Goal: Task Accomplishment & Management: Manage account settings

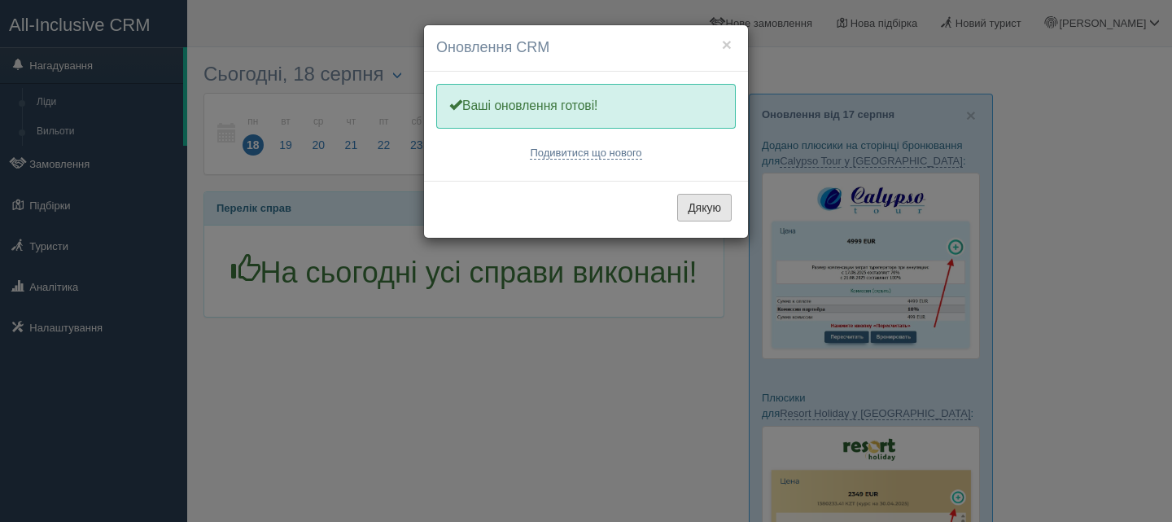
click at [708, 206] on button "Дякую" at bounding box center [704, 208] width 55 height 28
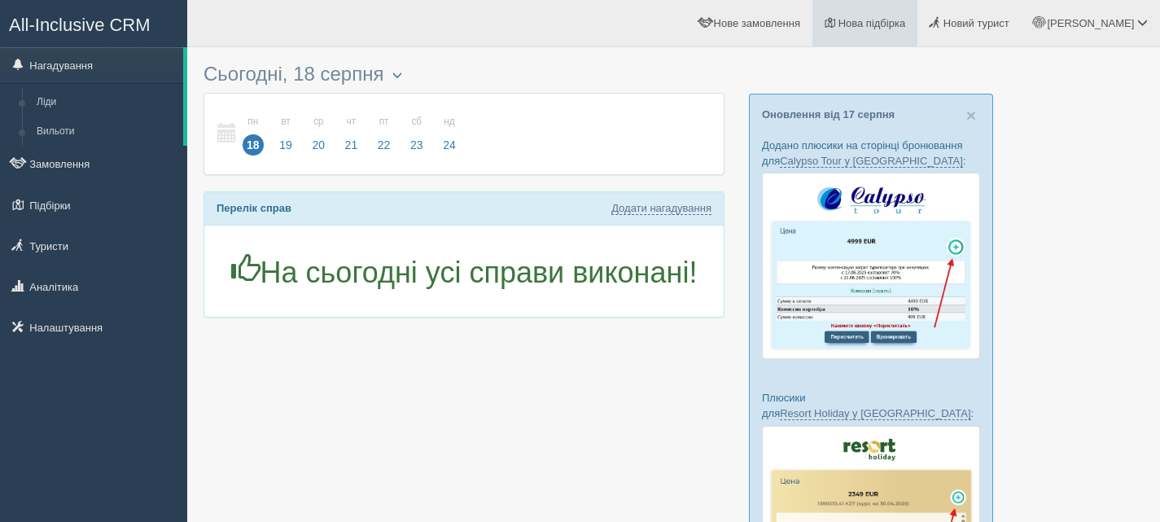
click at [906, 27] on span "Нова підбірка" at bounding box center [872, 23] width 68 height 12
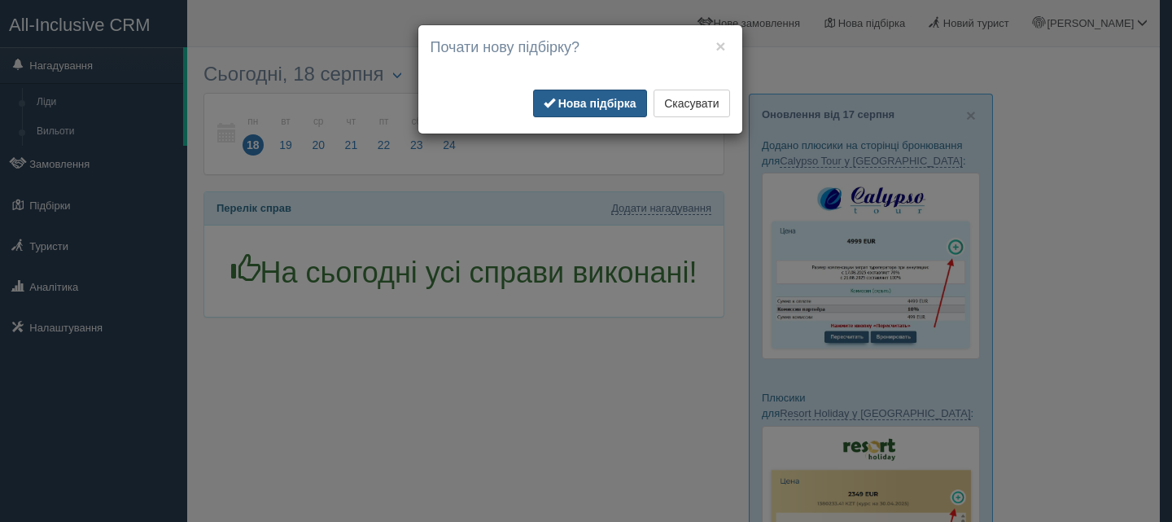
click at [583, 103] on b "Нова підбірка" at bounding box center [597, 103] width 78 height 13
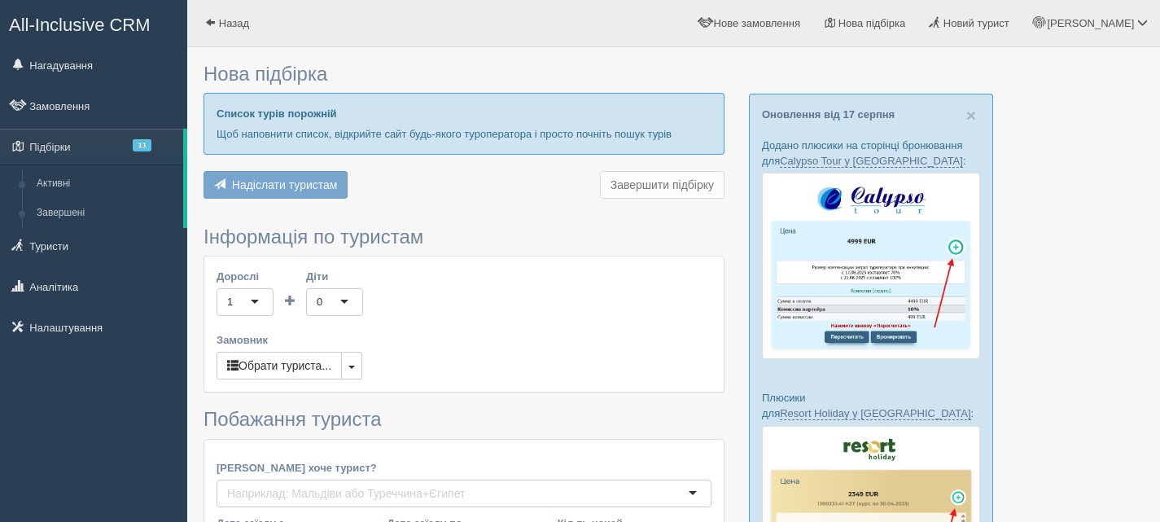
type input "6-7"
type input "49600"
type input "156500"
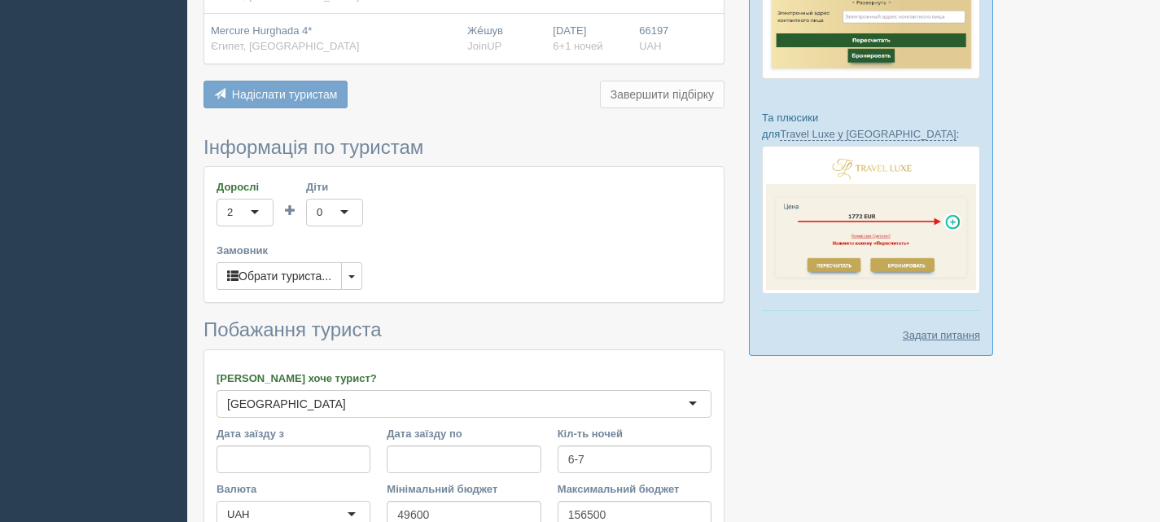
scroll to position [814, 0]
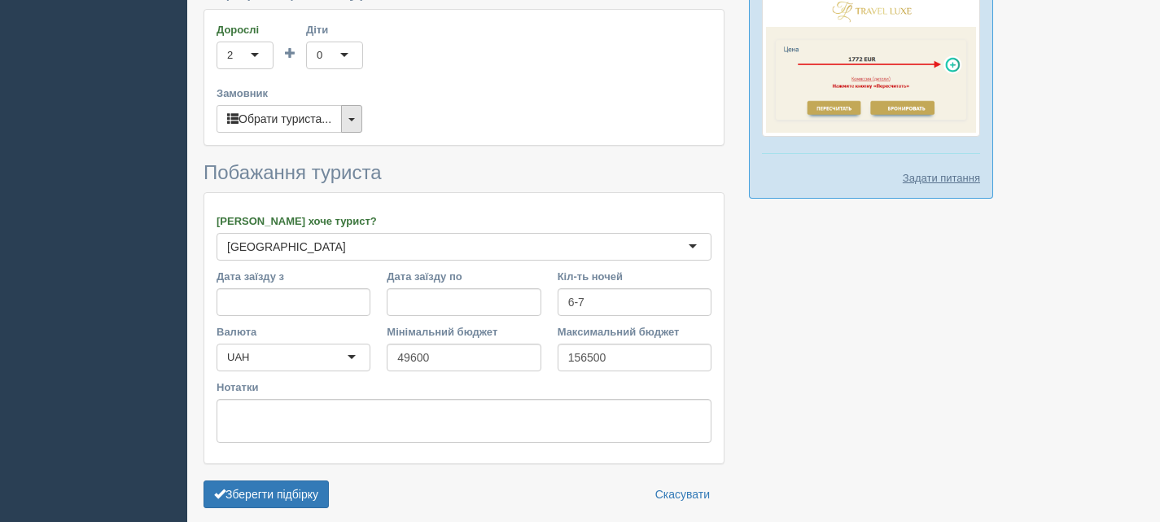
click at [353, 118] on span "button" at bounding box center [351, 119] width 7 height 3
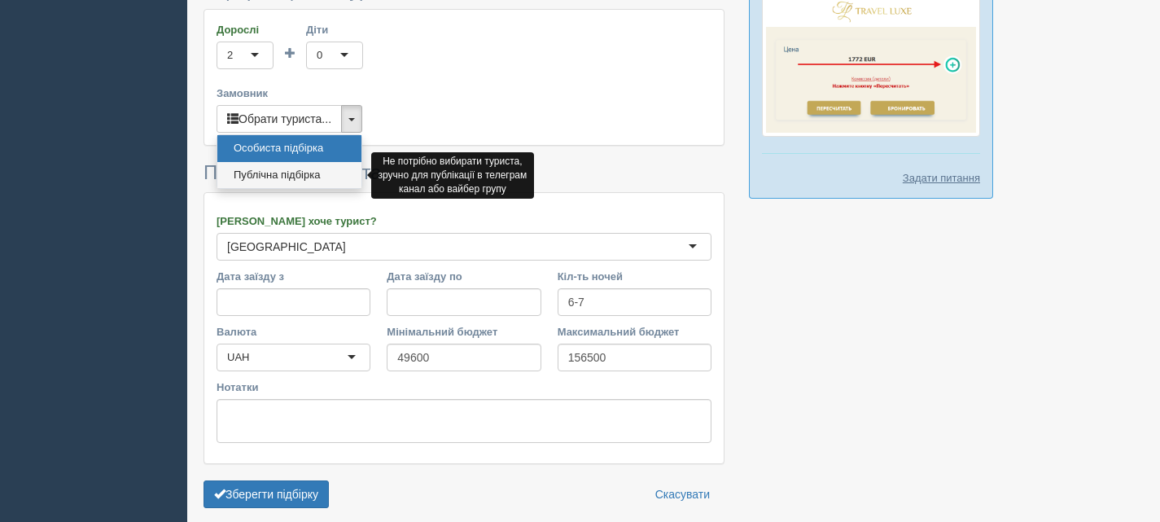
click at [287, 176] on link "Публічна підбірка" at bounding box center [289, 175] width 144 height 27
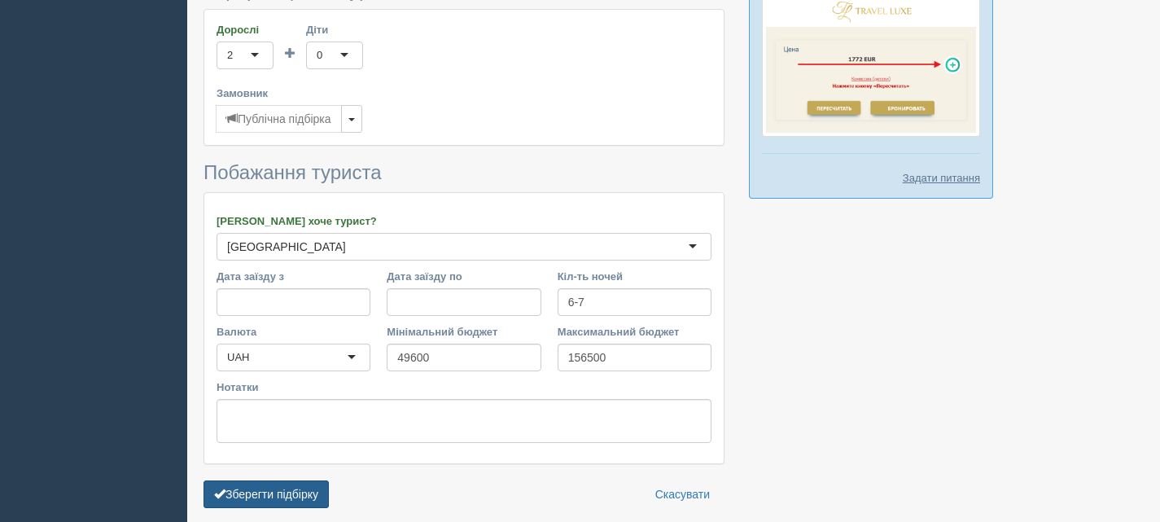
click at [297, 496] on button "Зберегти підбірку" at bounding box center [265, 494] width 125 height 28
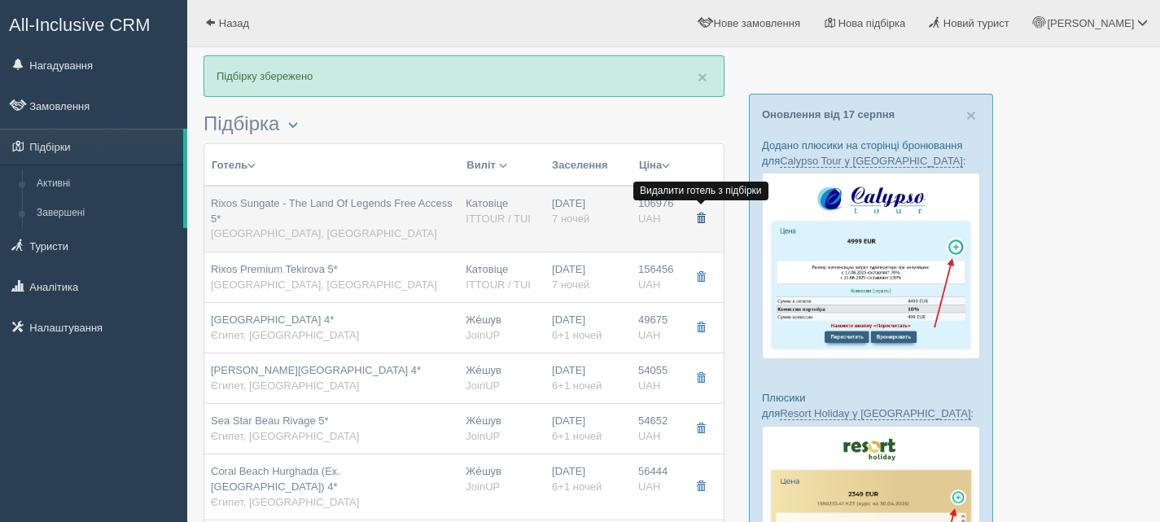
click at [701, 216] on span "button" at bounding box center [701, 218] width 10 height 10
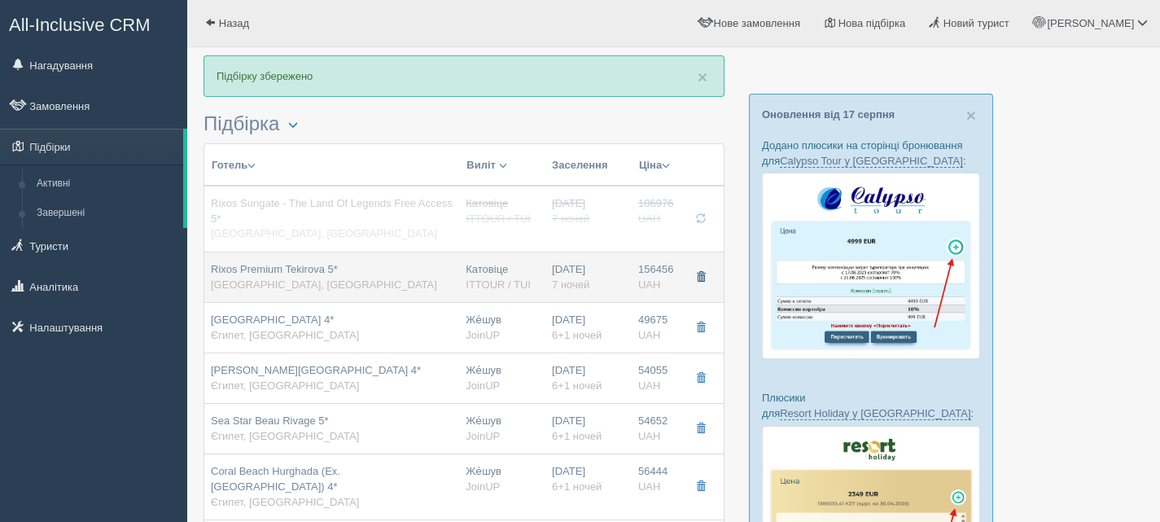
click at [699, 274] on span "button" at bounding box center [701, 277] width 10 height 10
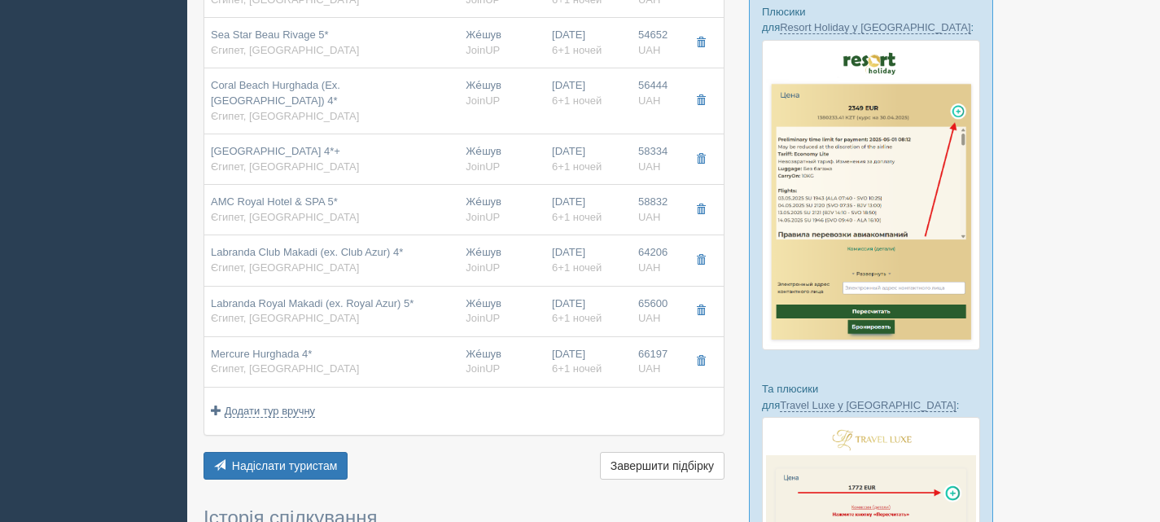
scroll to position [385, 0]
click at [666, 465] on span "Завершити підбірку" at bounding box center [661, 466] width 103 height 13
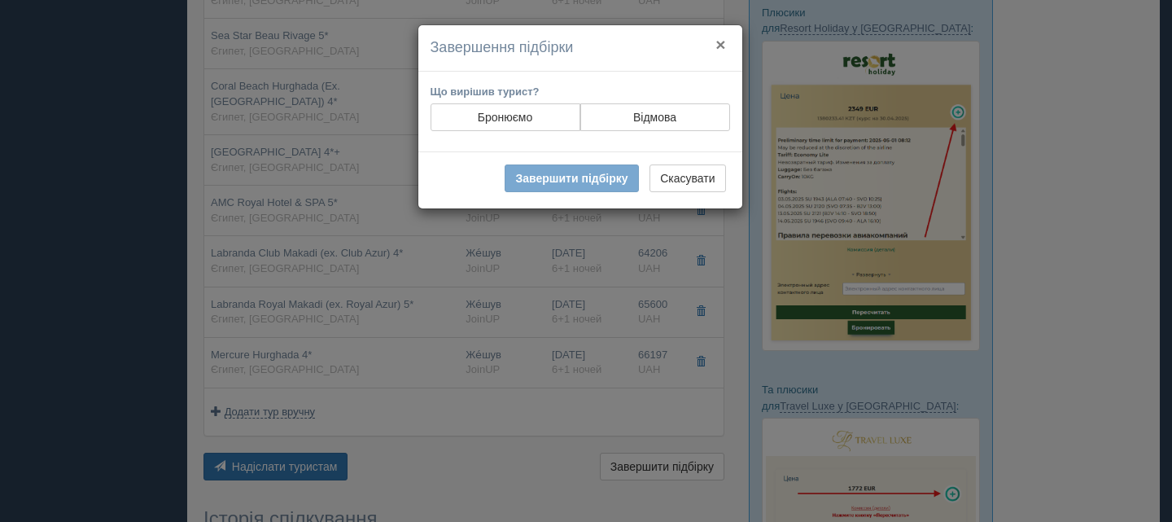
click at [719, 40] on button "×" at bounding box center [720, 44] width 10 height 17
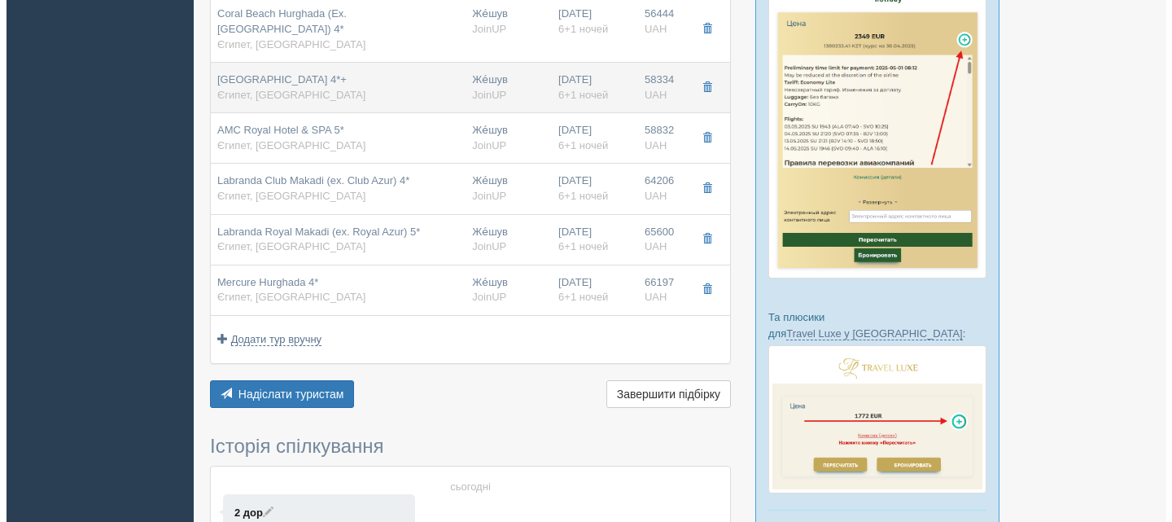
scroll to position [466, 0]
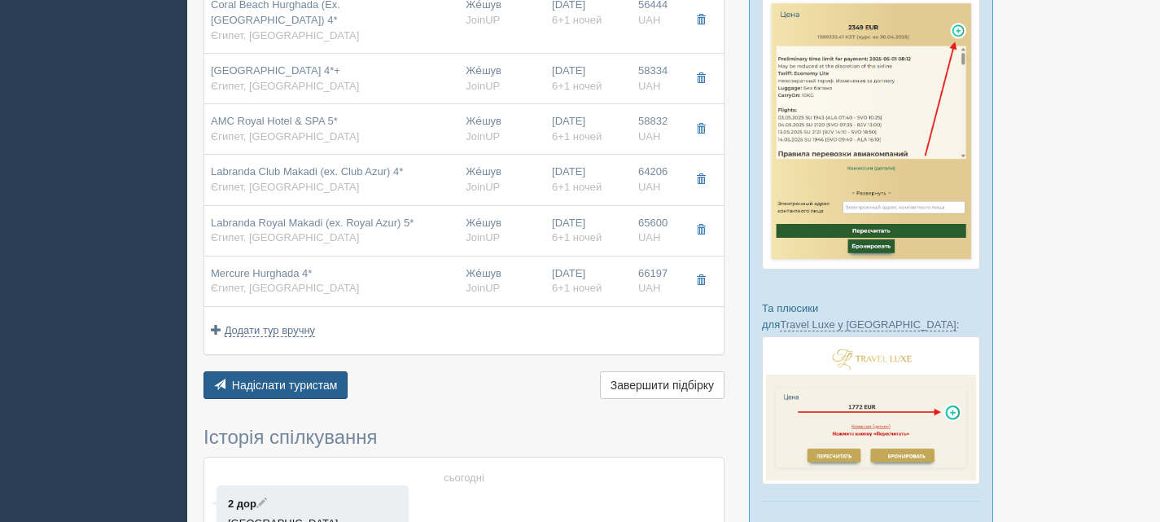
click at [295, 385] on span "Надіслати туристам" at bounding box center [285, 384] width 106 height 13
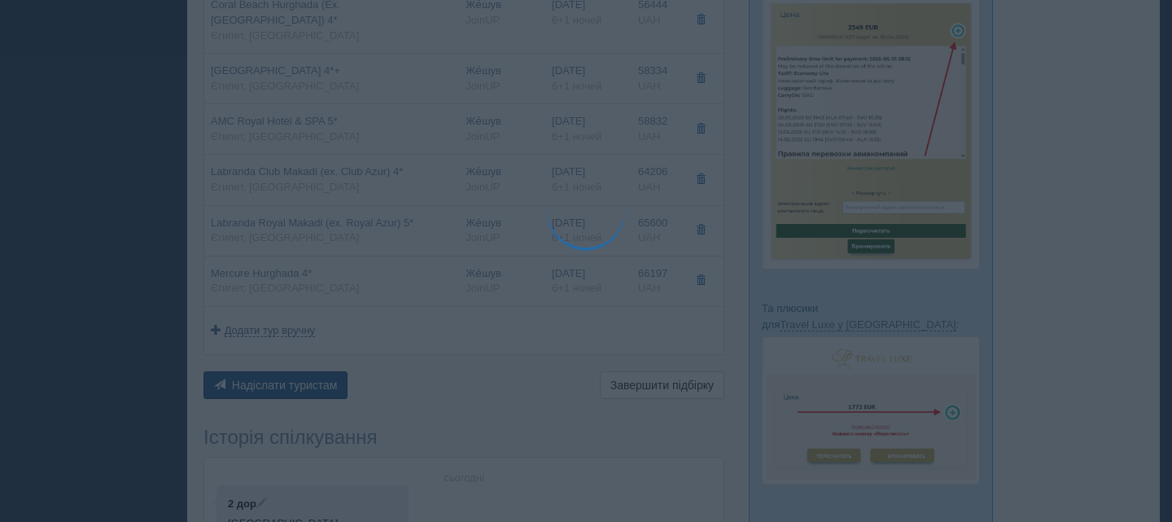
type textarea "🌞 Доброго дня! Пропонуємо Вам розглянути такі варіанти: 🌎 Єгипет, Hurghada 🏩 Го…"
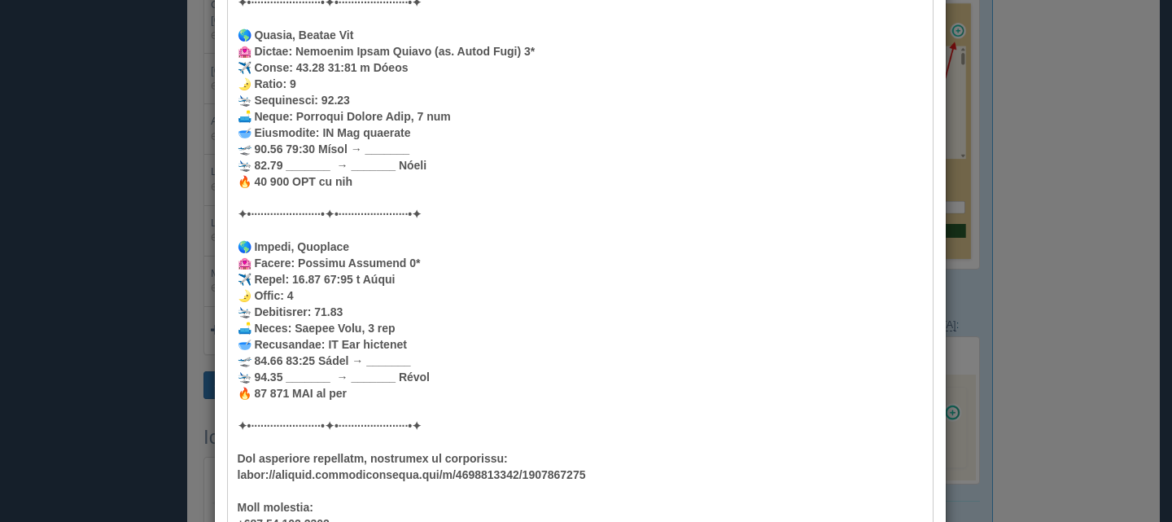
scroll to position [1812, 0]
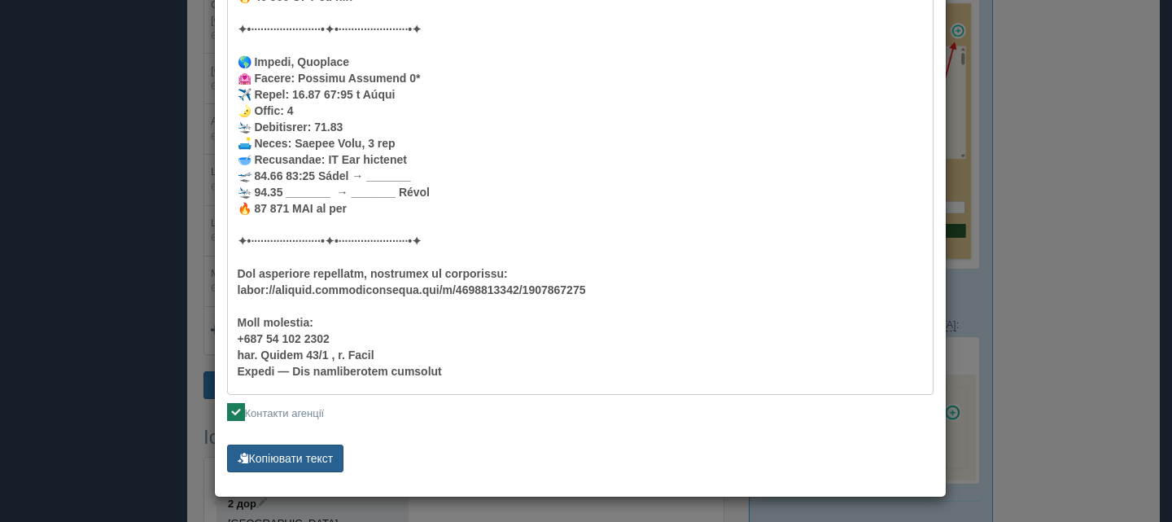
click at [301, 451] on button "Копіювати текст" at bounding box center [285, 458] width 117 height 28
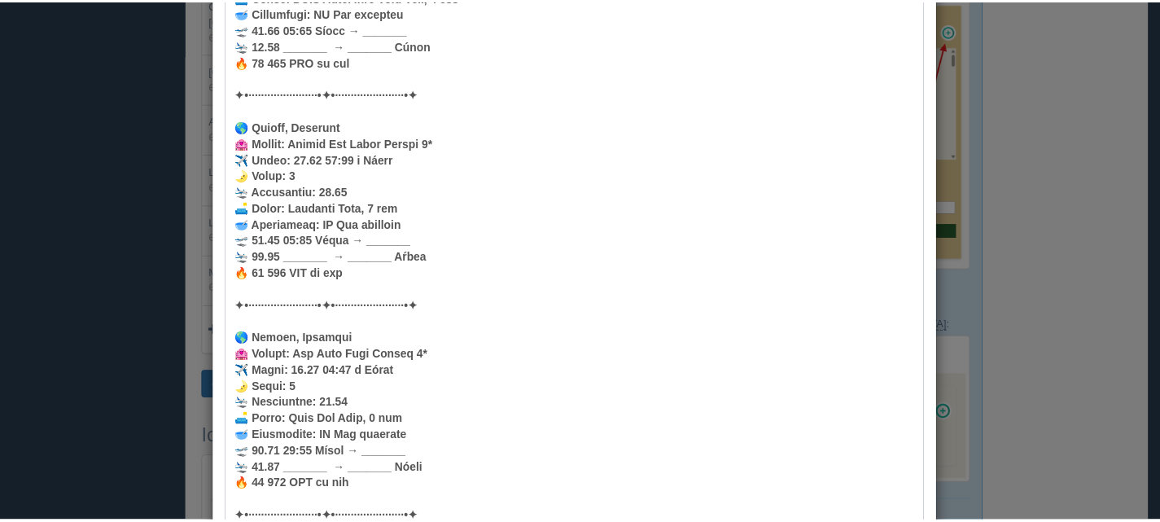
scroll to position [0, 0]
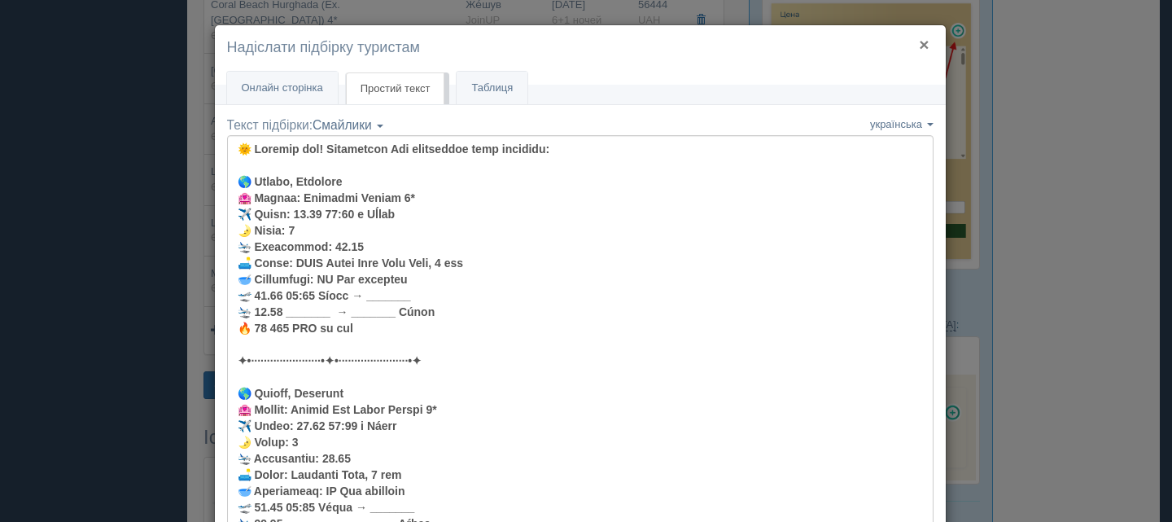
click at [919, 41] on button "×" at bounding box center [924, 44] width 10 height 17
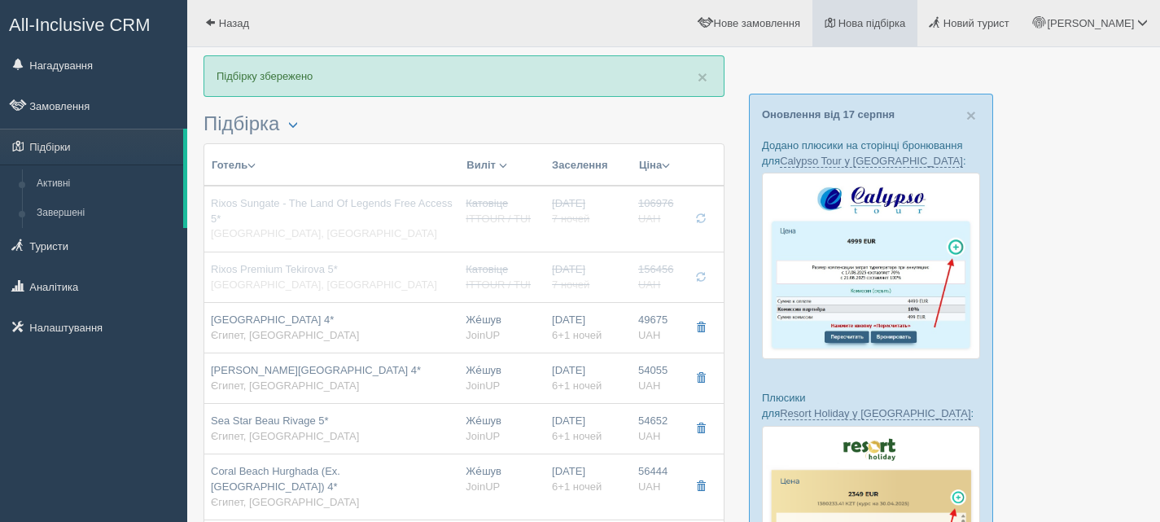
click at [906, 18] on span "Нова підбірка" at bounding box center [872, 23] width 68 height 12
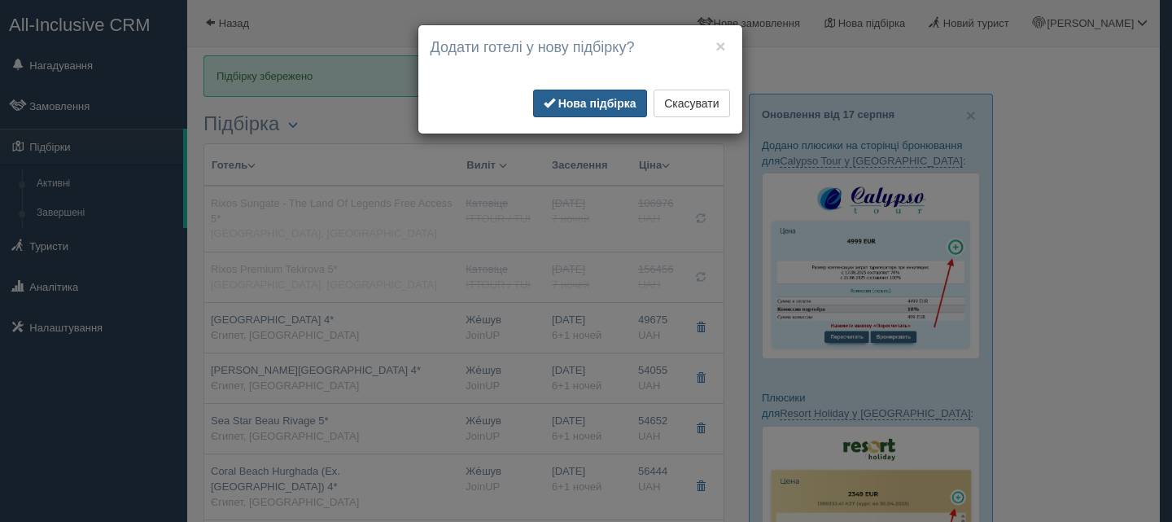
click at [572, 96] on button "Нова підбірка" at bounding box center [590, 104] width 114 height 28
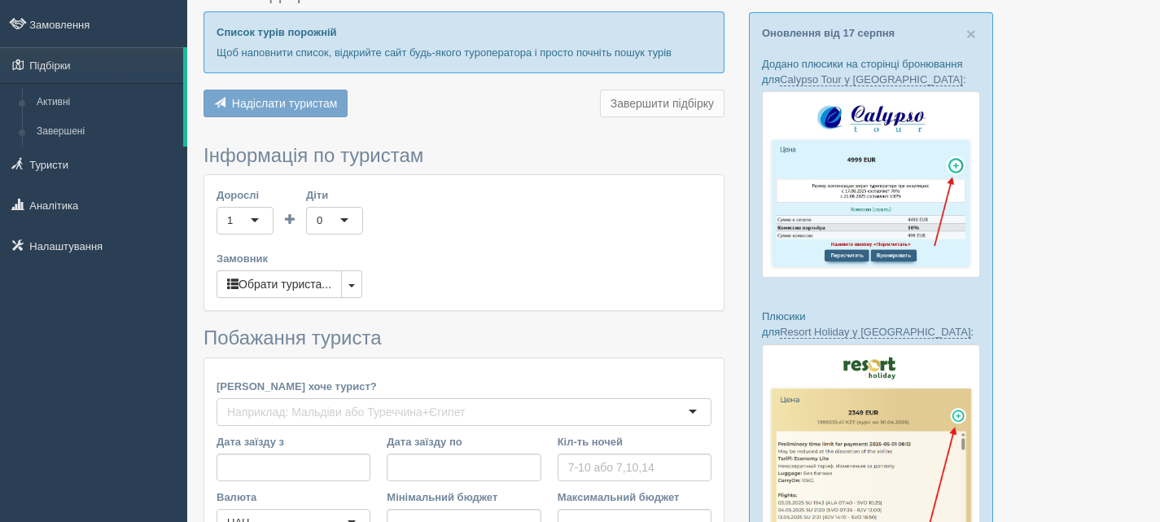
scroll to position [81, 0]
click at [53, 104] on link "Активні" at bounding box center [106, 102] width 154 height 29
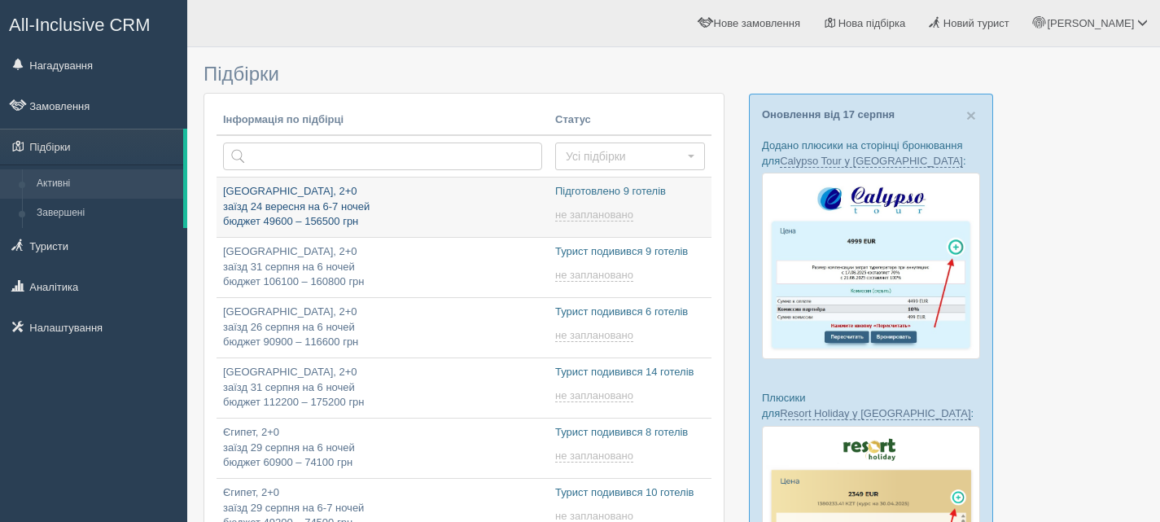
type input "2025-08-18 17:50"
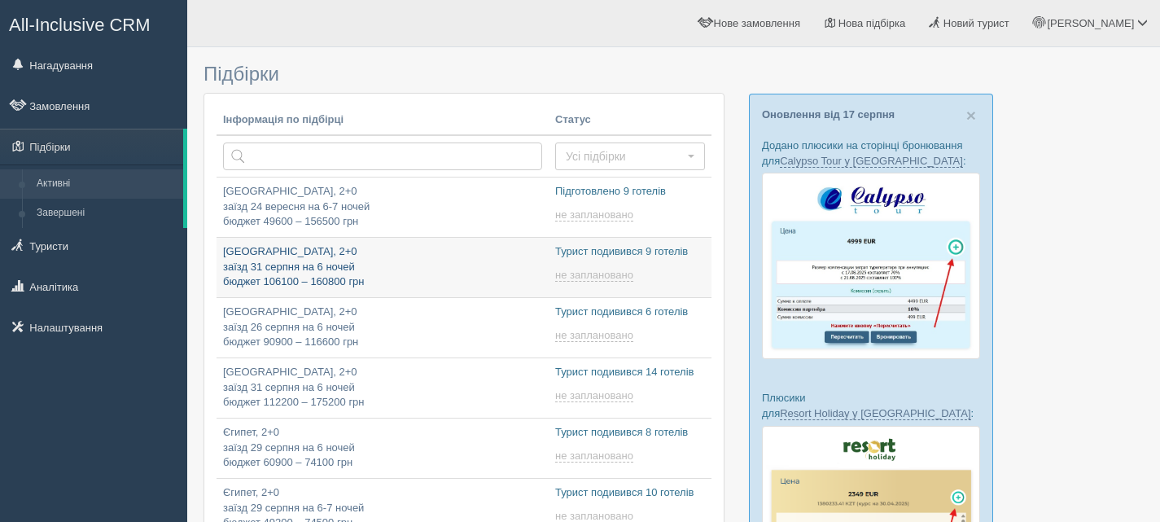
type input "2025-08-18 11:50"
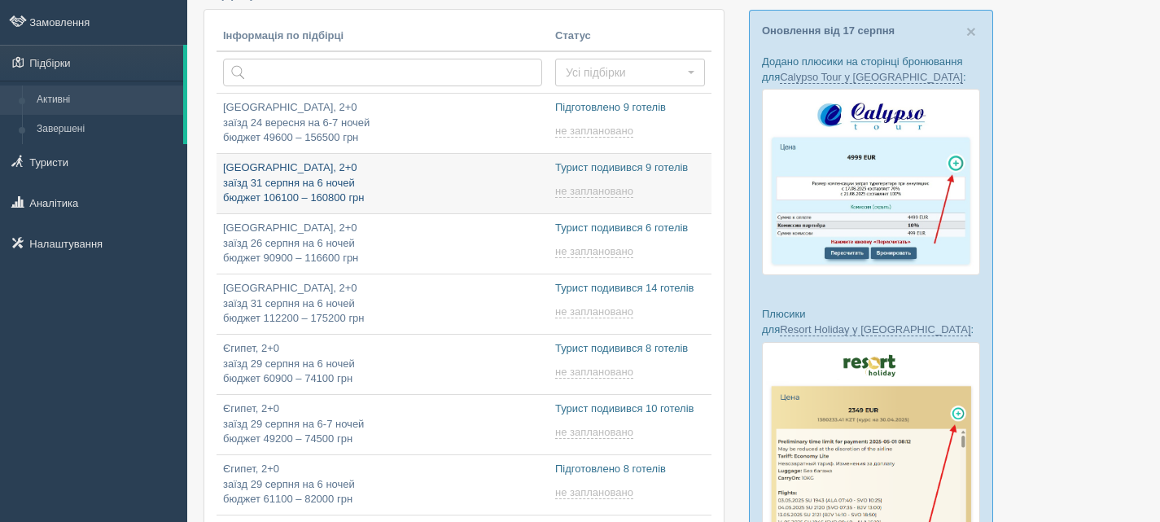
scroll to position [325, 0]
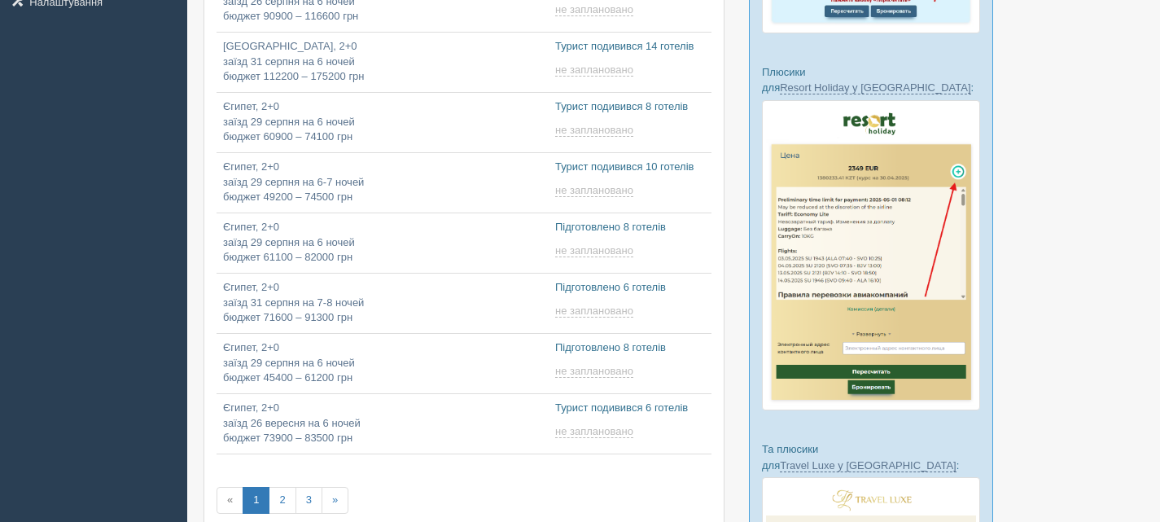
type input "2025-08-18 18:25"
type input "[DATE] 9:15"
type input "[DATE] 11:50"
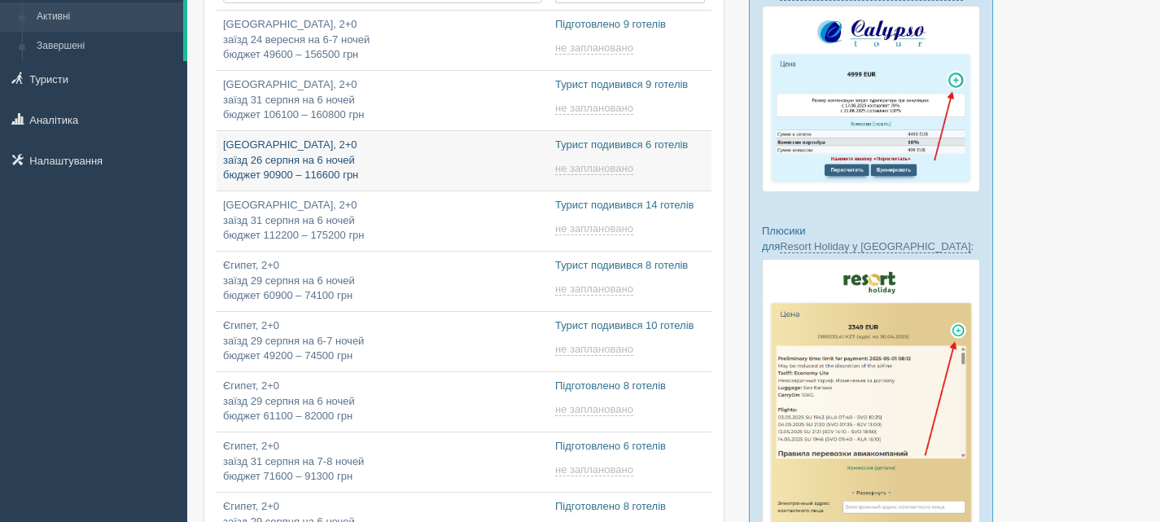
scroll to position [407, 0]
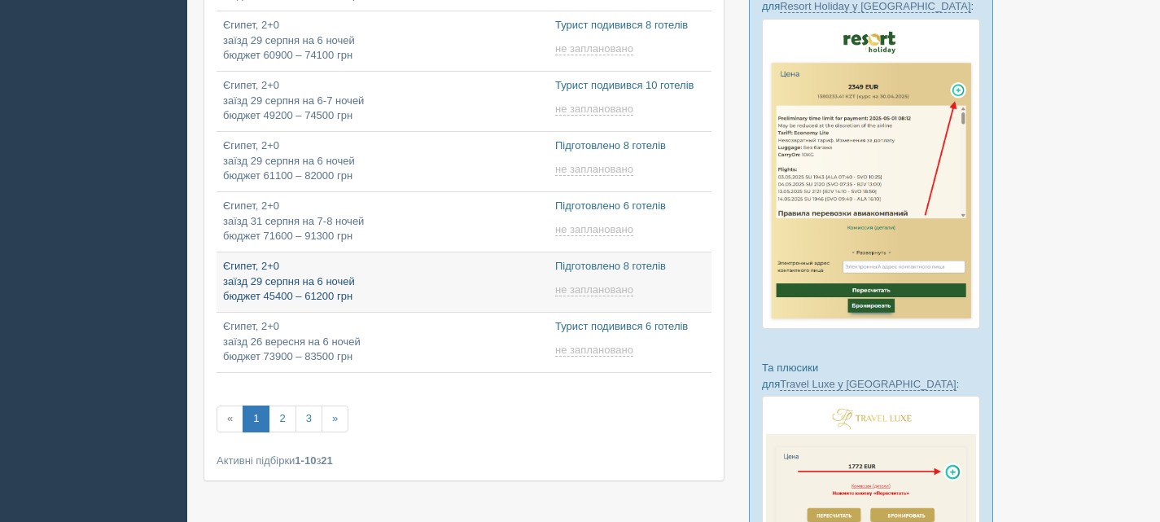
type input "2025-08-18 15:25"
type input "2025-08-18 9:50"
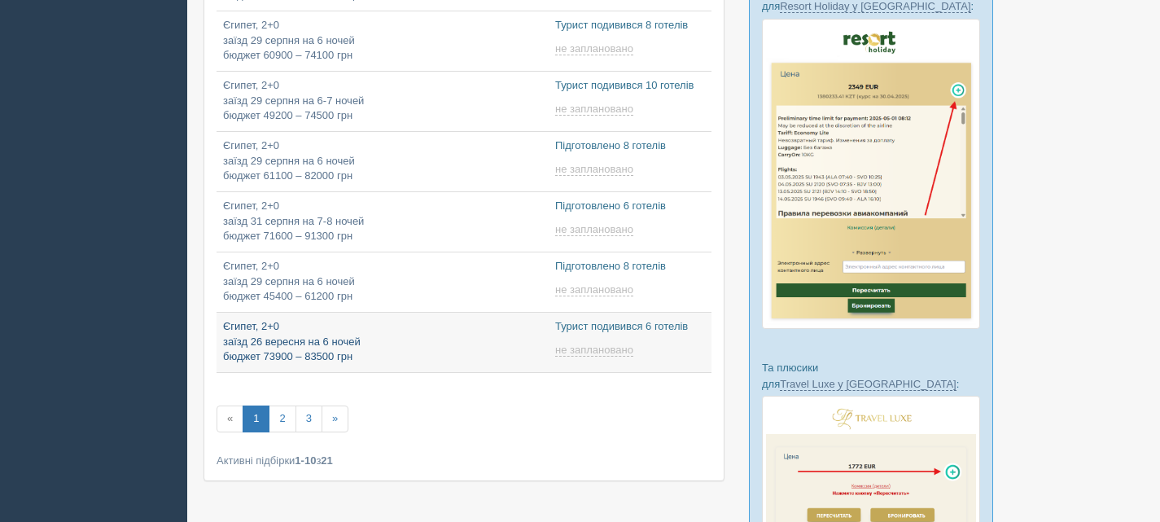
type input "2025-08-18 10:40"
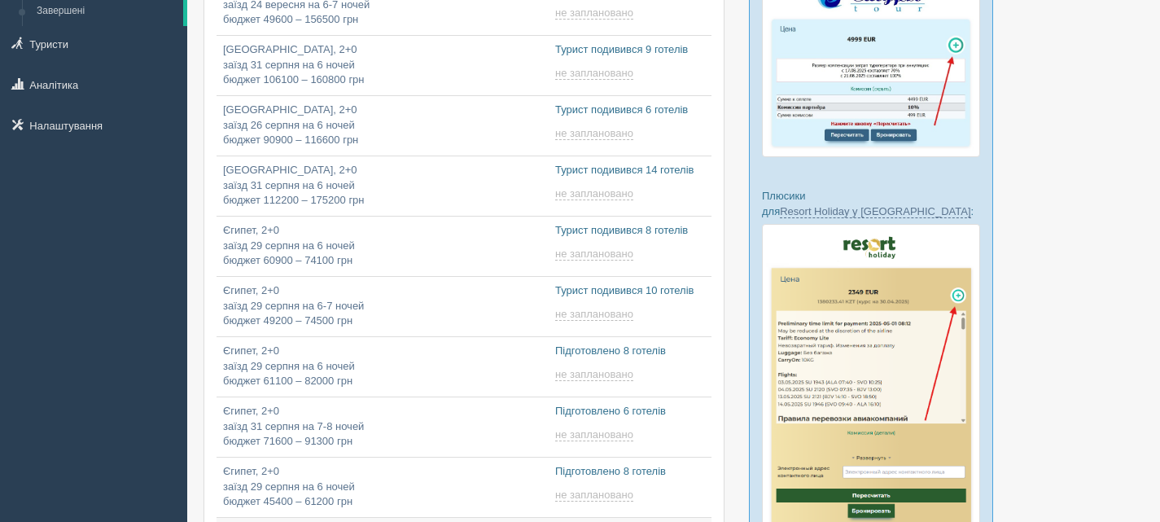
scroll to position [81, 0]
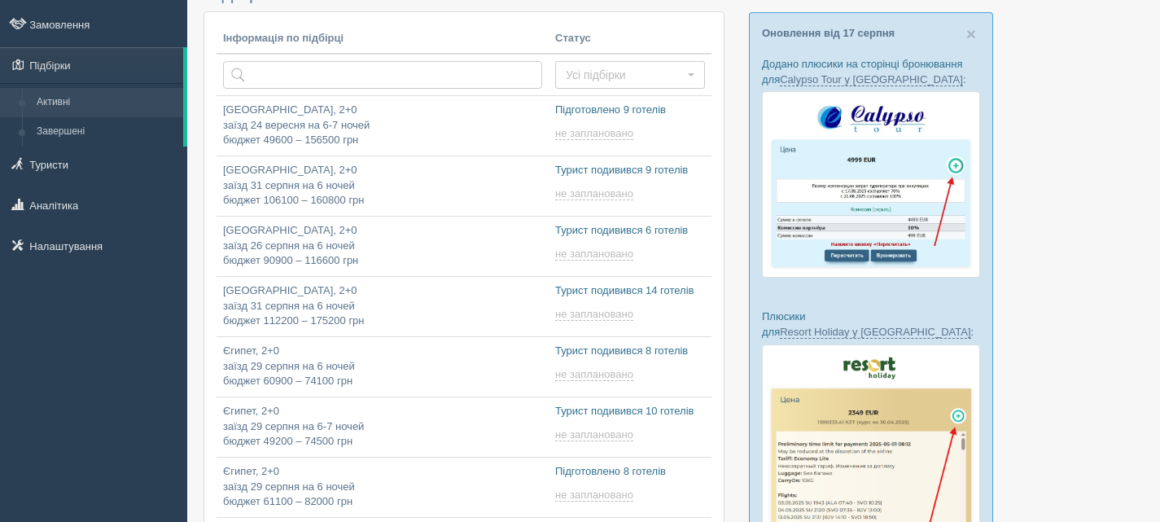
type input "2025-08-18 11:40"
click at [68, 131] on link "Завершені" at bounding box center [106, 131] width 154 height 29
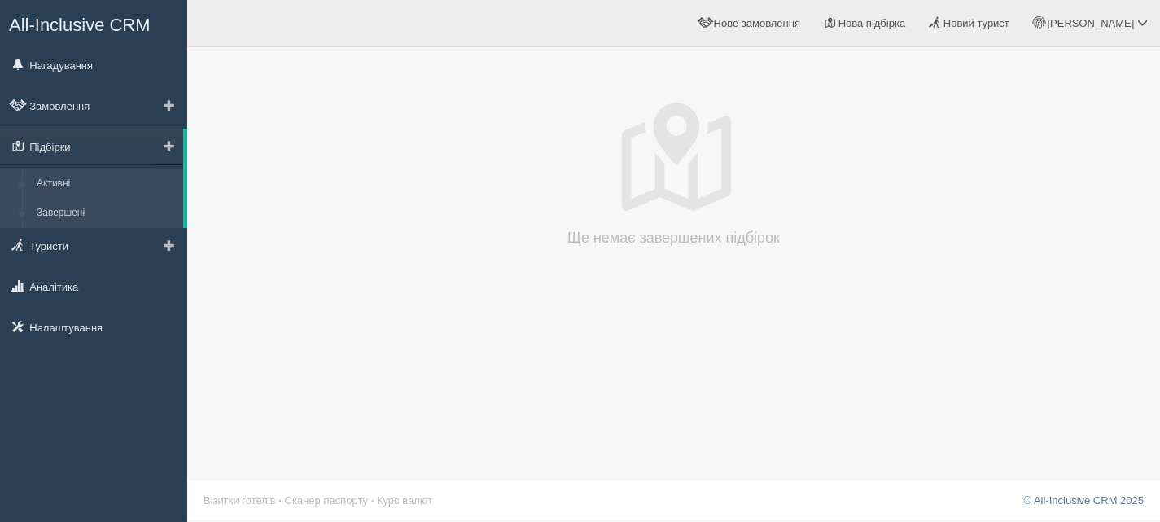
click at [55, 176] on link "Активні" at bounding box center [106, 183] width 154 height 29
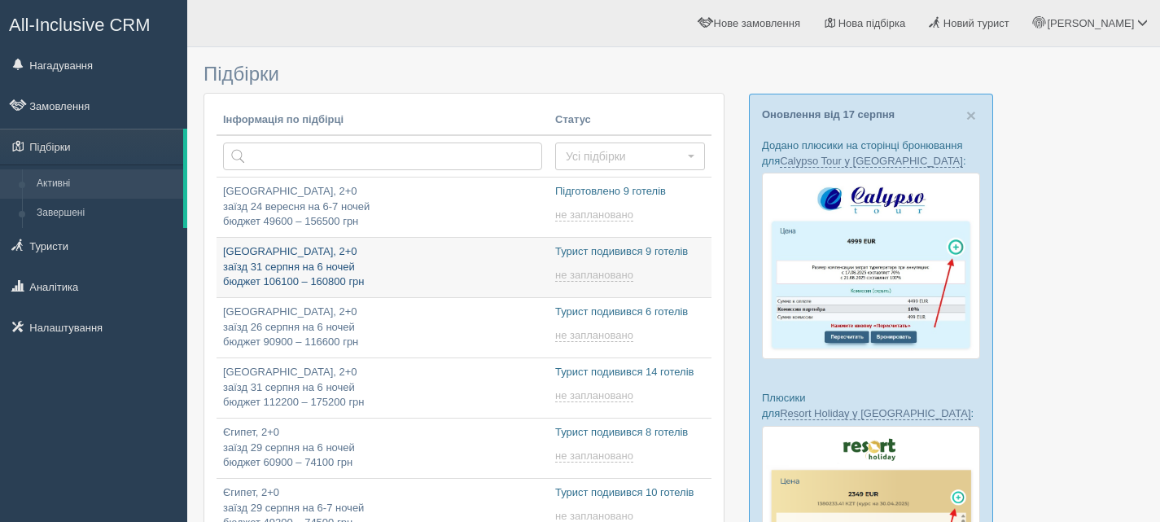
type input "[DATE] 11:50"
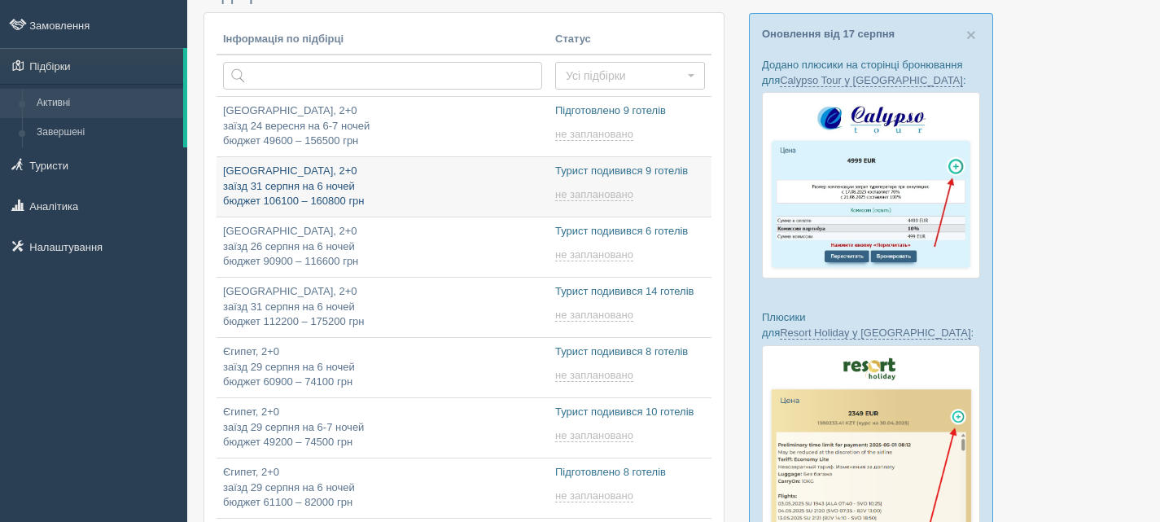
scroll to position [81, 0]
type input "[DATE] 11:50"
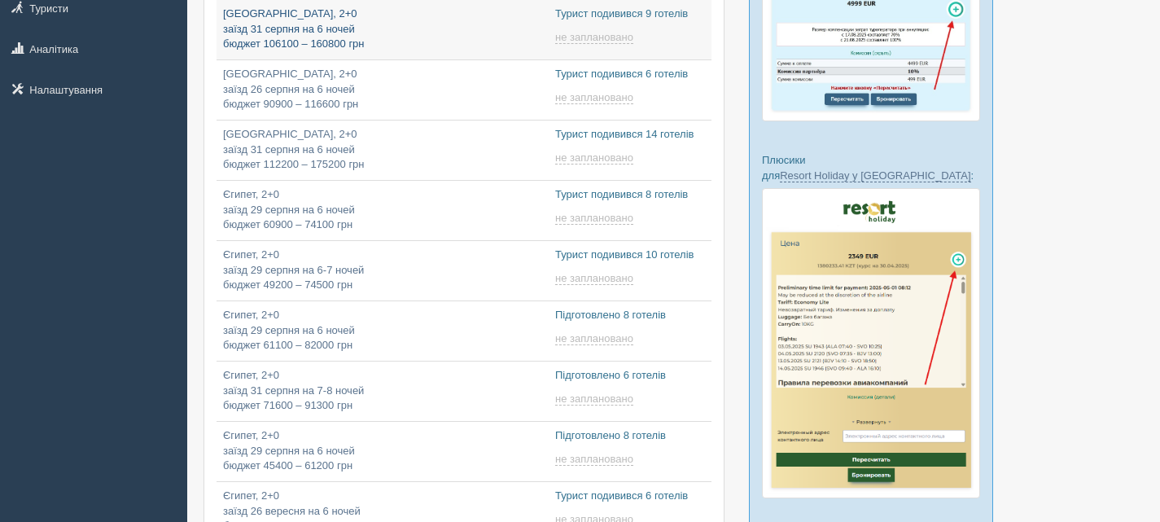
scroll to position [244, 0]
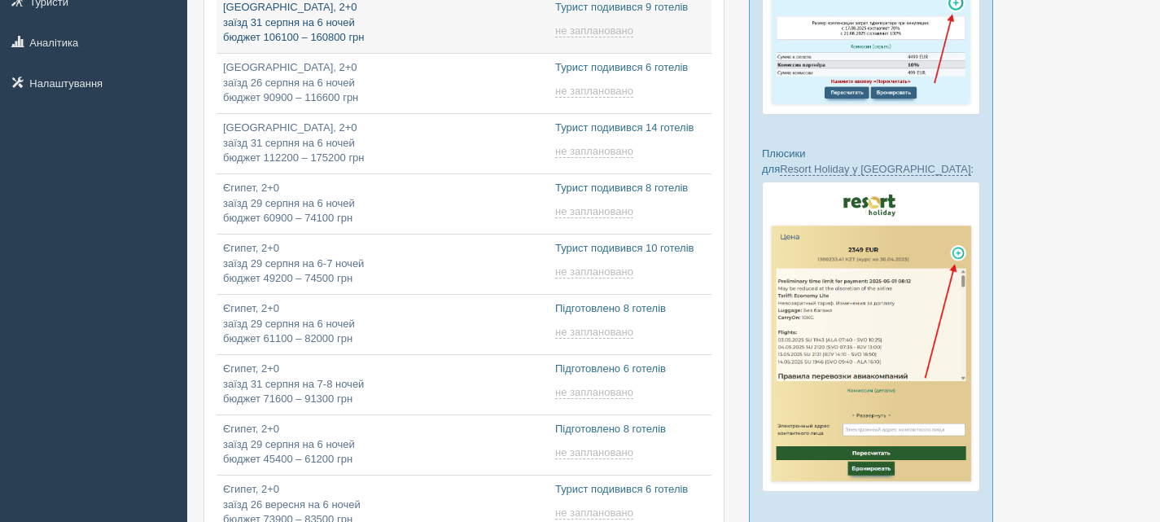
type input "[DATE] 9:15"
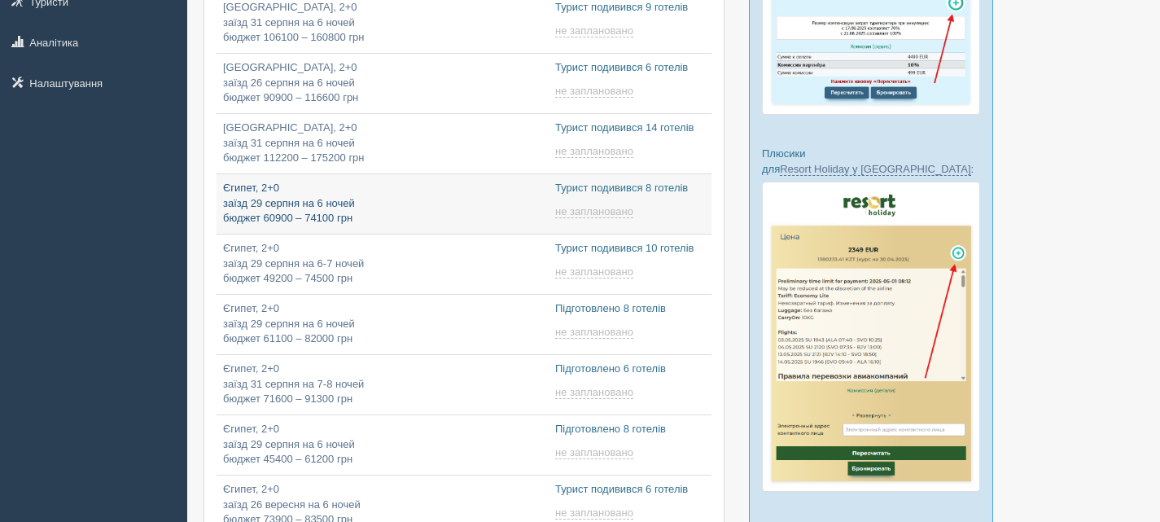
type input "[DATE] 9:25"
click at [418, 190] on p "Єгипет, 2+0 заїзд 29 серпня на 6 ночей бюджет 60900 – 74100 грн" at bounding box center [382, 204] width 319 height 46
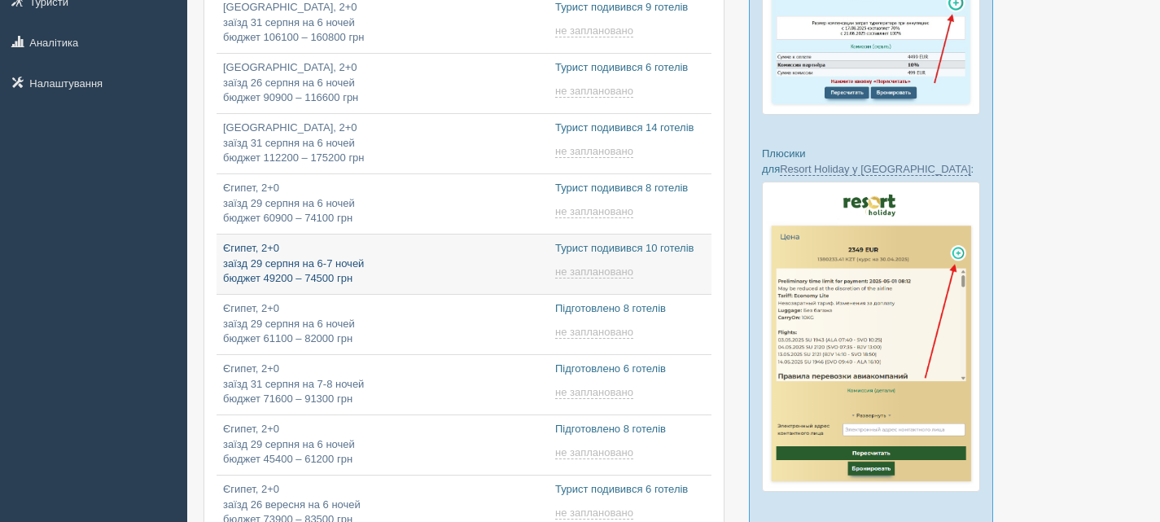
type input "2025-08-18 11:40"
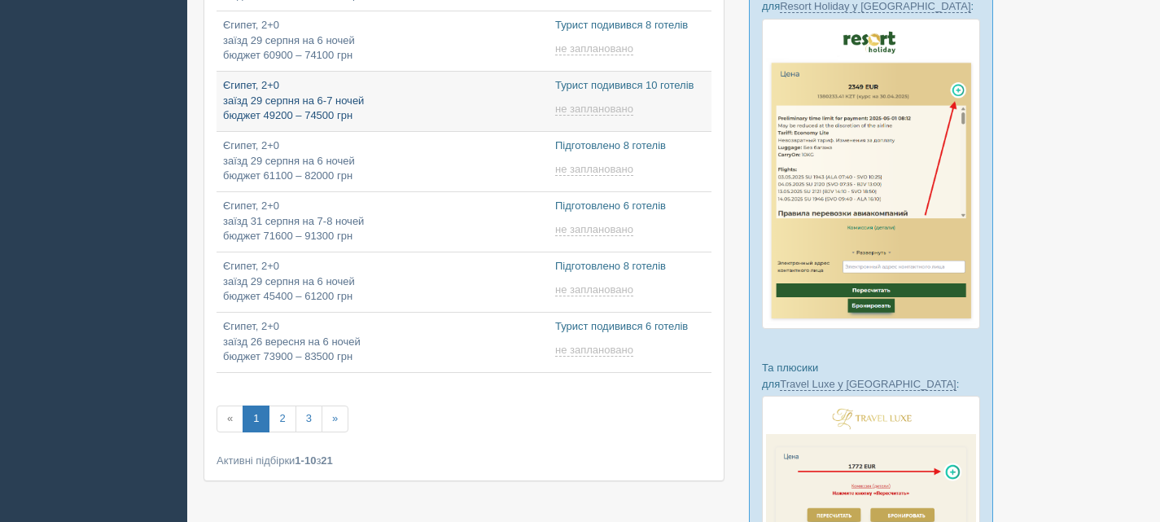
type input "[DATE] 9:50"
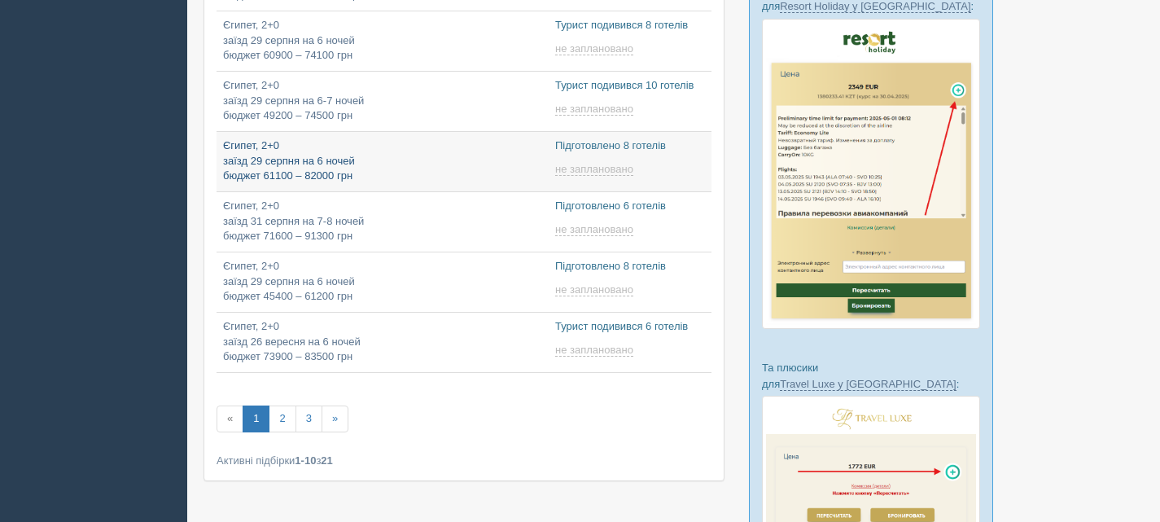
type input "2025-08-18 15:25"
type input "2025-08-18 18:25"
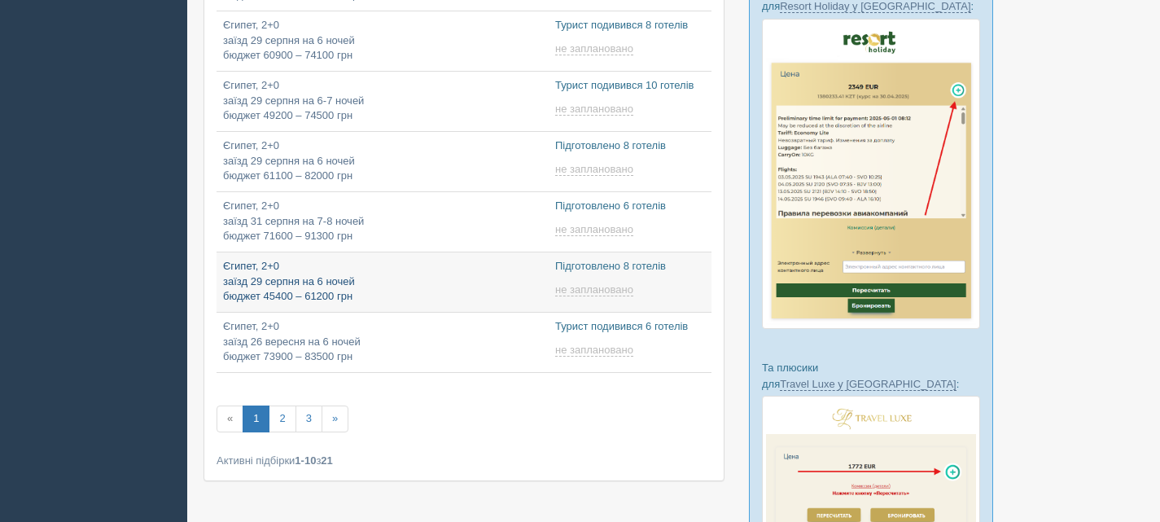
click at [401, 277] on p "Єгипет, 2+0 заїзд 29 серпня на 6 ночей бюджет 45400 – 61200 грн" at bounding box center [382, 282] width 319 height 46
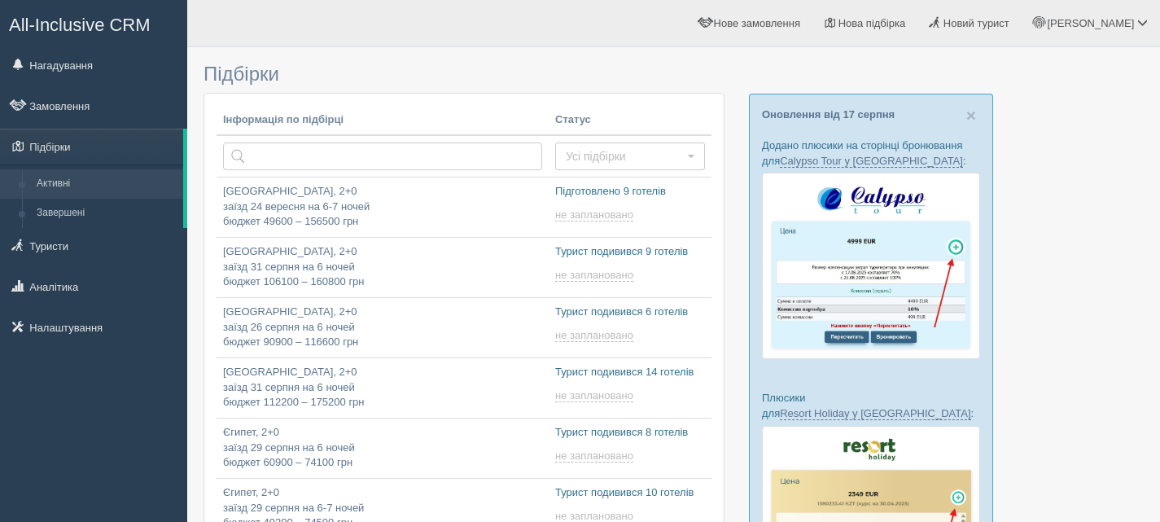
scroll to position [407, 0]
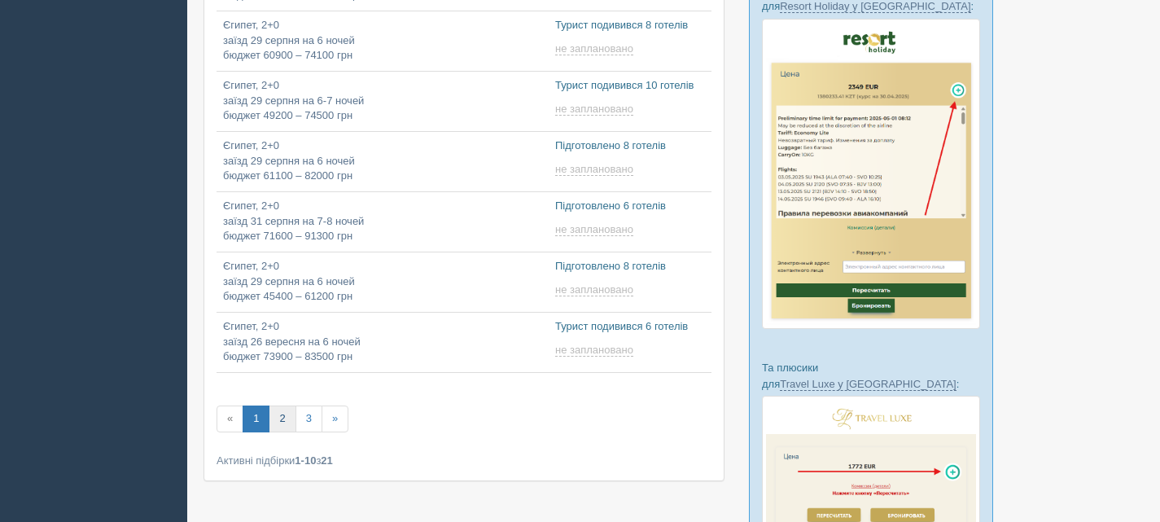
click at [286, 414] on link "2" at bounding box center [282, 418] width 27 height 27
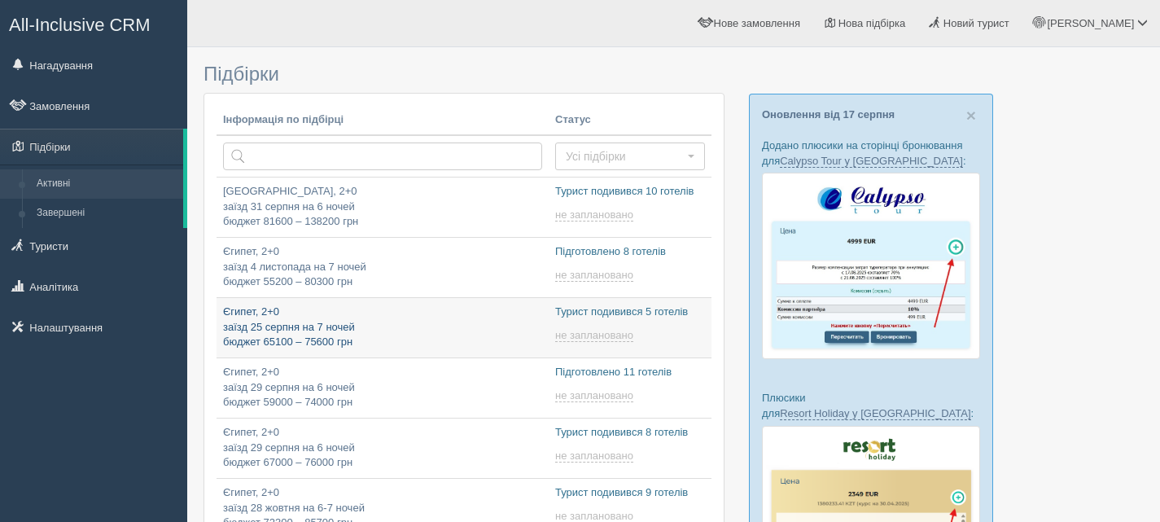
type input "[DATE] 9:45"
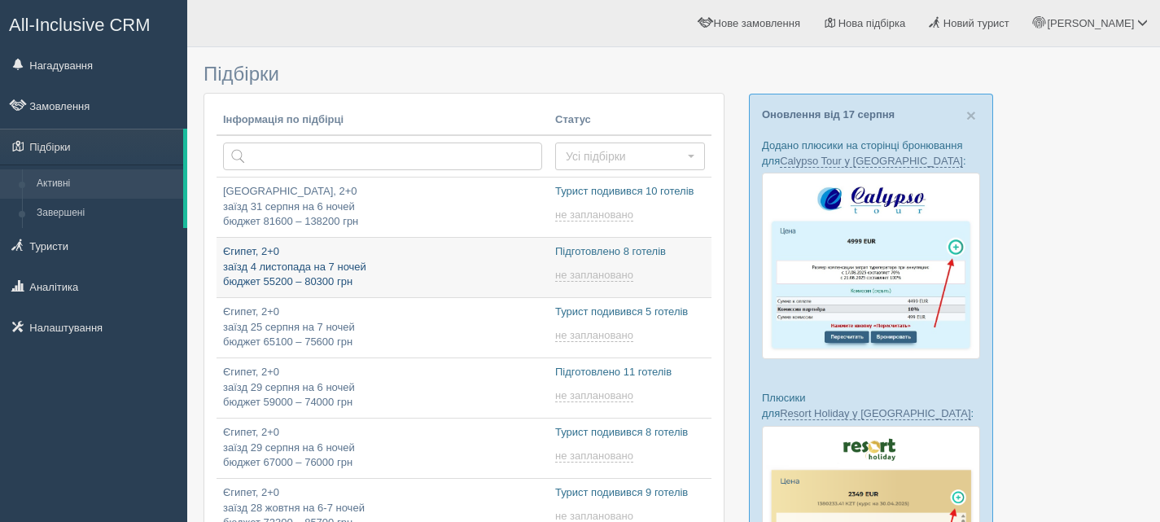
type input "[DATE] 9:50"
type input "[DATE] 15:55"
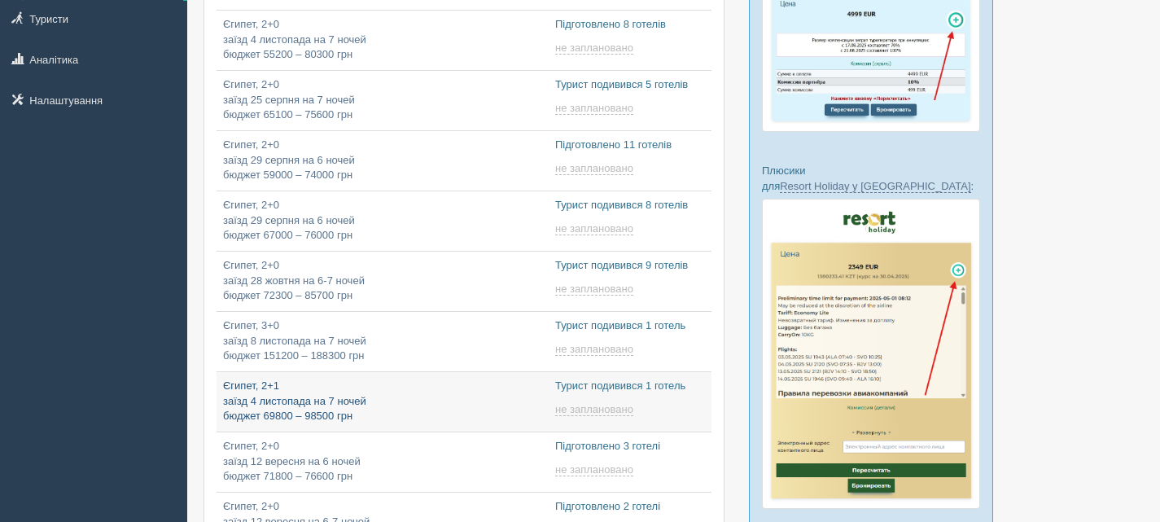
scroll to position [163, 0]
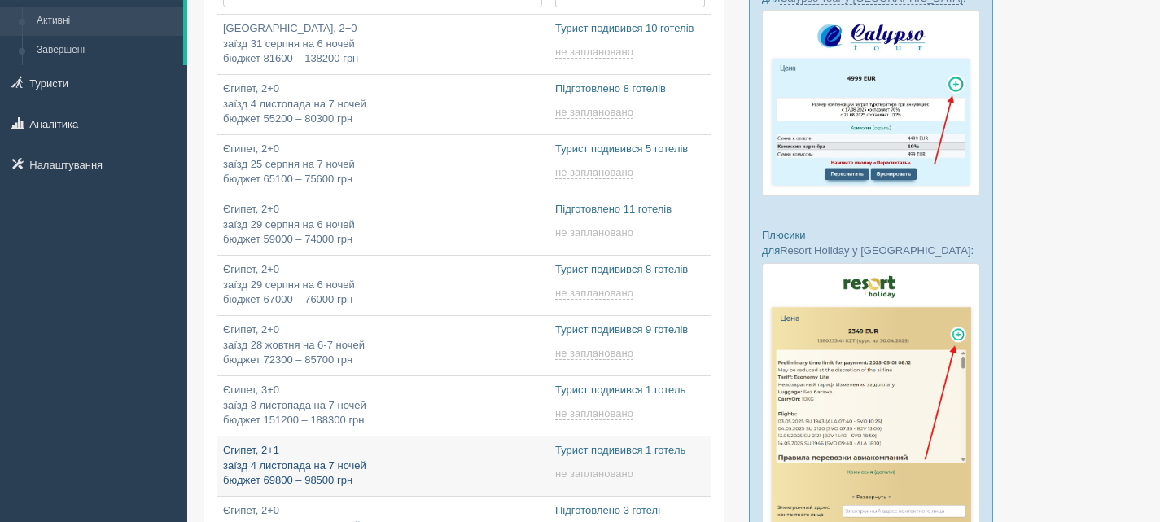
type input "[DATE] 10:45"
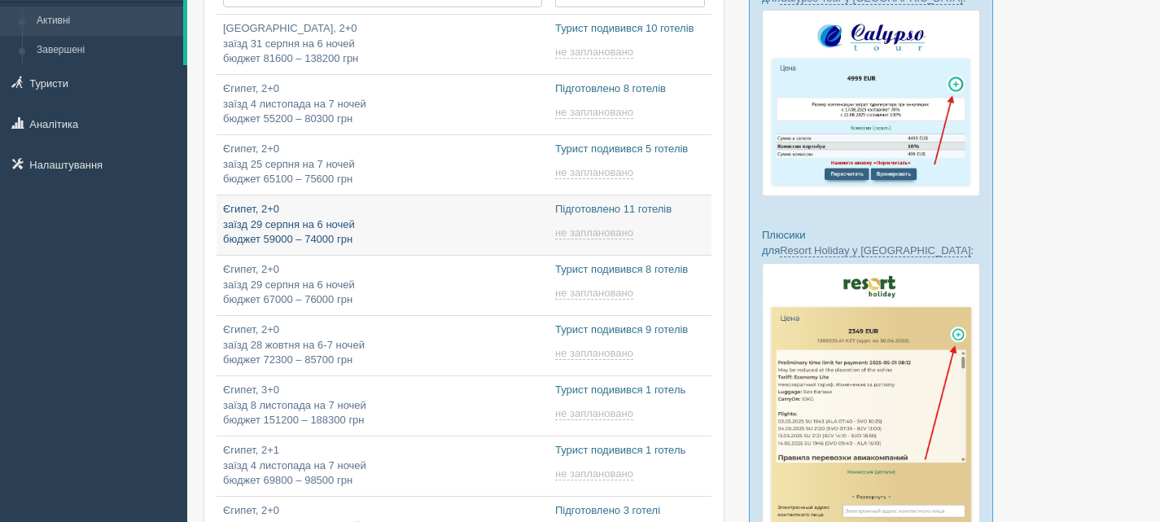
click at [422, 221] on p "Єгипет, 2+0 заїзд 29 серпня на 6 ночей бюджет 59000 – 74000 грн" at bounding box center [382, 225] width 319 height 46
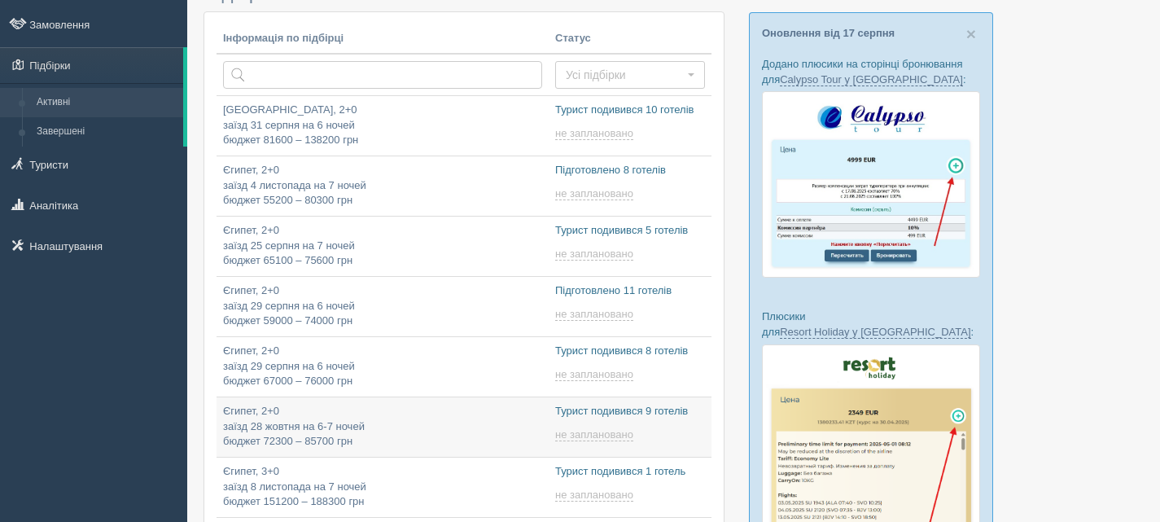
scroll to position [81, 0]
type input "[DATE] 10:05"
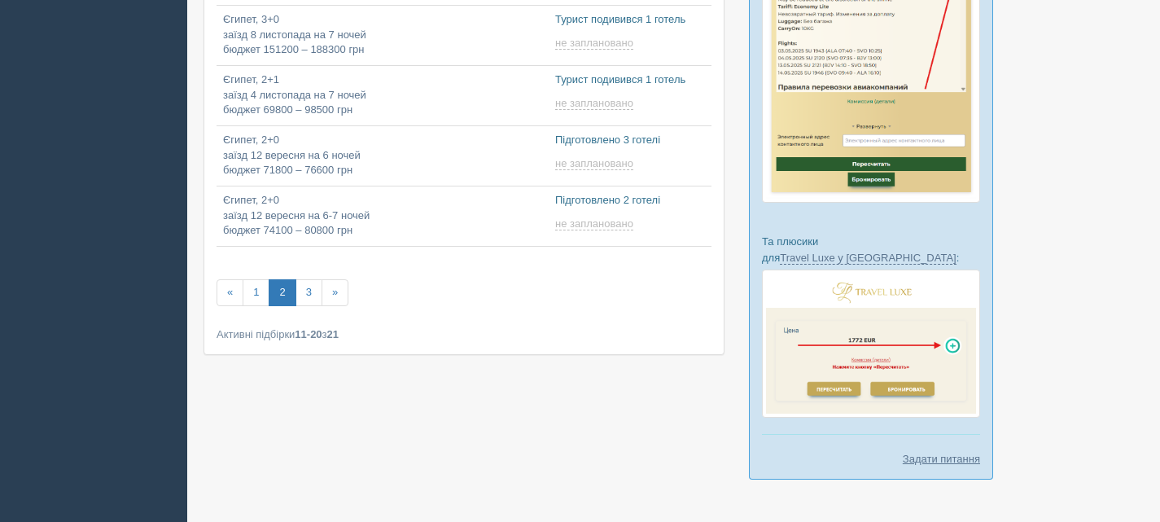
scroll to position [549, 0]
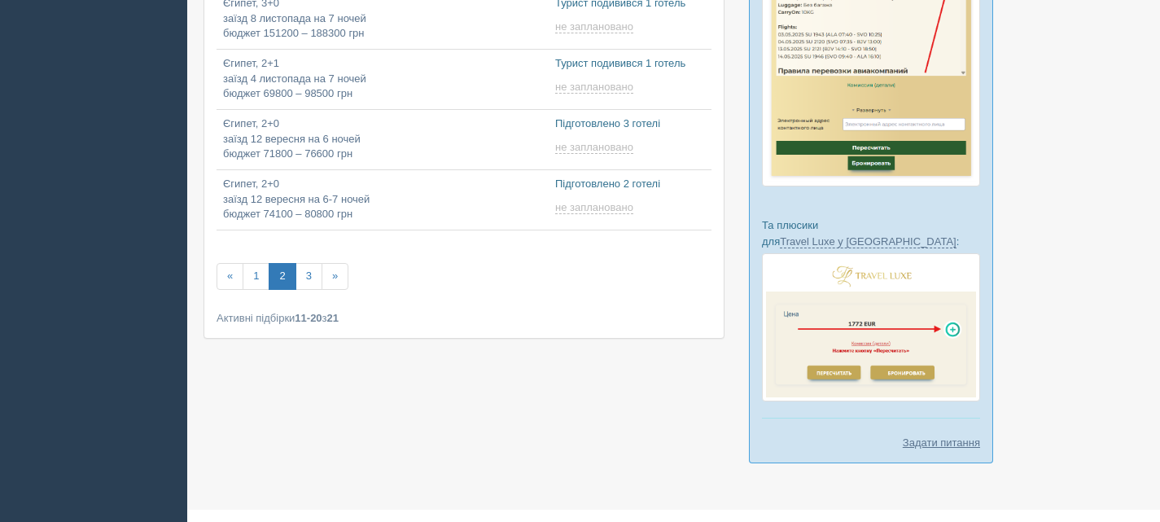
type input "2025-08-18 17:35"
click at [305, 270] on link "3" at bounding box center [308, 276] width 27 height 27
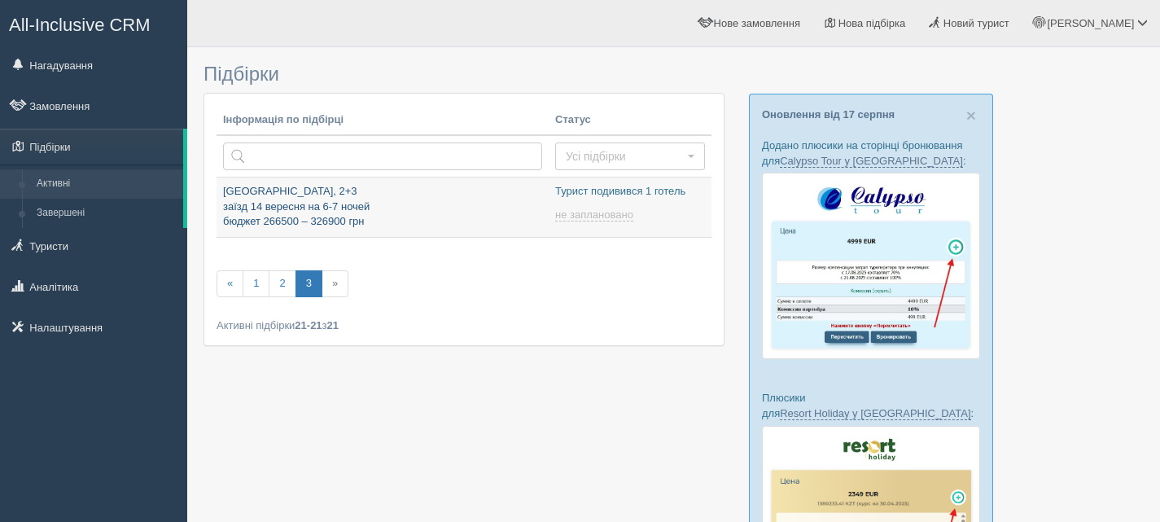
type input "[DATE] 18:15"
click at [283, 289] on link "2" at bounding box center [282, 283] width 27 height 27
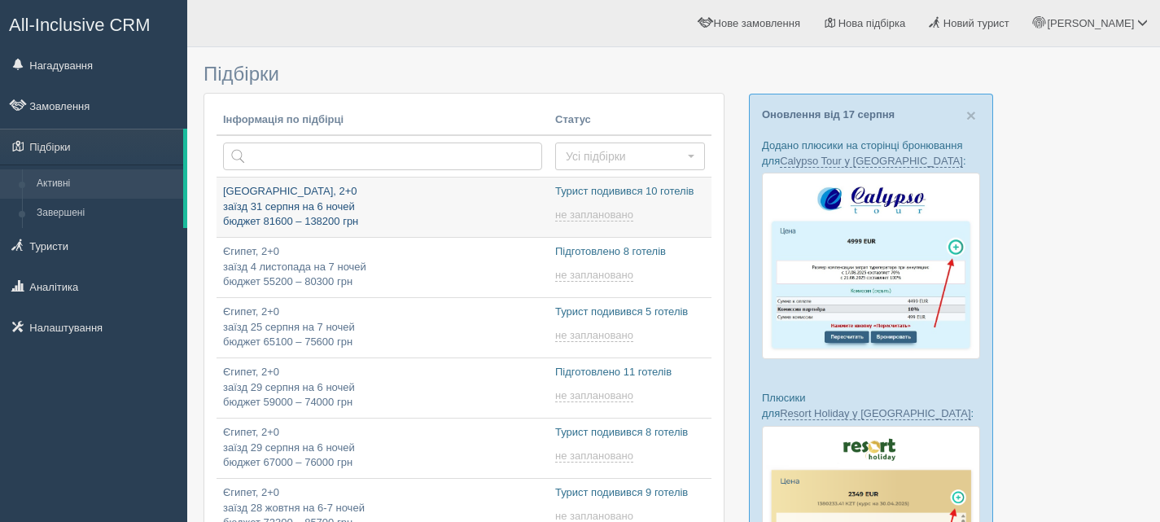
type input "[DATE] 10:05"
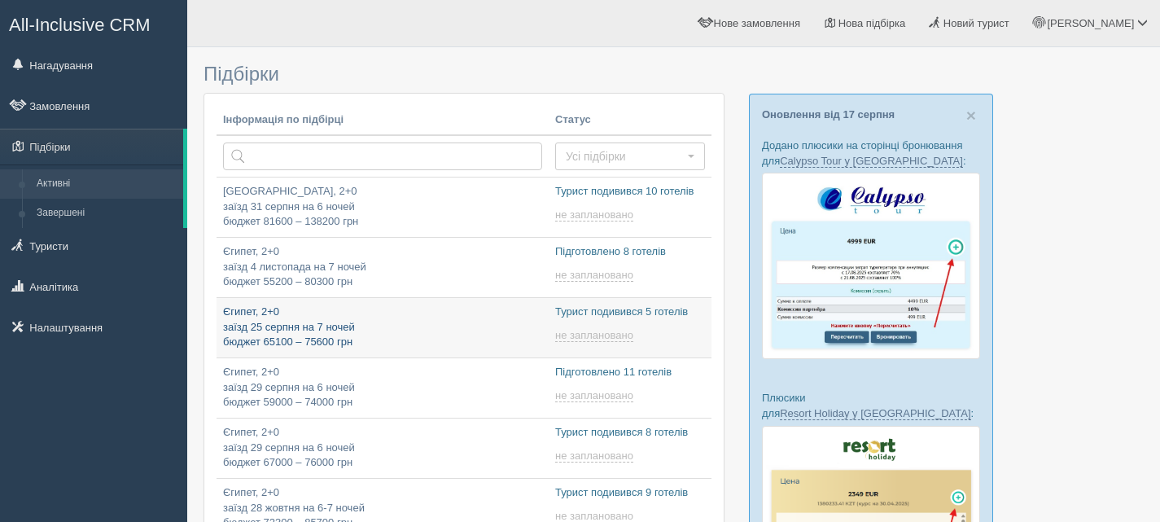
type input "[DATE] 9:45"
type input "[DATE] 15:55"
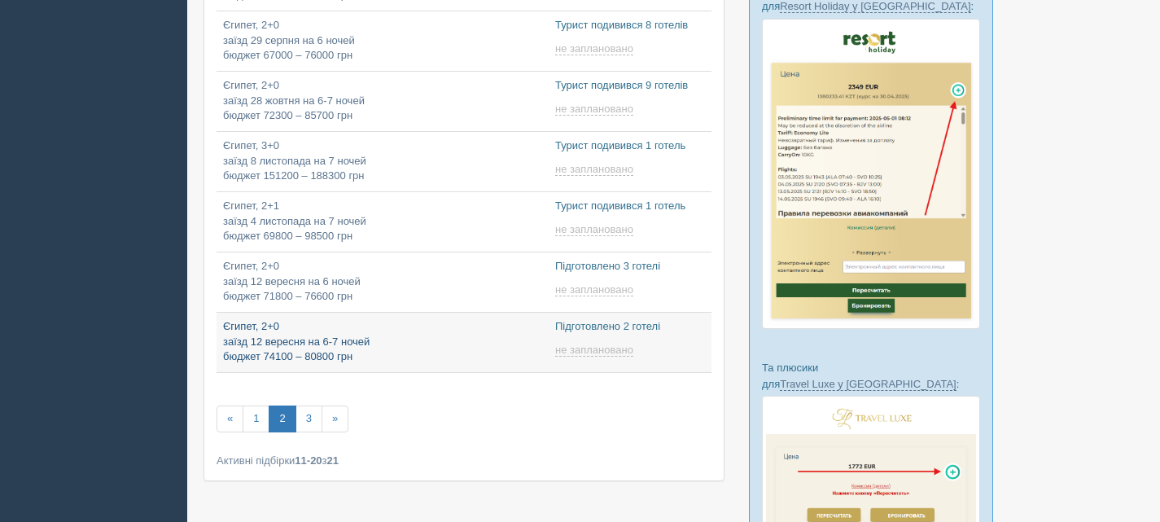
type input "[DATE] 17:35"
click at [306, 418] on link "3" at bounding box center [308, 418] width 27 height 27
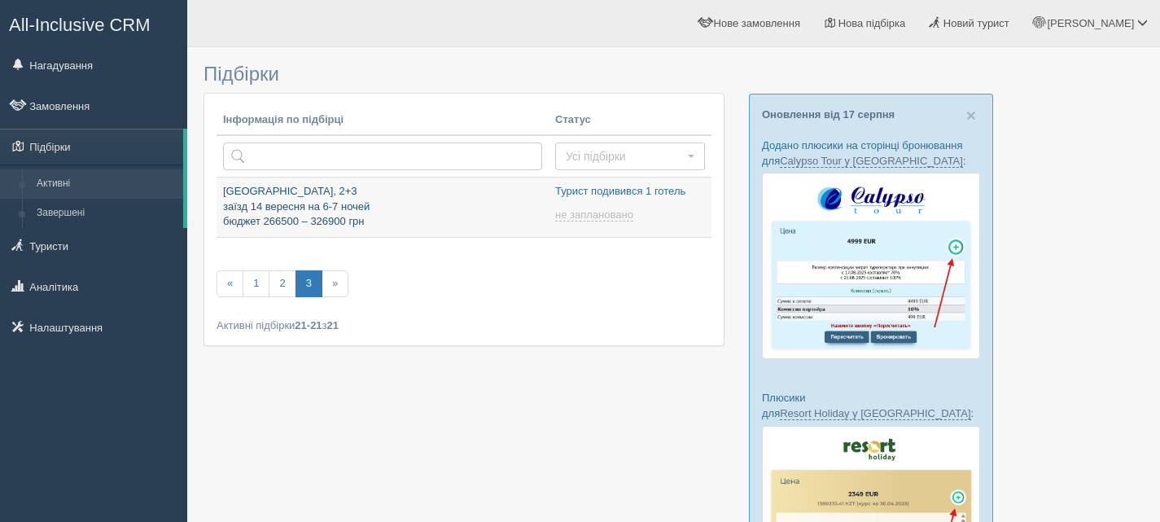
type input "[DATE] 18:15"
drag, startPoint x: 296, startPoint y: 193, endPoint x: 269, endPoint y: 196, distance: 27.0
click at [269, 196] on p "Туреччина, 2+3 заїзд 14 вересня на 6-7 ночей бюджет 266500 – 326900 грн" at bounding box center [382, 207] width 319 height 46
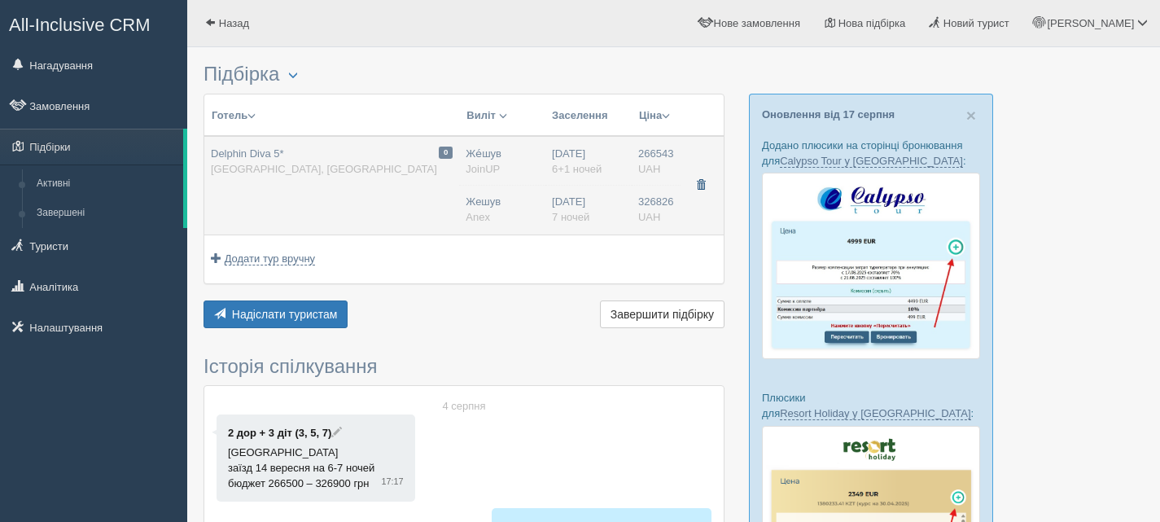
click at [705, 182] on span "button" at bounding box center [701, 185] width 10 height 10
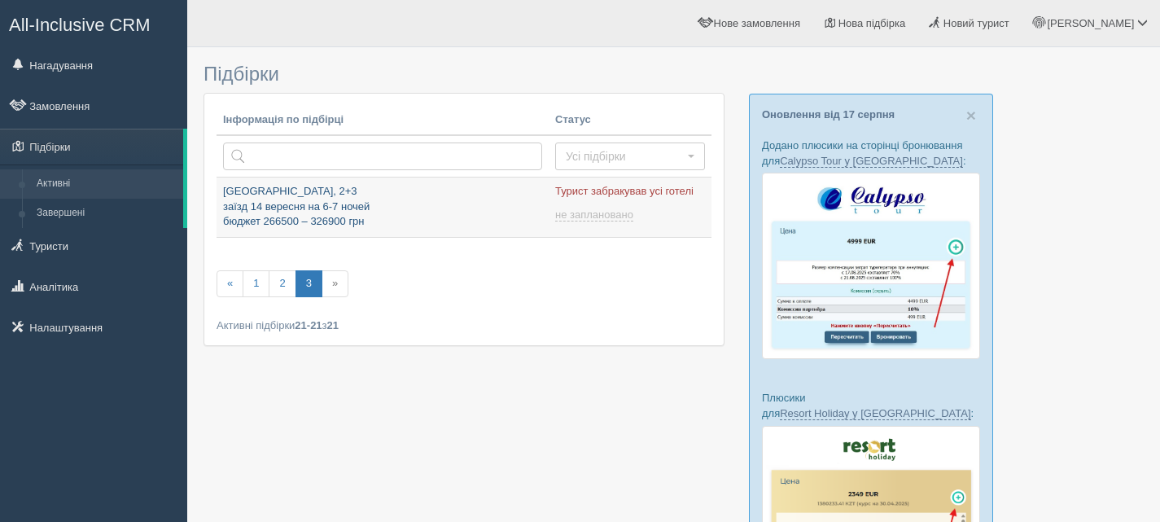
click at [234, 198] on p "Туреччина, 2+3 заїзд 14 вересня на 6-7 ночей бюджет 266500 – 326900 грн" at bounding box center [382, 207] width 319 height 46
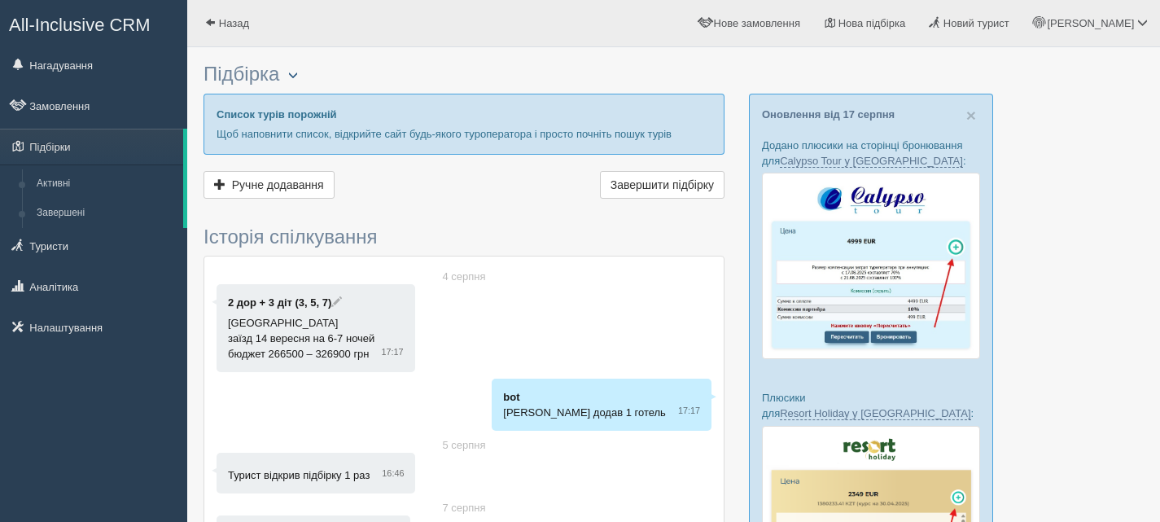
click at [297, 80] on span "button" at bounding box center [293, 75] width 10 height 10
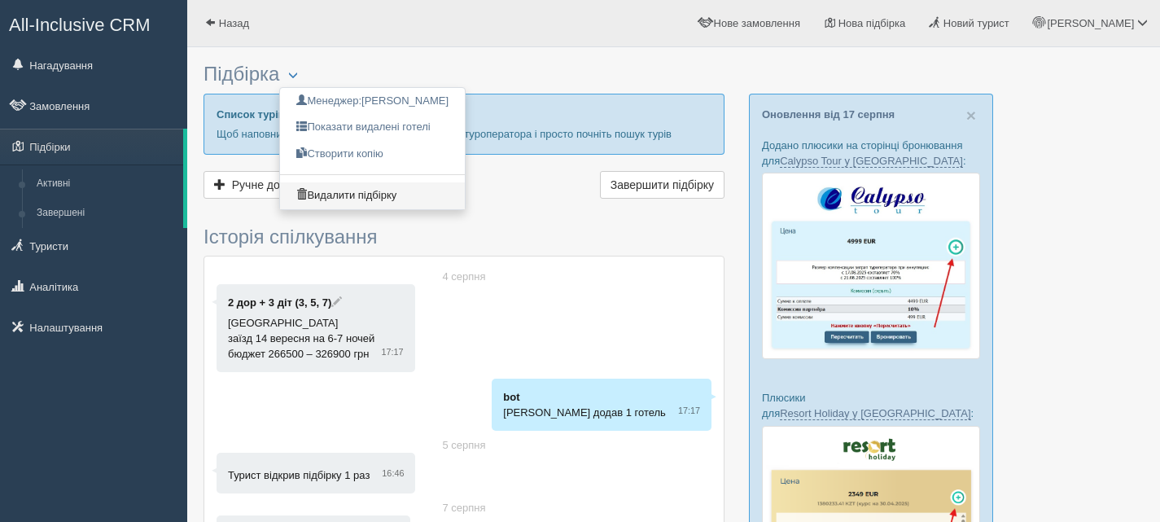
click at [352, 190] on link "Видалити підбірку" at bounding box center [372, 195] width 185 height 27
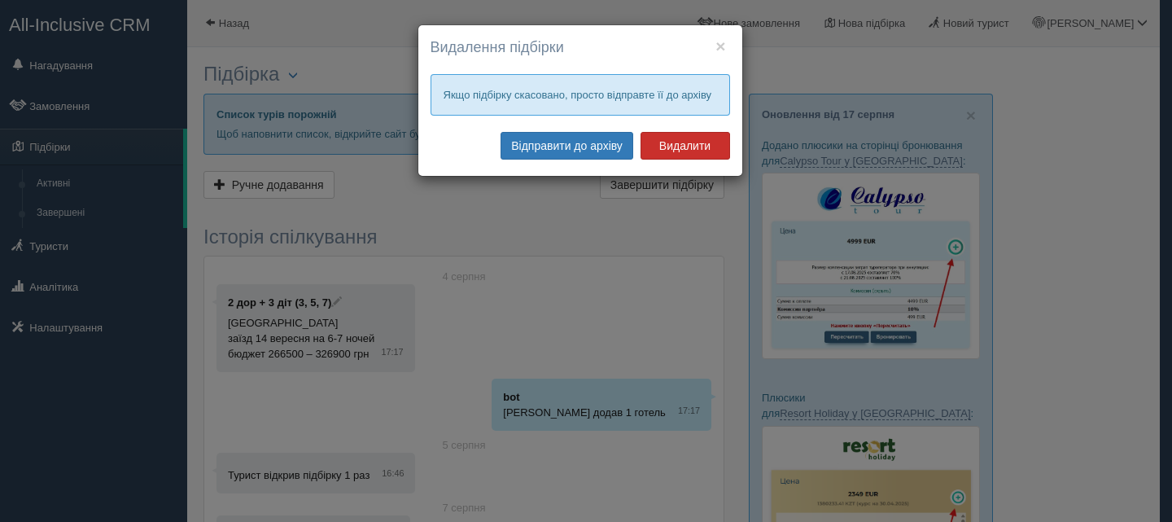
click at [675, 142] on button "Видалити" at bounding box center [685, 146] width 90 height 28
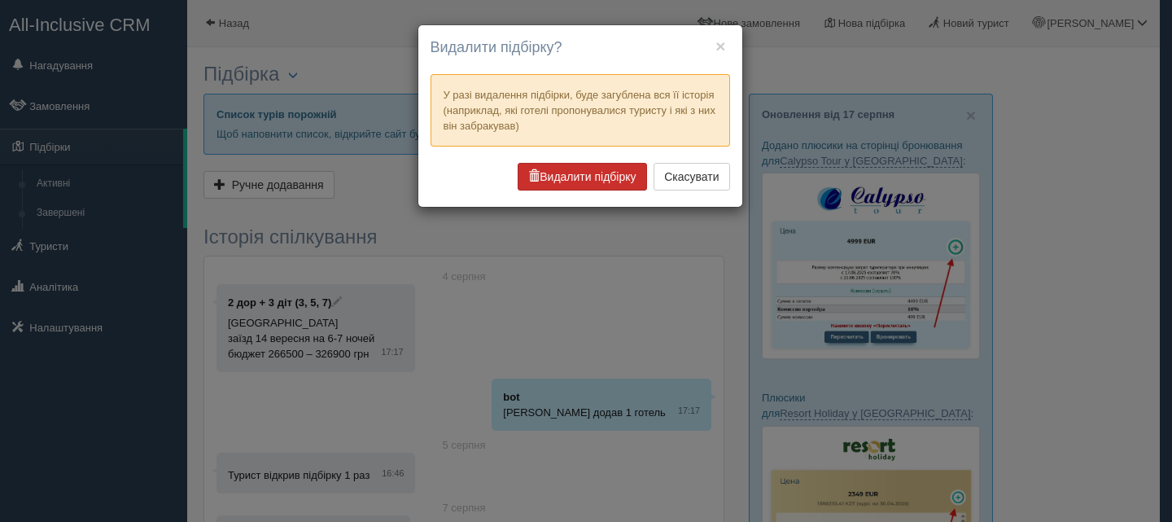
click at [610, 180] on button "Видалити підбірку" at bounding box center [582, 177] width 129 height 28
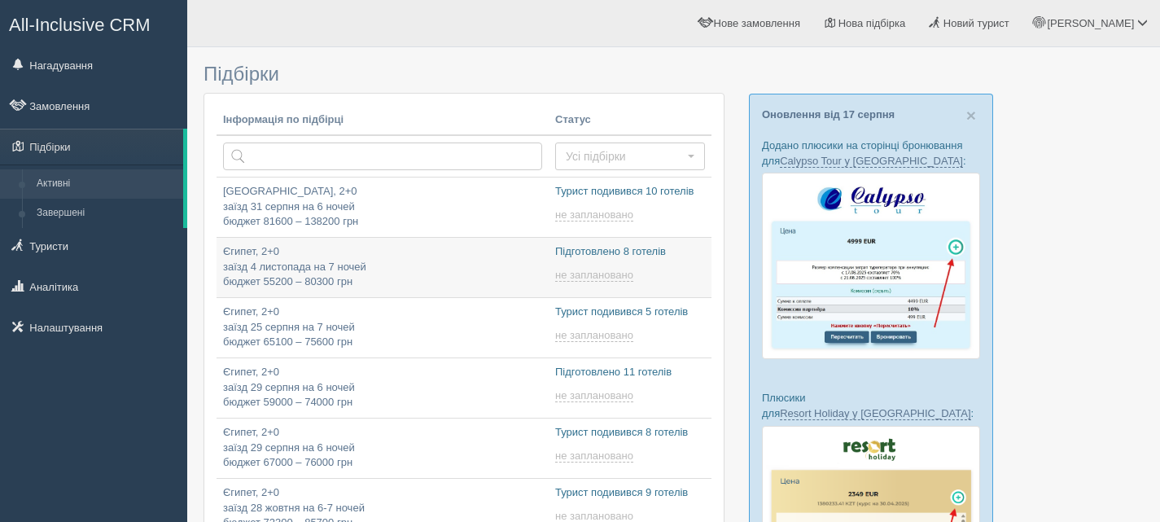
type input "2025-08-18 9:50"
type input "2025-08-18 17:55"
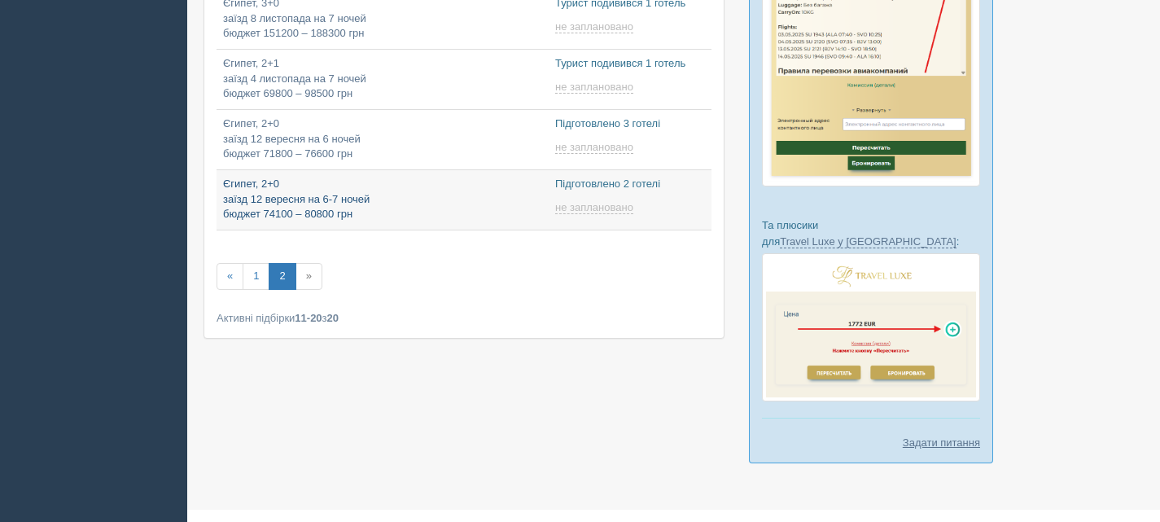
type input "[DATE] 17:35"
click at [430, 190] on p "Єгипет, 2+0 заїзд 12 вересня на 6-7 ночей бюджет 74100 – 80800 грн" at bounding box center [382, 200] width 319 height 46
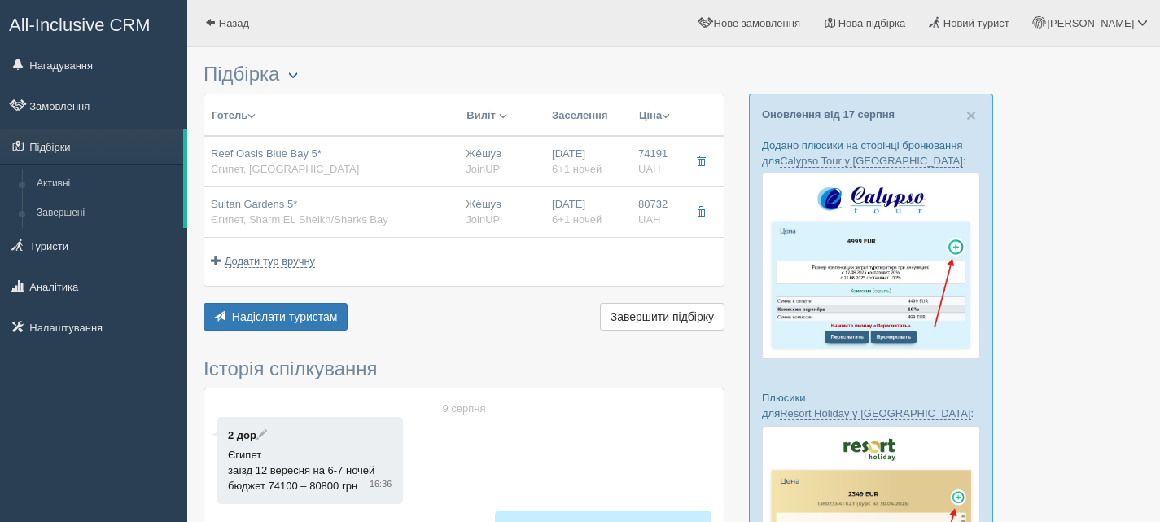
click at [299, 82] on button "button" at bounding box center [293, 76] width 28 height 20
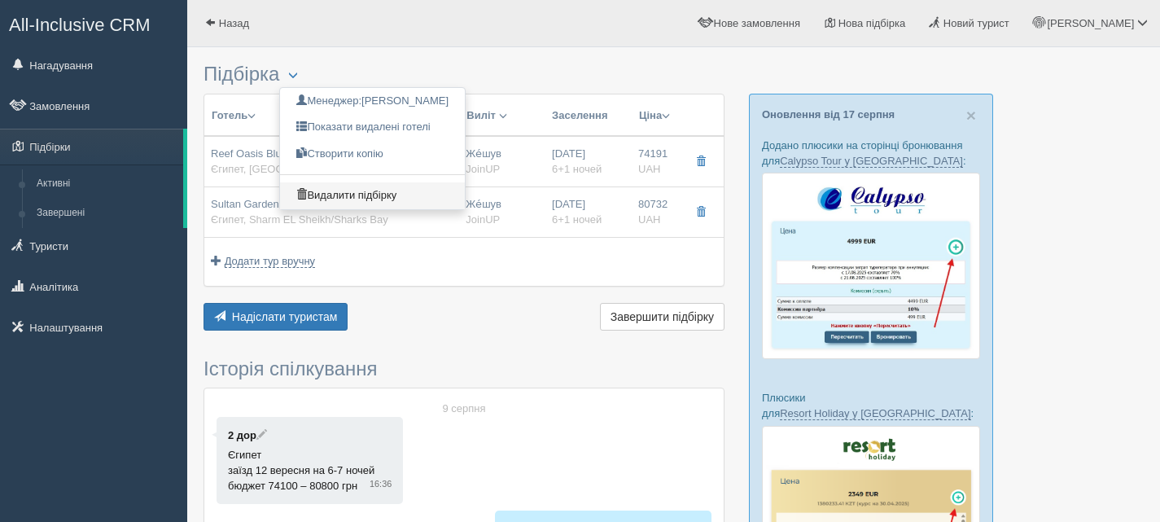
click at [317, 191] on link "Видалити підбірку" at bounding box center [372, 195] width 185 height 27
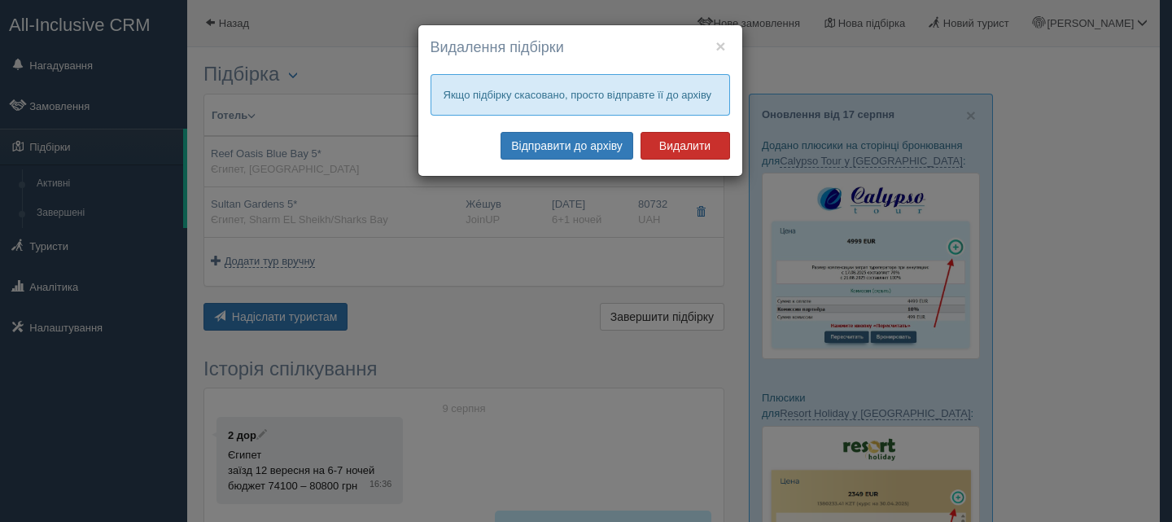
click at [699, 147] on button "Видалити" at bounding box center [685, 146] width 90 height 28
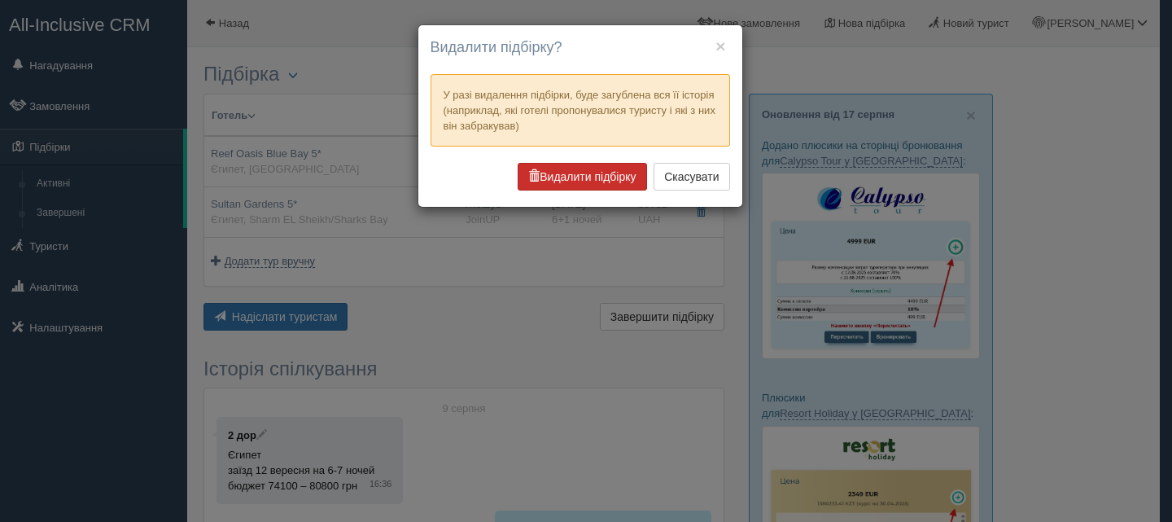
click at [573, 173] on button "Видалити підбірку" at bounding box center [582, 177] width 129 height 28
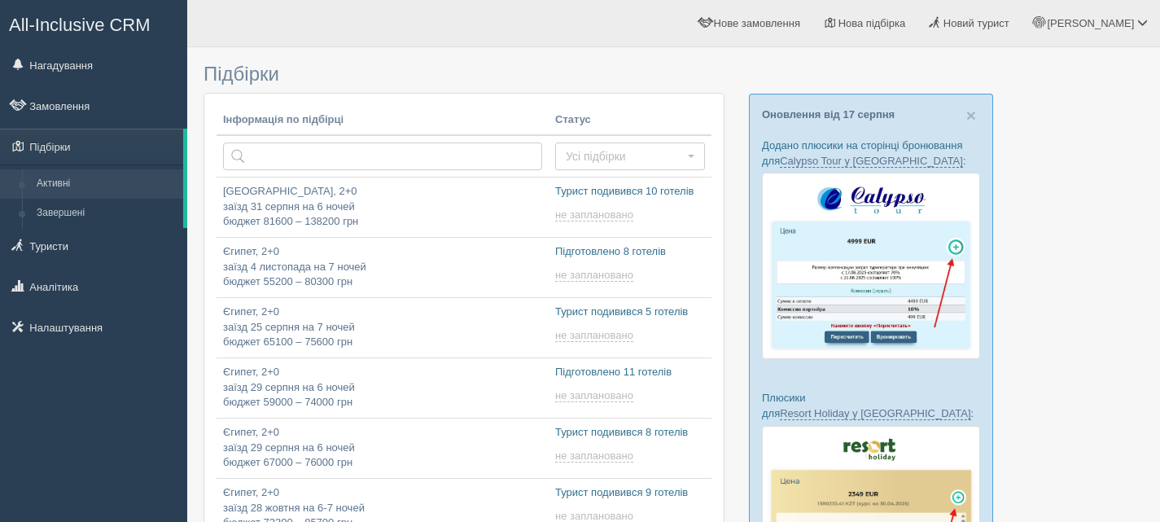
type input "[DATE] 10:05"
type input "[DATE] 15:55"
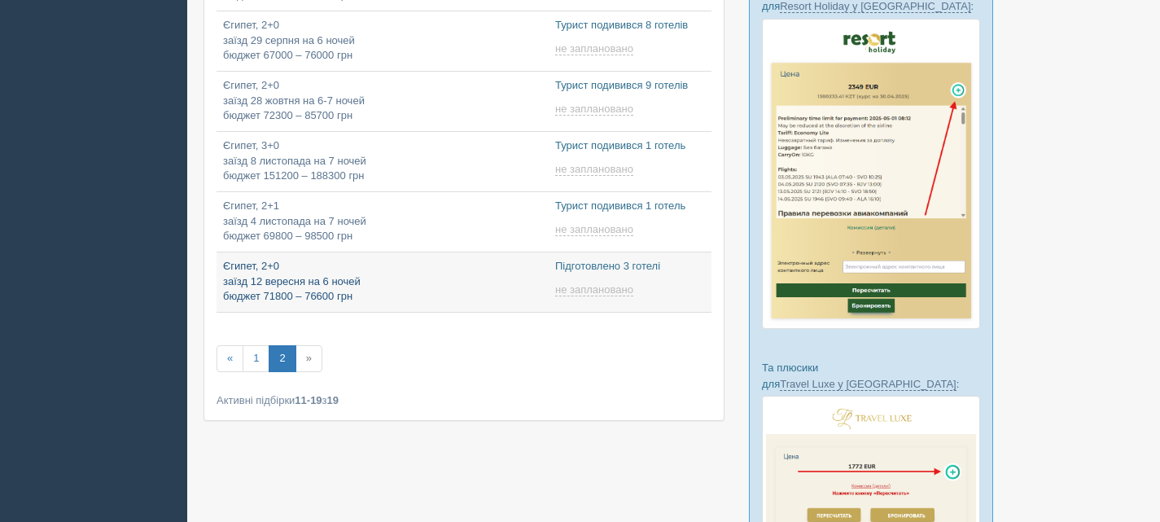
type input "[DATE] 17:55"
click at [427, 272] on p "Єгипет, 2+0 заїзд 12 вересня на 6 ночей бюджет 71800 – 76600 грн" at bounding box center [382, 282] width 319 height 46
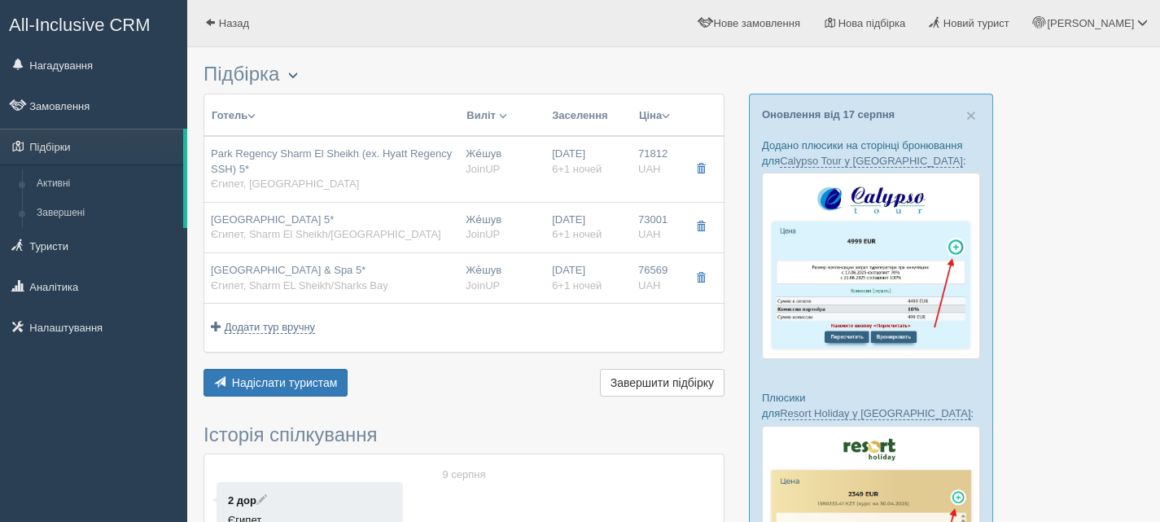
click at [298, 75] on span "button" at bounding box center [293, 75] width 10 height 10
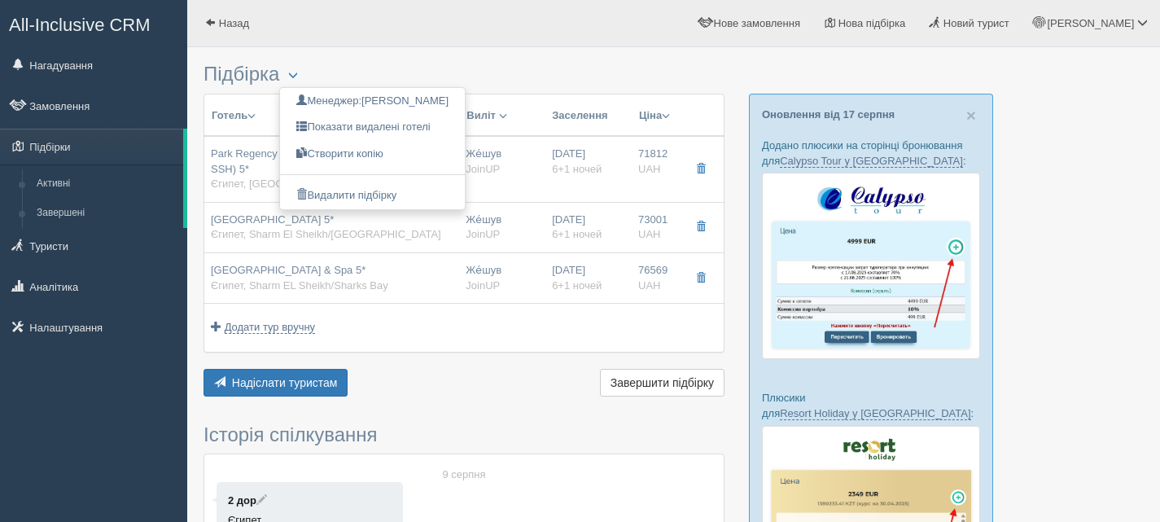
click at [421, 342] on td "Додати тур вручну Додати авіа вручну Додати тур вручну Додати круїз вручну" at bounding box center [463, 328] width 519 height 48
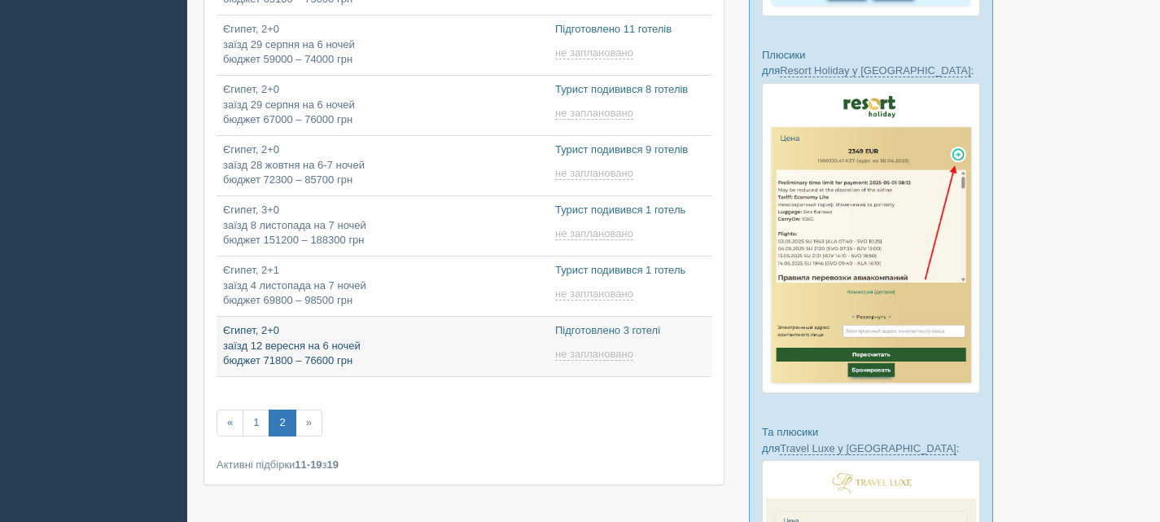
scroll to position [244, 0]
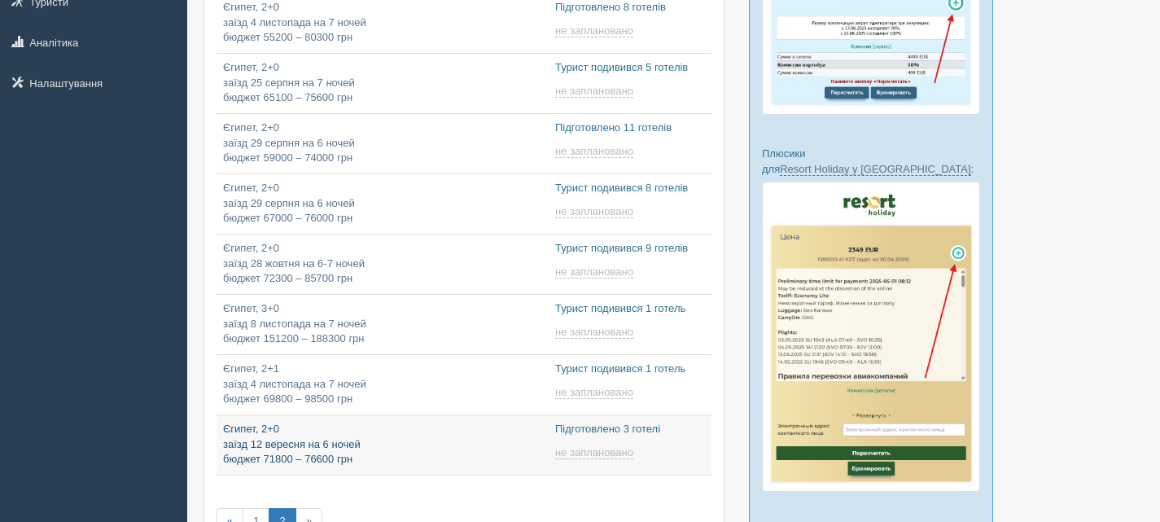
type input "[DATE] 16:25"
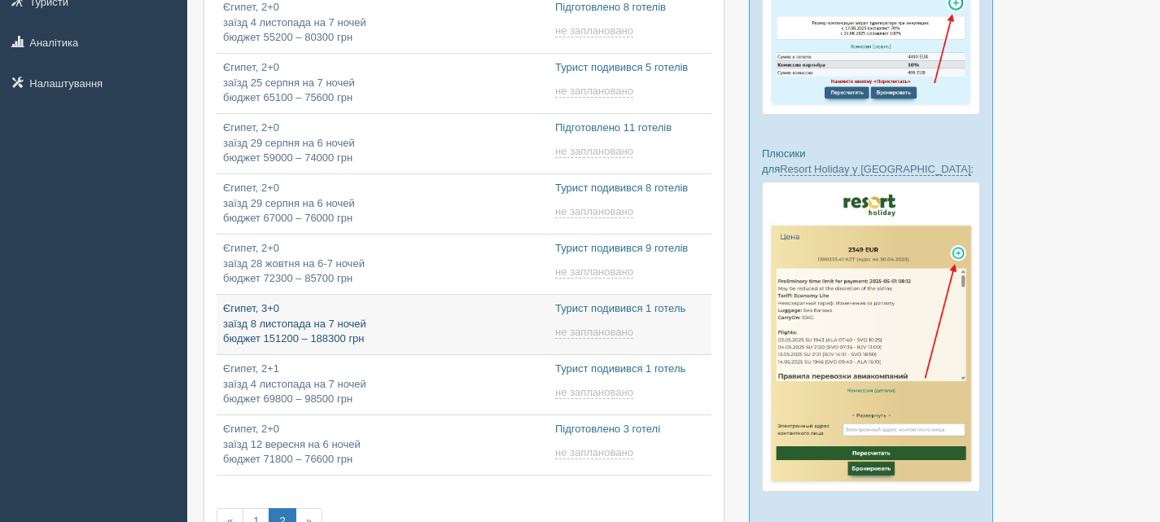
click at [455, 328] on p "Єгипет, 3+0 заїзд 8 листопада на 7 ночей бюджет 151200 – 188300 грн" at bounding box center [382, 324] width 319 height 46
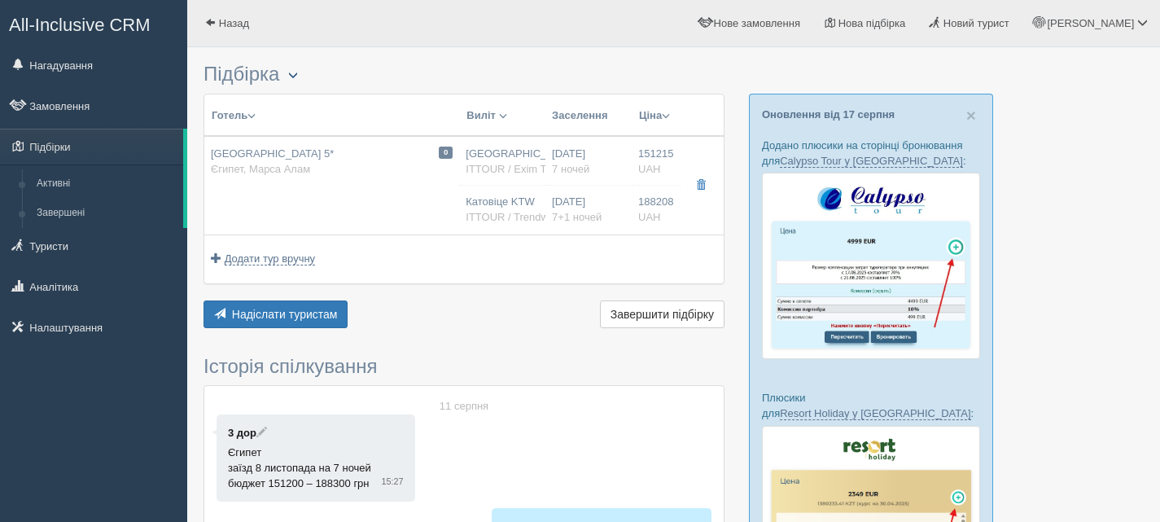
click at [298, 72] on span "button" at bounding box center [293, 75] width 10 height 10
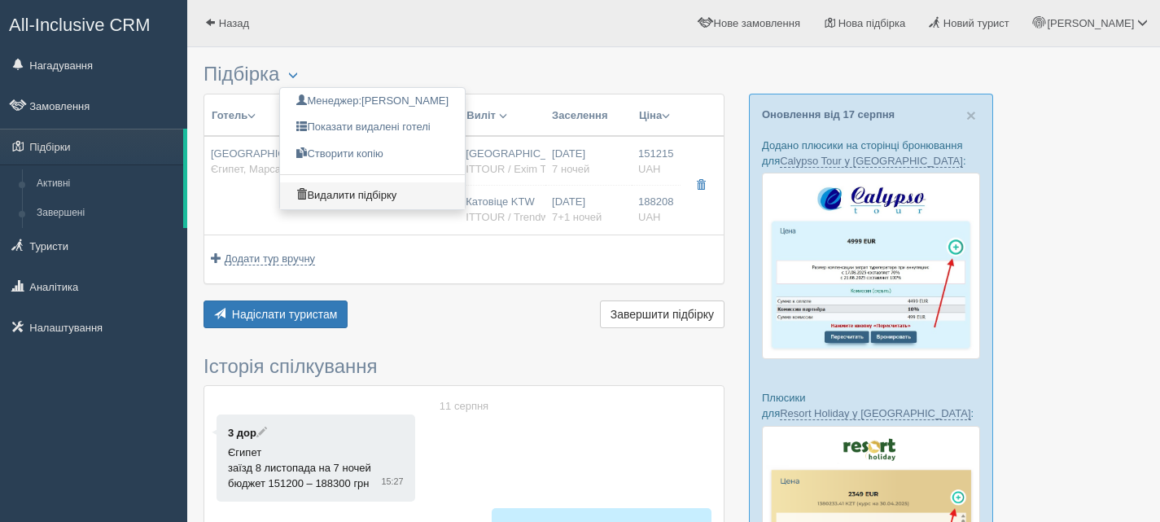
click at [358, 193] on link "Видалити підбірку" at bounding box center [372, 195] width 185 height 27
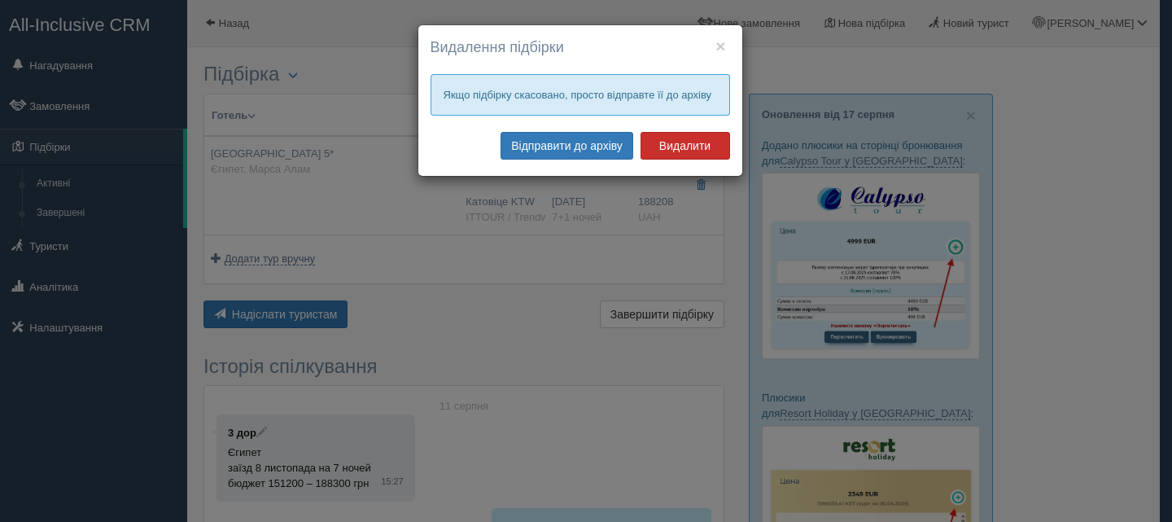
click at [671, 138] on button "Видалити" at bounding box center [685, 146] width 90 height 28
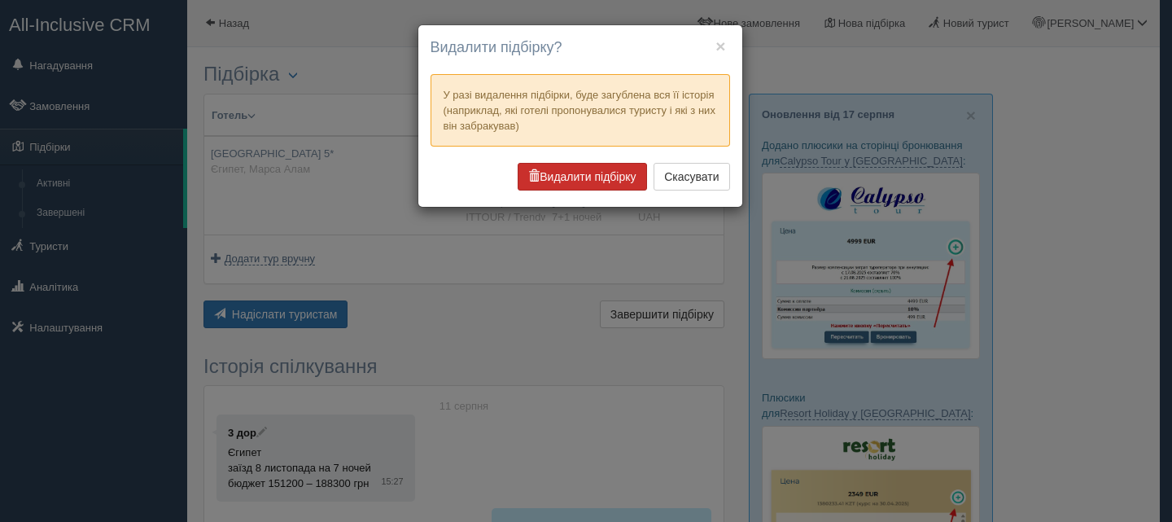
click at [614, 169] on button "Видалити підбірку" at bounding box center [582, 177] width 129 height 28
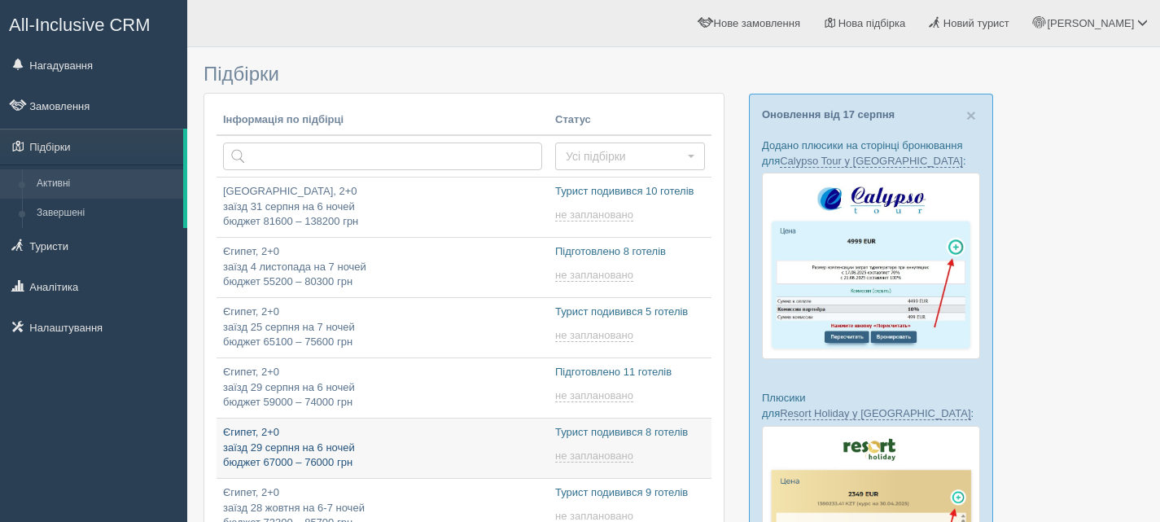
type input "[DATE] 10:05"
type input "[DATE] 10:45"
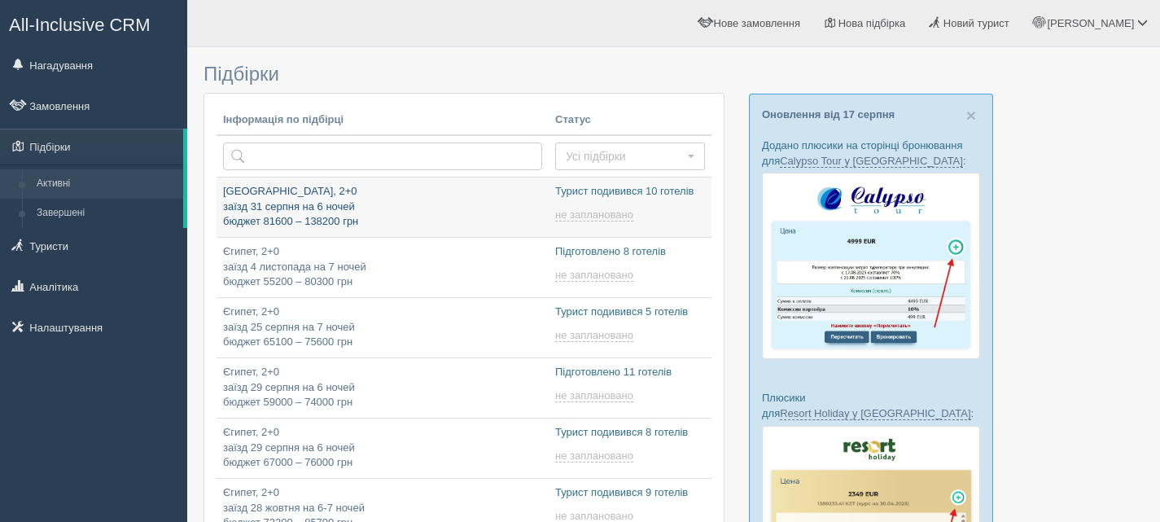
click at [420, 192] on p "[GEOGRAPHIC_DATA], 2+0 заїзд 31 серпня на 6 ночей бюджет 81600 – 138200 грн" at bounding box center [382, 207] width 319 height 46
click at [340, 209] on p "[GEOGRAPHIC_DATA], 2+0 заїзд 31 серпня на 6 ночей бюджет 81600 – 138200 грн" at bounding box center [382, 207] width 319 height 46
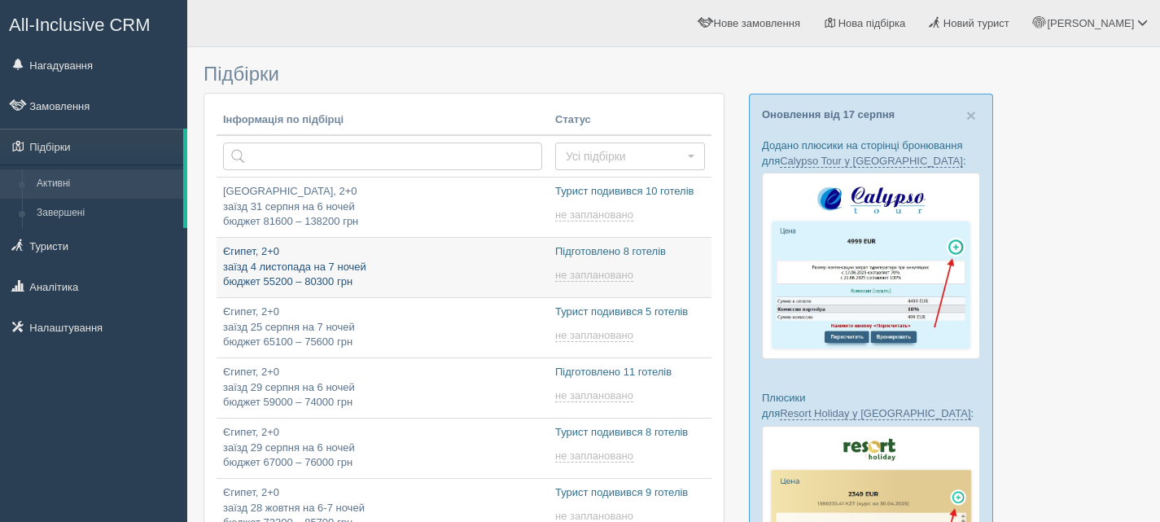
type input "[DATE] 9:50"
click at [414, 268] on p "Єгипет, 2+0 заїзд 4 листопада на 7 ночей бюджет 55200 – 80300 грн" at bounding box center [382, 267] width 319 height 46
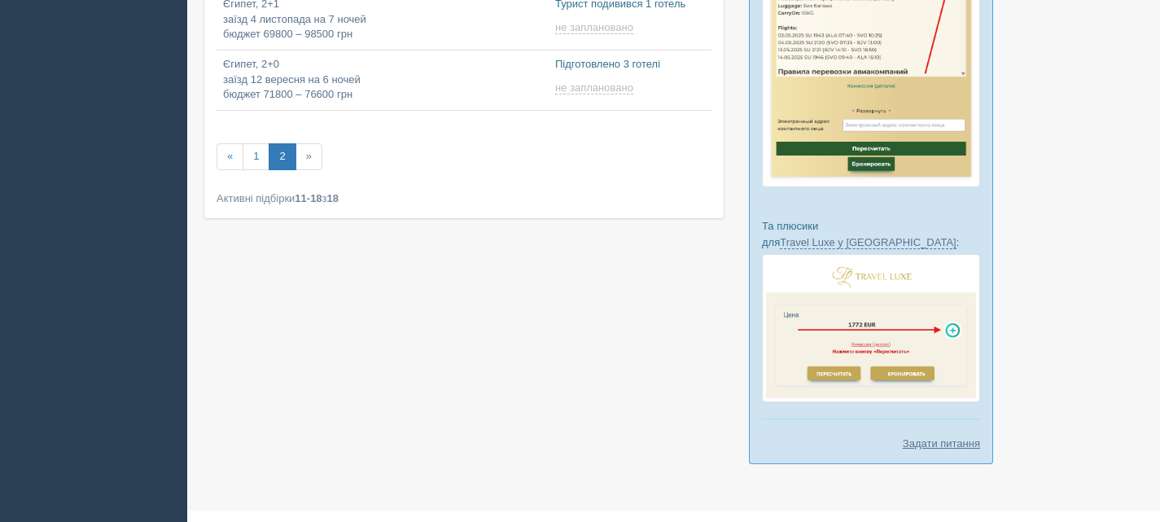
scroll to position [549, 0]
click at [255, 154] on link "1" at bounding box center [255, 155] width 27 height 27
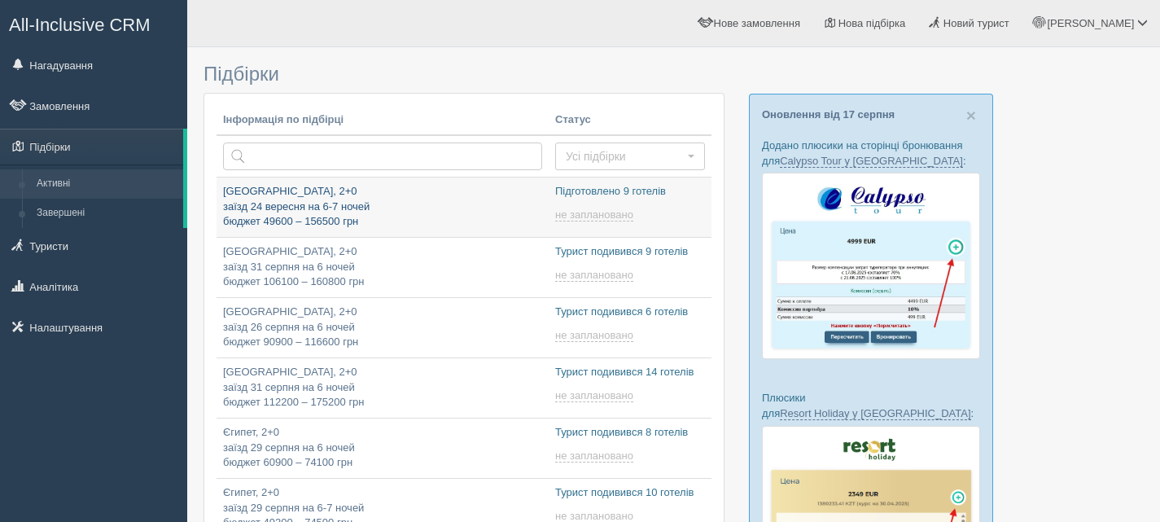
type input "[DATE] 17:50"
click at [282, 199] on p "Туреччина, 2+0 заїзд 24 вересня на 6-7 ночей бюджет 49600 – 156500 грн" at bounding box center [382, 207] width 319 height 46
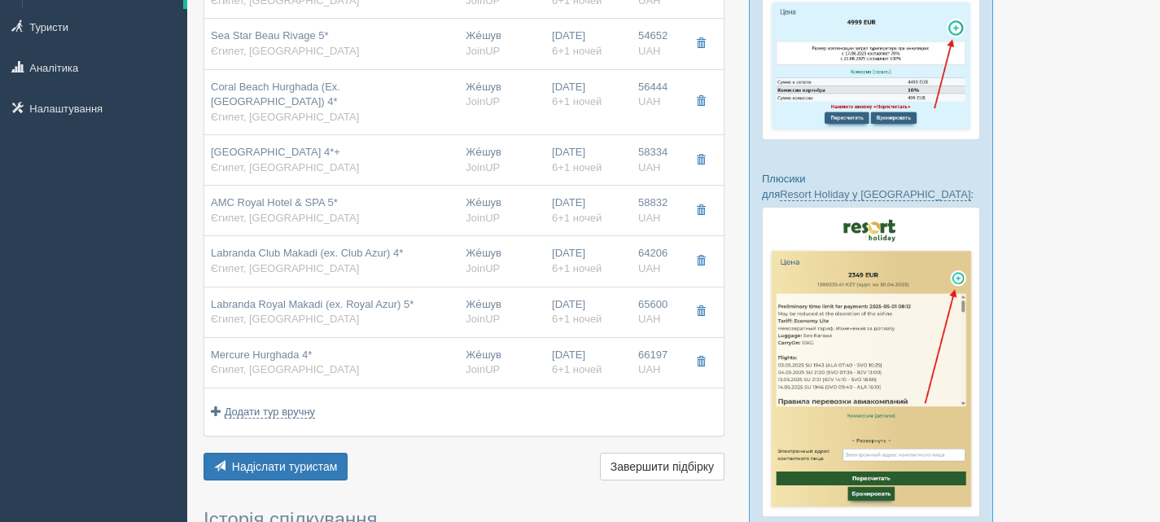
scroll to position [407, 0]
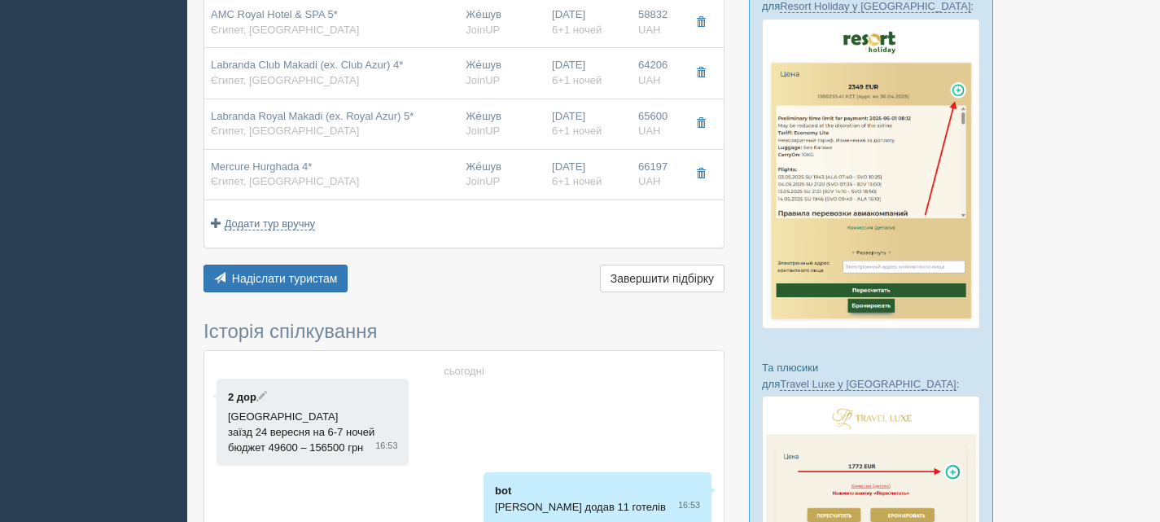
click at [269, 389] on p "2 дор" at bounding box center [312, 396] width 169 height 15
click at [267, 395] on span at bounding box center [261, 396] width 11 height 11
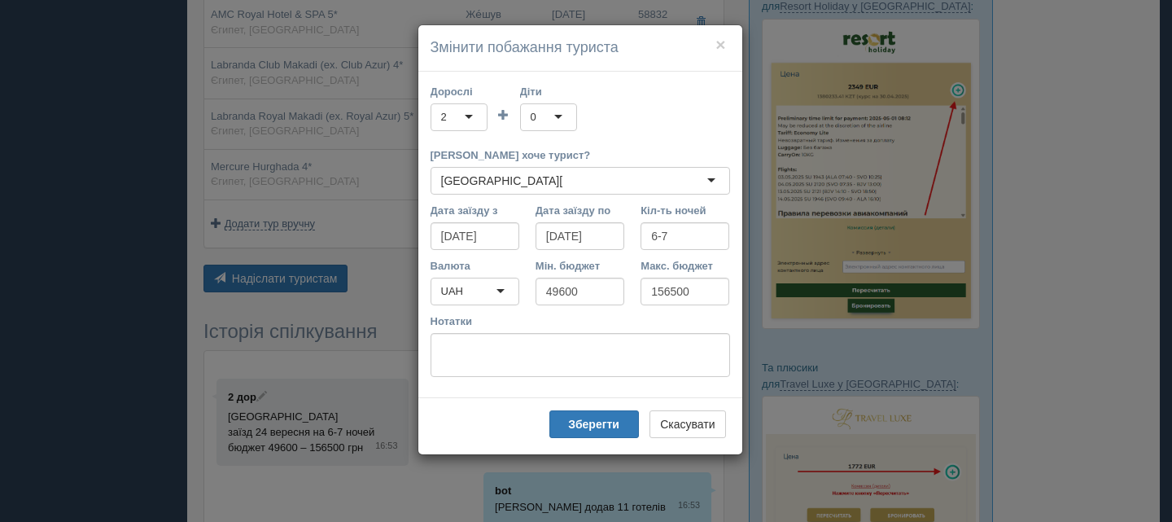
click at [714, 180] on div "Туреччина Туреччина" at bounding box center [579, 181] width 299 height 28
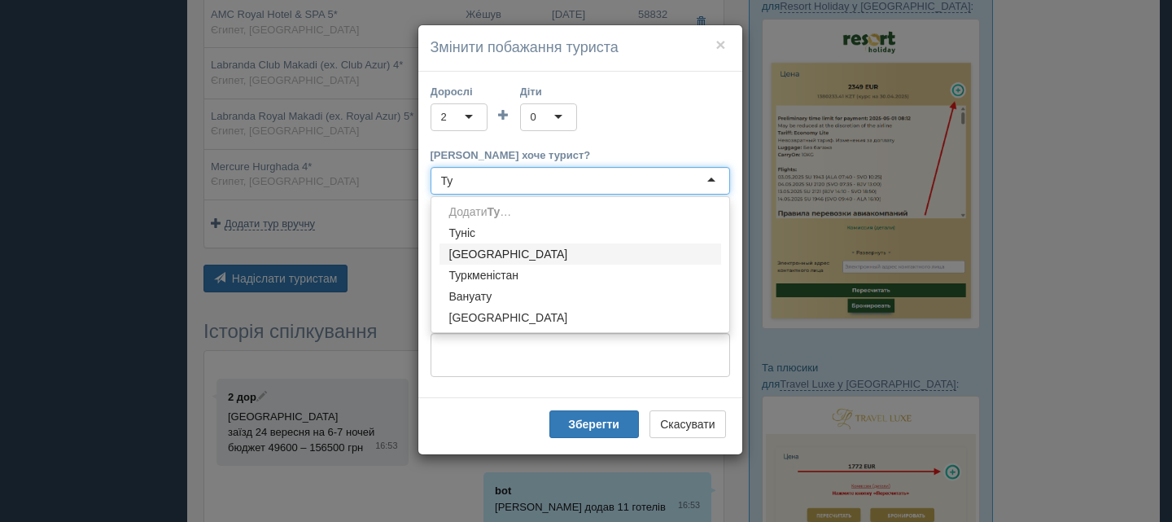
type input "Т"
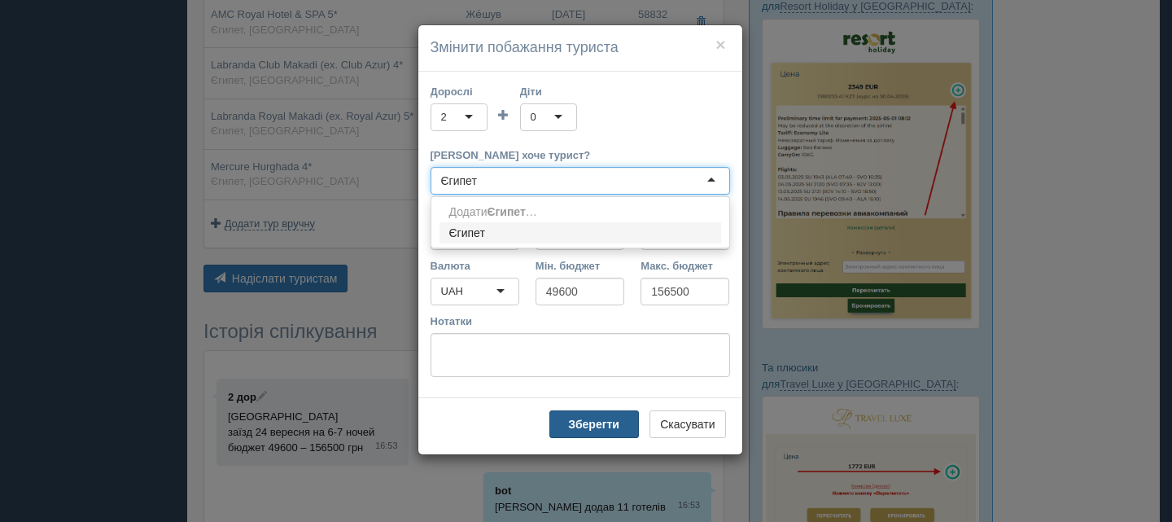
type input "Єгипет"
click at [606, 419] on b "Зберегти" at bounding box center [593, 423] width 51 height 13
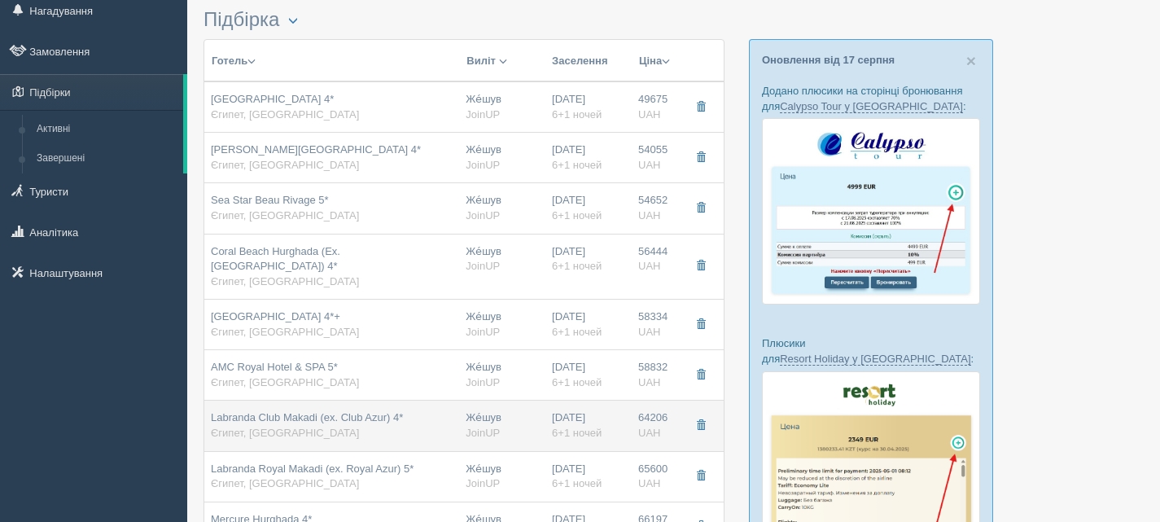
scroll to position [0, 0]
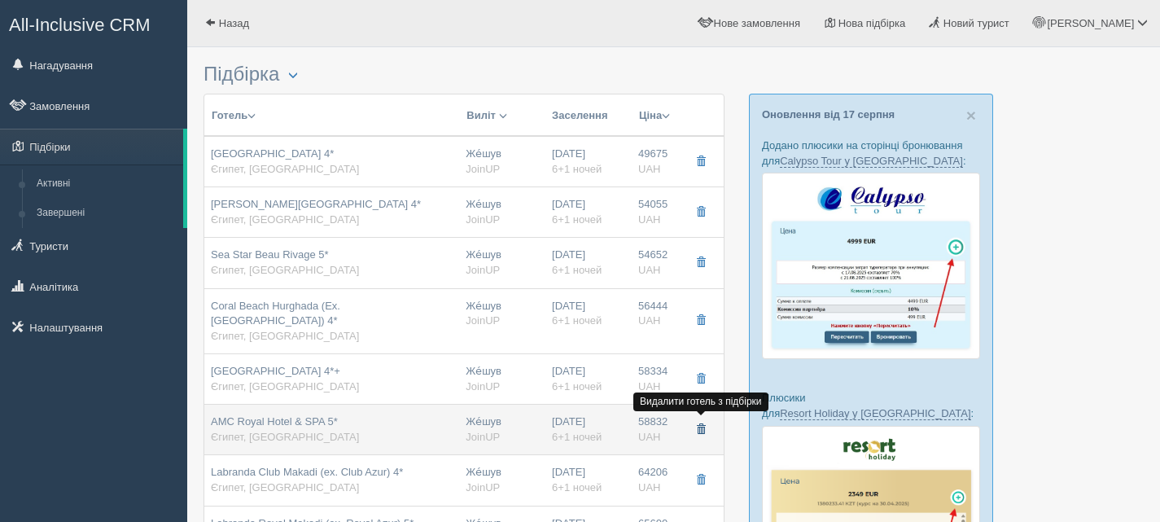
click at [701, 426] on span "button" at bounding box center [701, 429] width 10 height 10
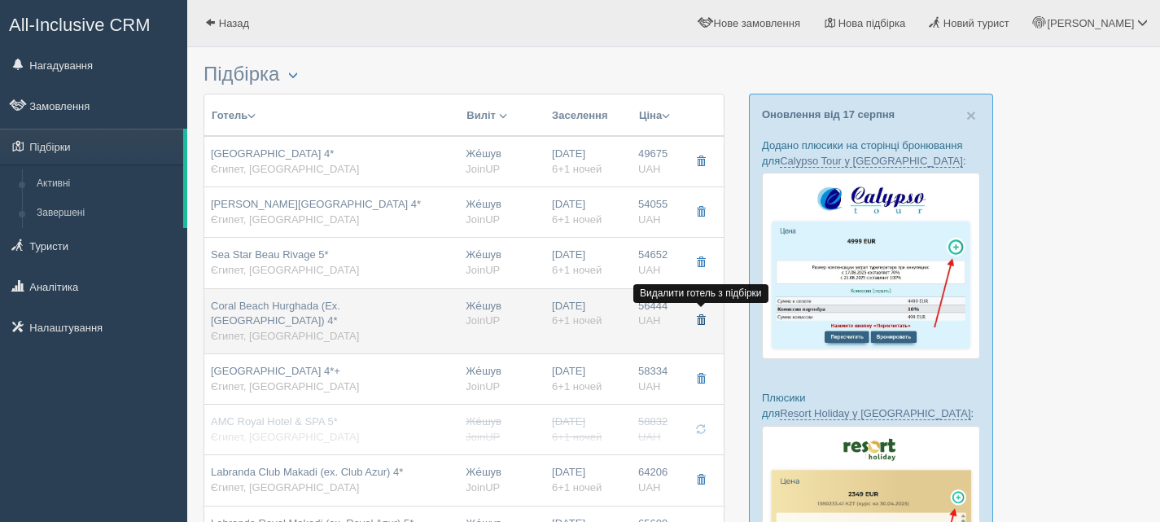
click at [702, 320] on span "button" at bounding box center [701, 320] width 10 height 10
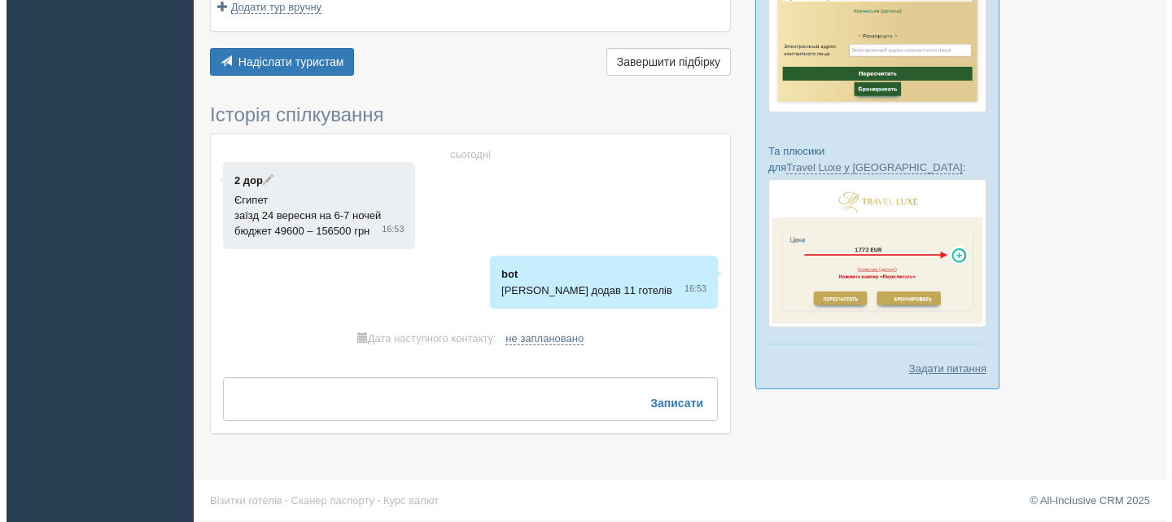
scroll to position [626, 0]
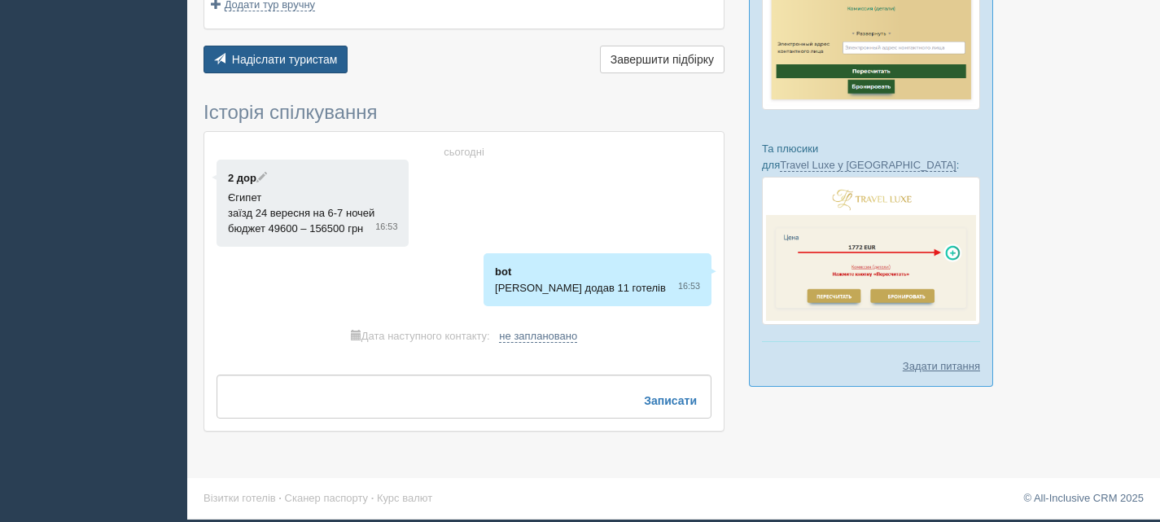
click at [312, 55] on span "Надіслати туристам" at bounding box center [285, 59] width 106 height 13
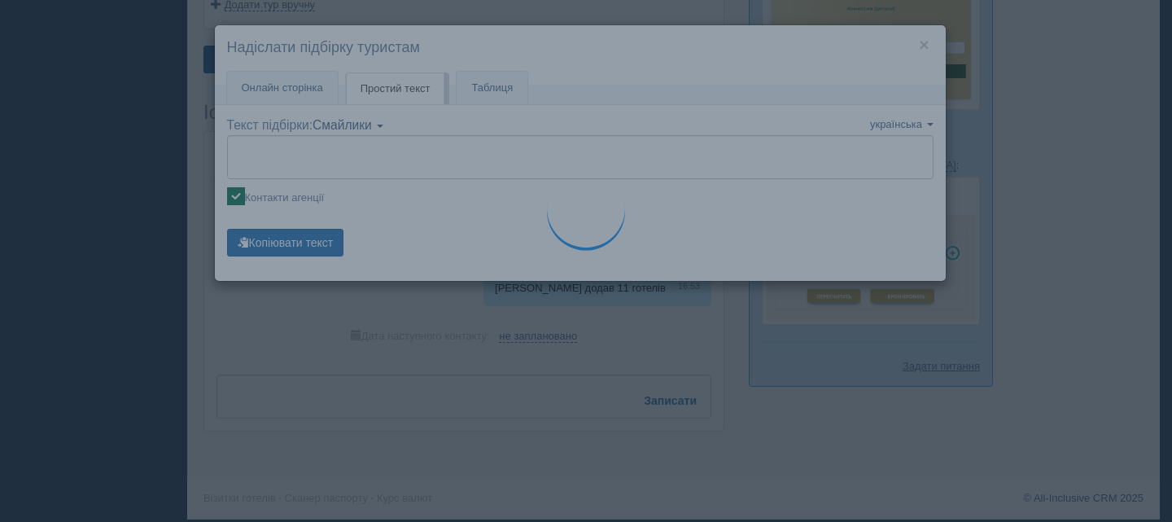
type textarea "🌞 Доброго дня! Пропонуємо Вам розглянути такі варіанти: 🌎 Єгипет, Hurghada 🏩 Го…"
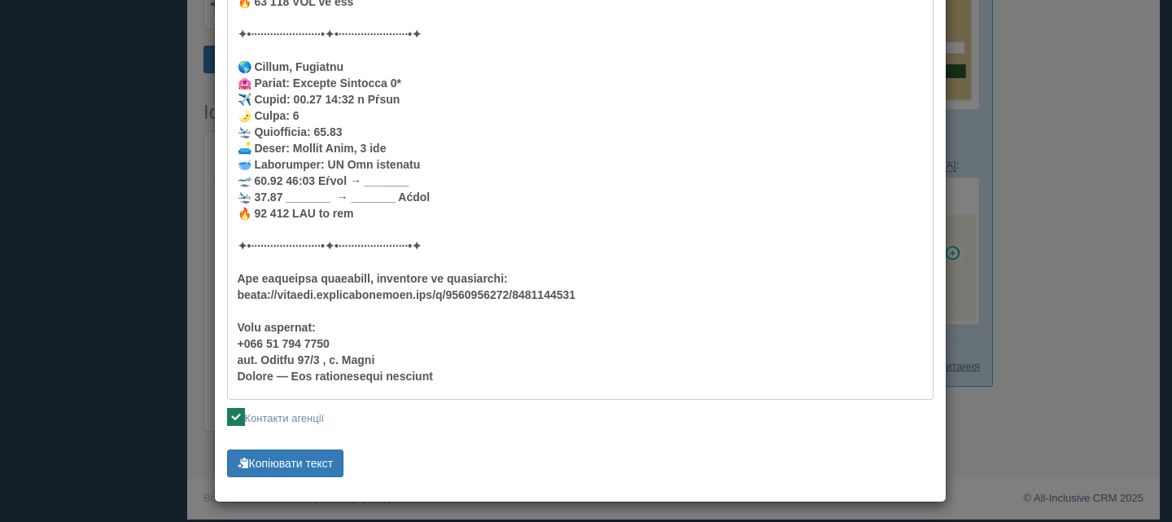
scroll to position [1389, 0]
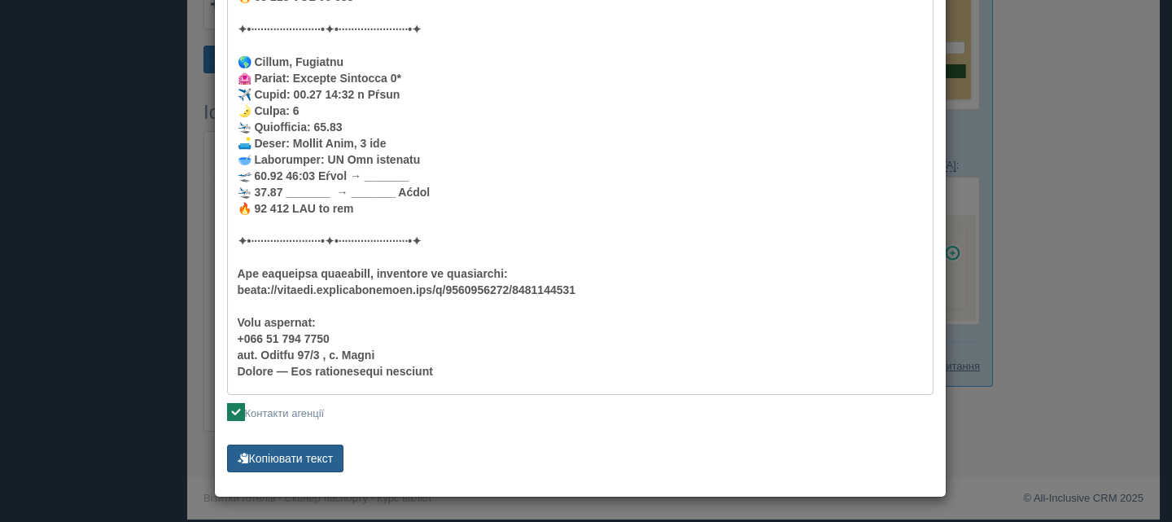
click at [285, 456] on button "Копіювати текст" at bounding box center [285, 458] width 117 height 28
click at [236, 408] on ins at bounding box center [236, 412] width 18 height 18
checkbox input "false"
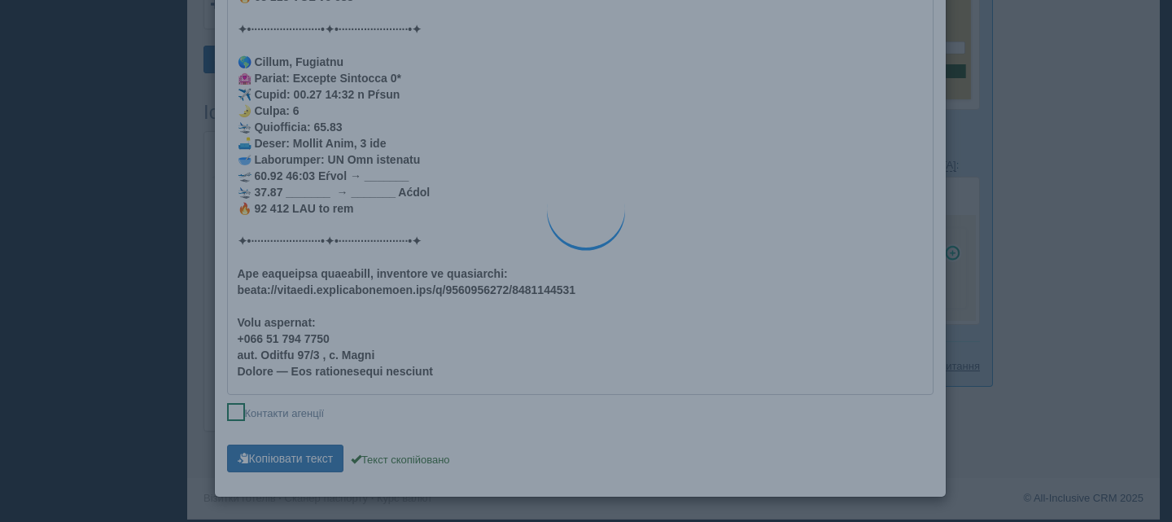
type textarea "🌞 Доброго дня! Пропонуємо Вам розглянути такі варіанти: 🌎 Єгипет, Hurghada 🏩 Го…"
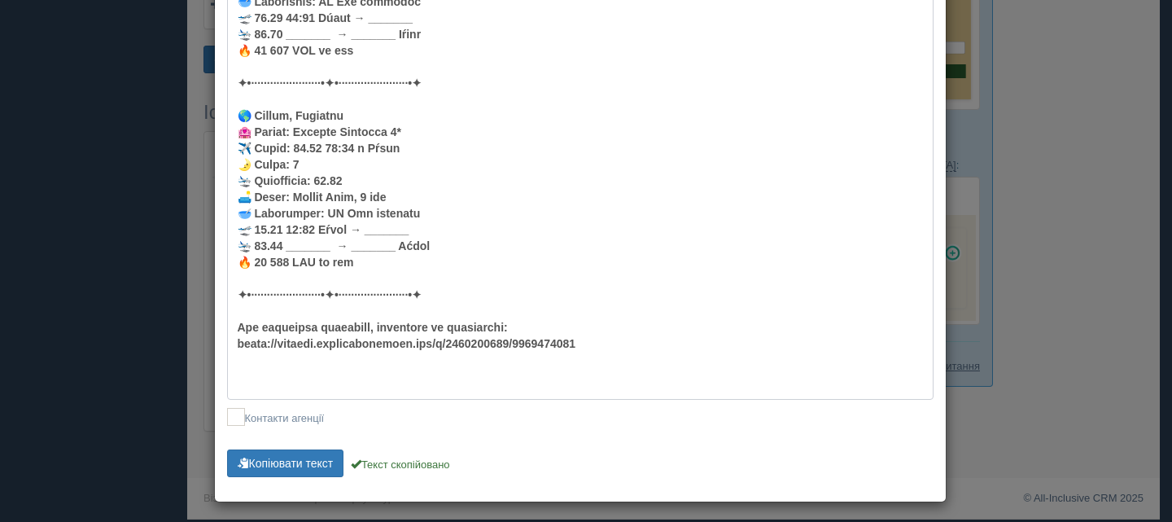
scroll to position [1340, 0]
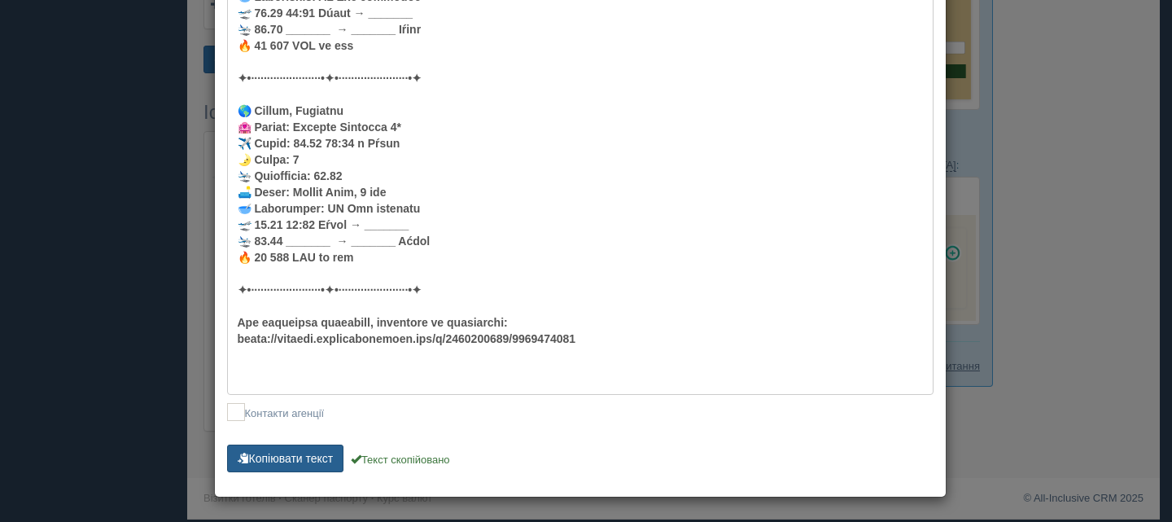
click at [312, 460] on button "Копіювати текст" at bounding box center [285, 458] width 117 height 28
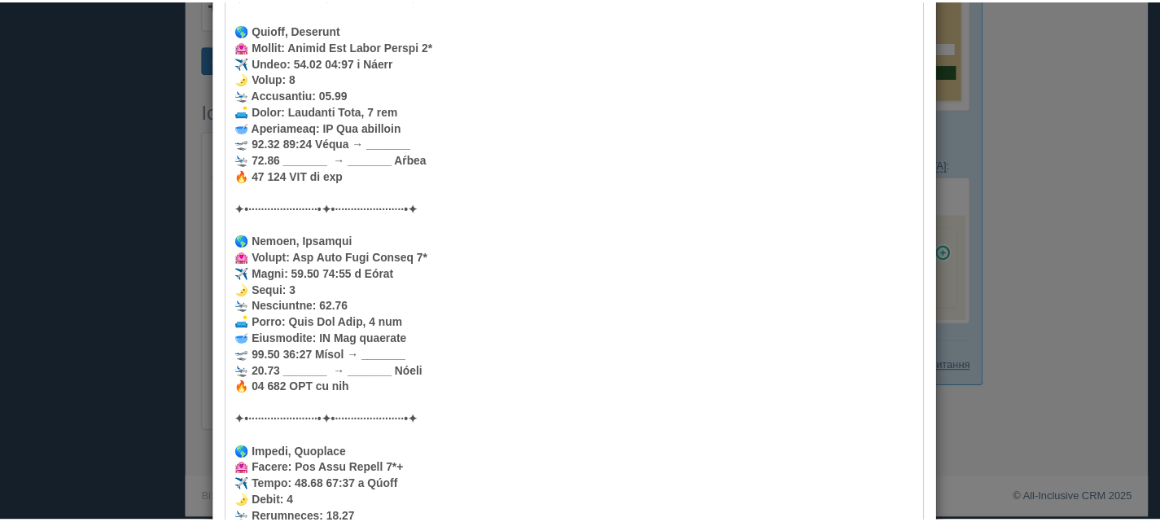
scroll to position [0, 0]
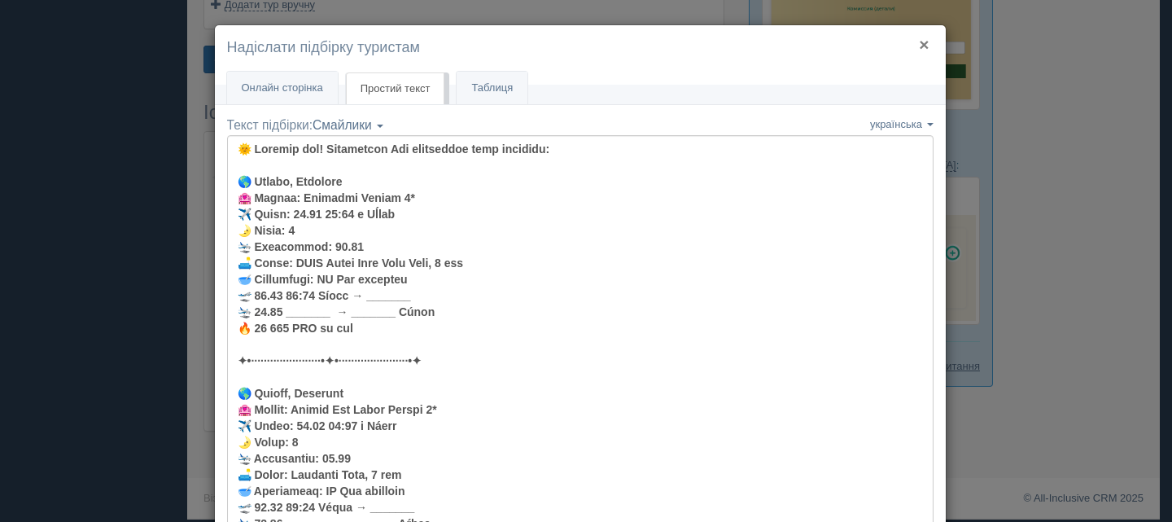
click at [920, 43] on button "×" at bounding box center [924, 44] width 10 height 17
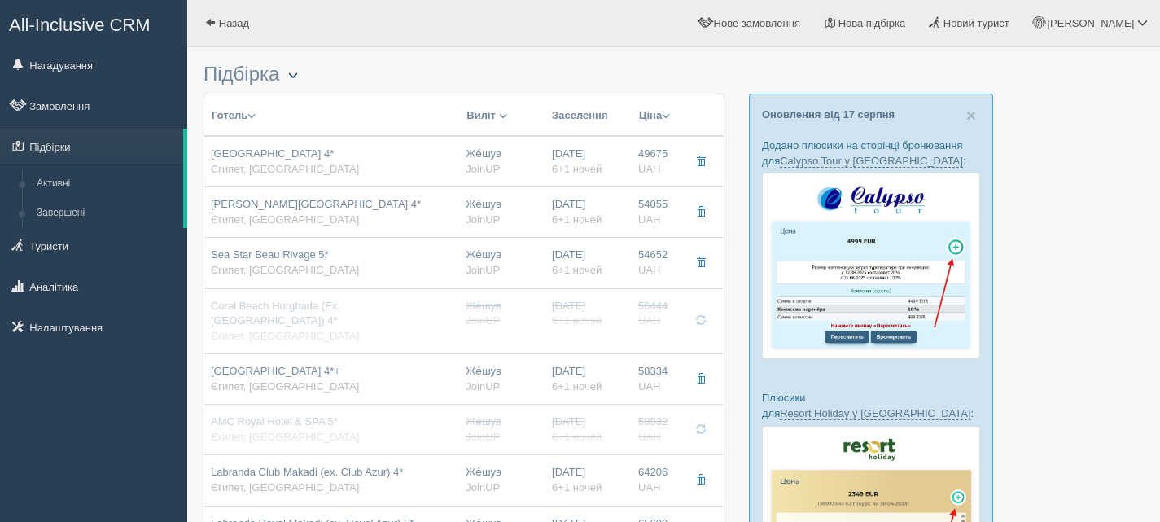
click at [298, 72] on span "button" at bounding box center [293, 75] width 10 height 10
click at [373, 67] on h3 "Підбірка Менеджер: Богдан Максимів Показати видалені готелі Створити копію Вида…" at bounding box center [463, 74] width 521 height 22
click at [60, 177] on link "Активні" at bounding box center [106, 183] width 154 height 29
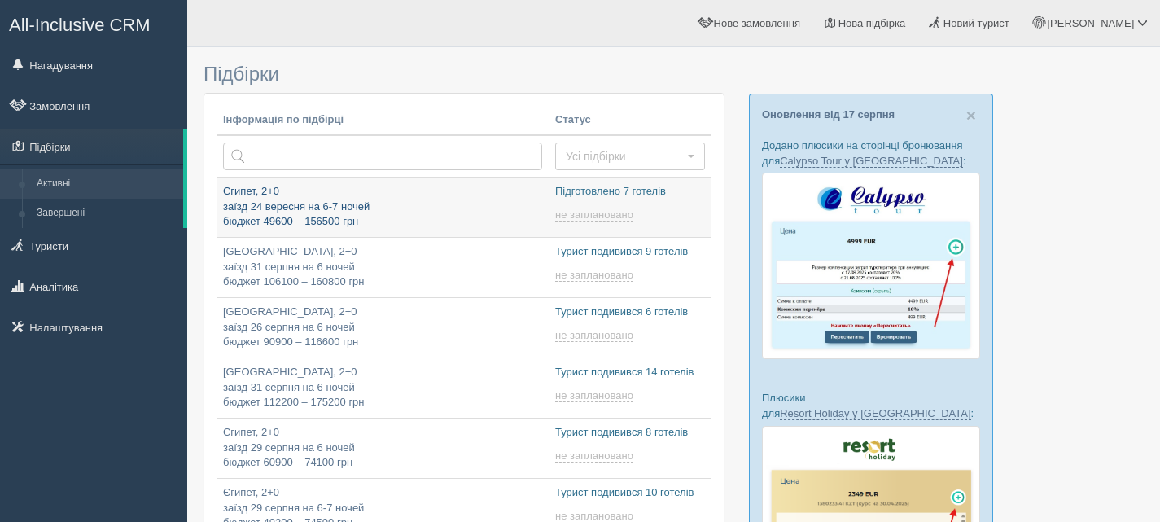
type input "[DATE] 17:50"
drag, startPoint x: 286, startPoint y: 199, endPoint x: 242, endPoint y: 194, distance: 43.4
click at [242, 194] on p "Єгипет, 2+0 заїзд 24 вересня на 6-7 ночей бюджет 49600 – 156500 грн" at bounding box center [382, 207] width 319 height 46
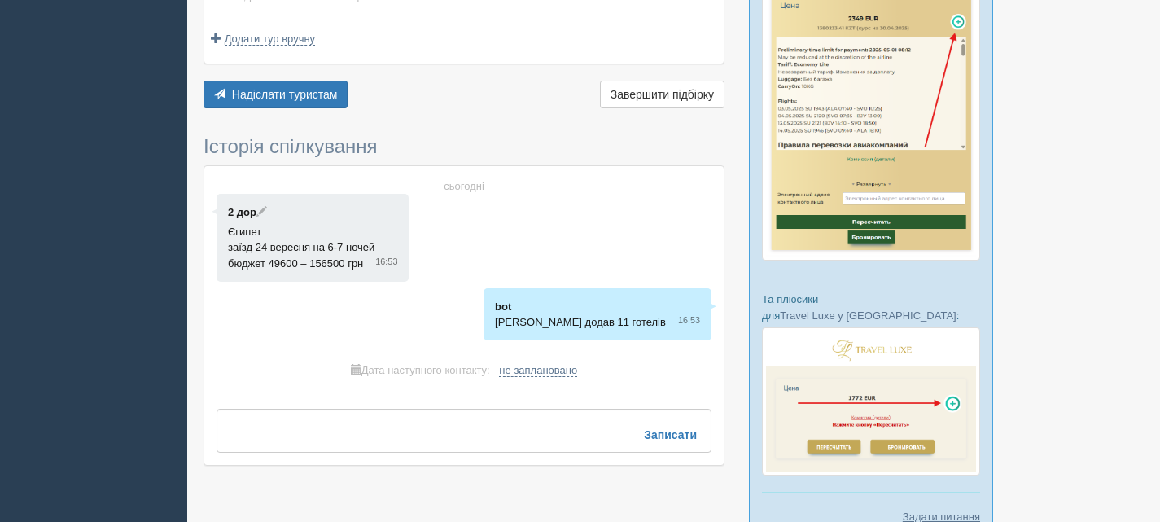
scroll to position [549, 0]
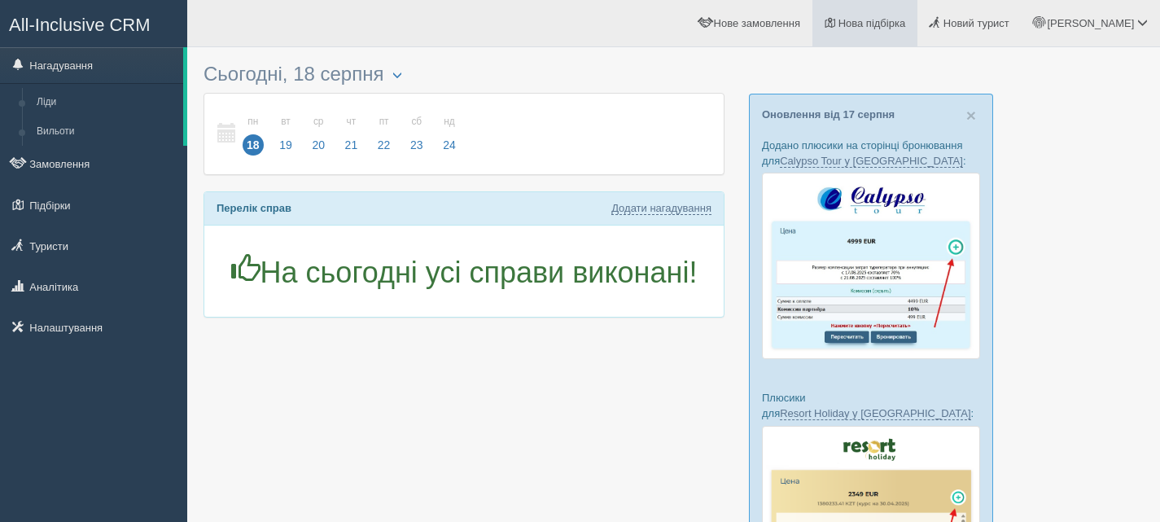
click at [915, 17] on link "Нова підбірка" at bounding box center [864, 23] width 105 height 46
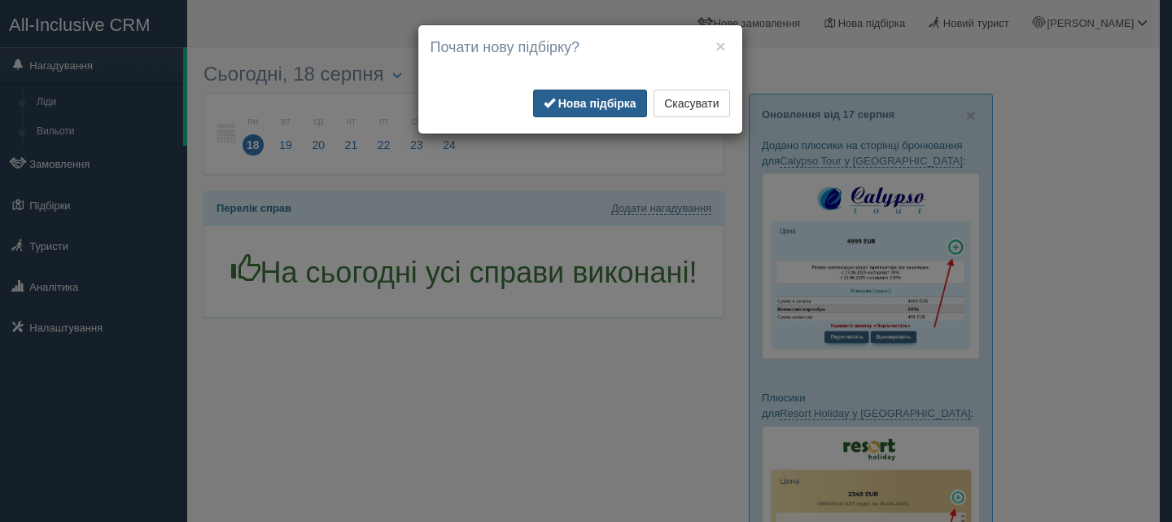
drag, startPoint x: 605, startPoint y: 103, endPoint x: 605, endPoint y: 94, distance: 9.0
click at [605, 101] on b "Нова підбірка" at bounding box center [597, 103] width 78 height 13
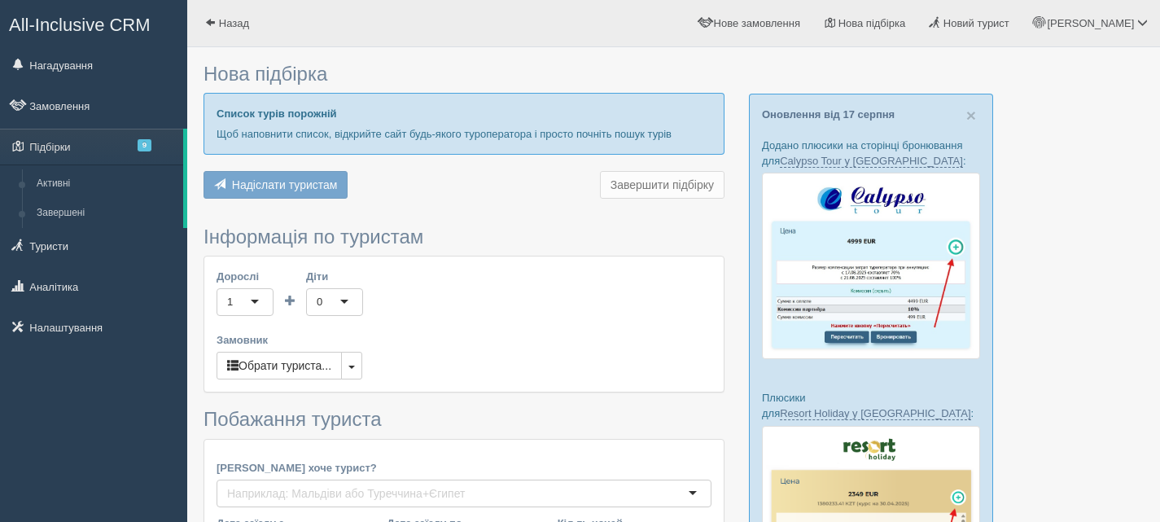
type input "7"
type input "74600"
type input "106800"
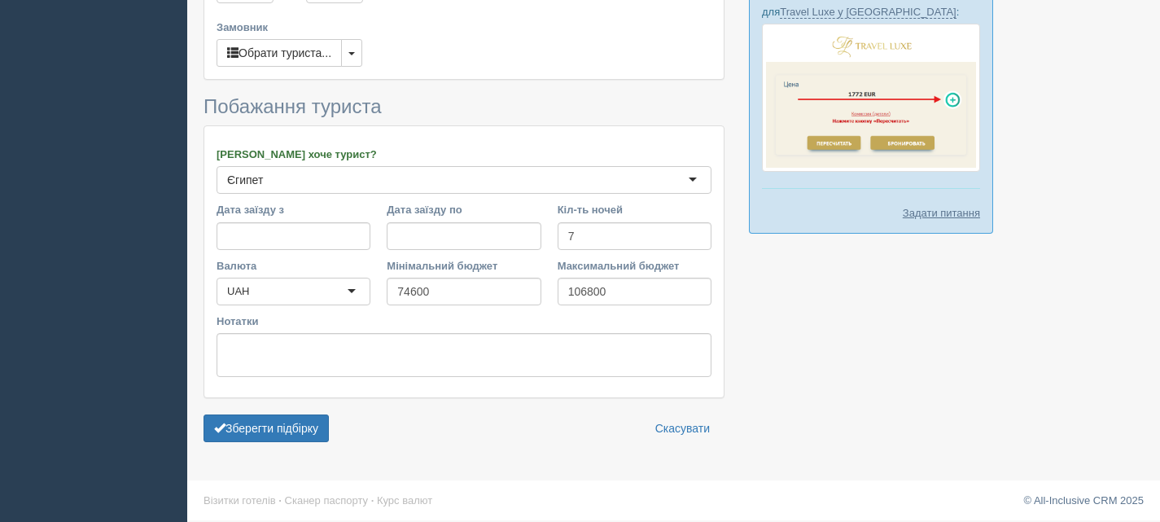
scroll to position [780, 0]
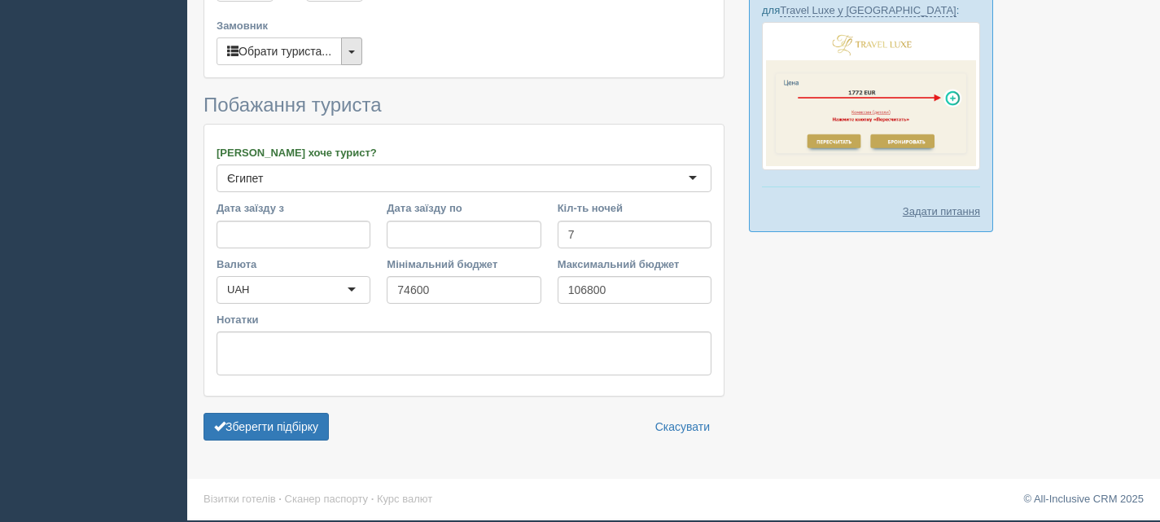
click at [358, 55] on button "button" at bounding box center [351, 51] width 21 height 28
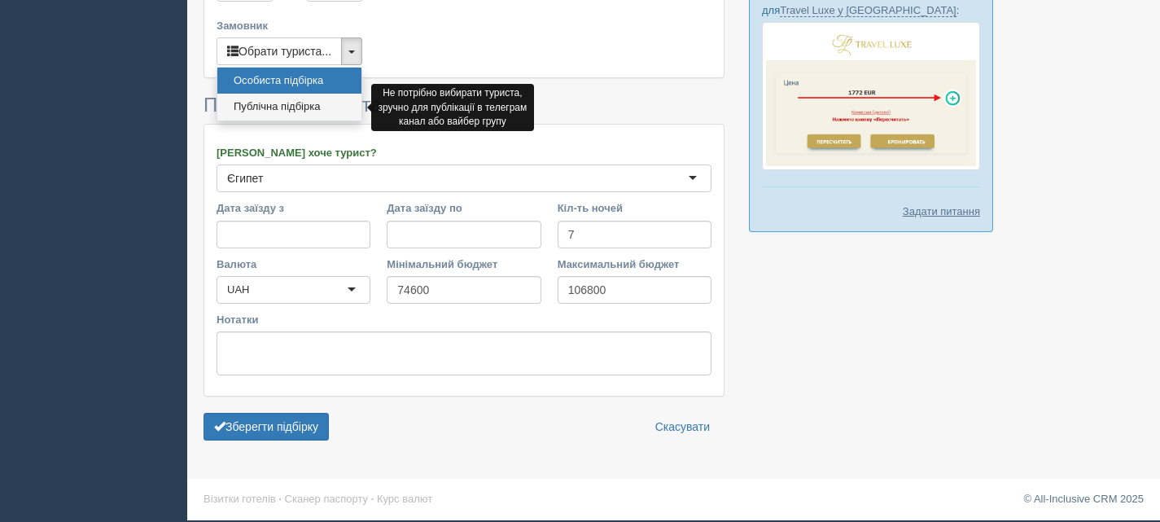
click at [308, 105] on link "Публічна підбірка" at bounding box center [289, 107] width 144 height 27
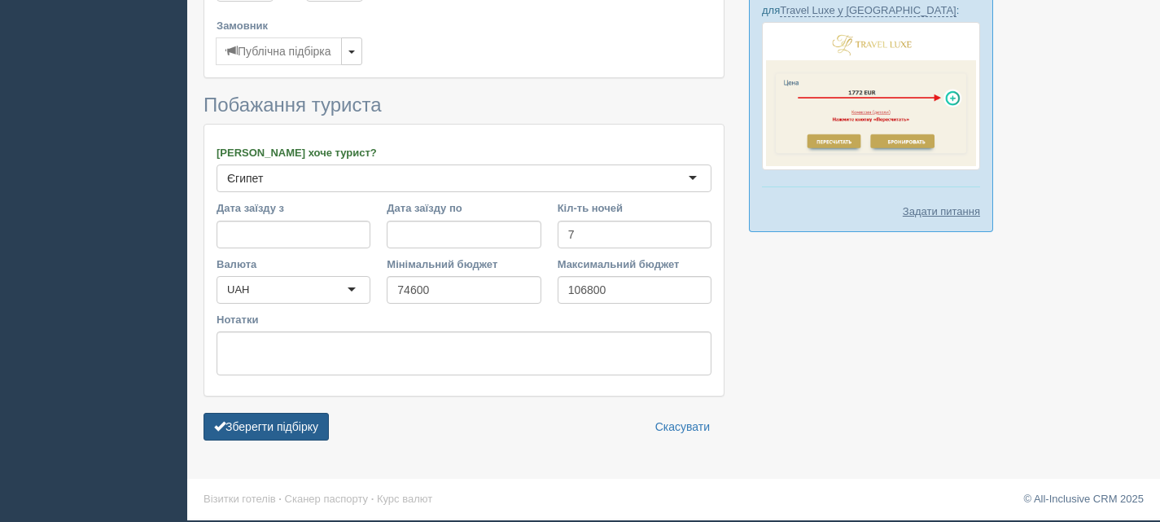
click at [293, 426] on button "Зберегти підбірку" at bounding box center [265, 427] width 125 height 28
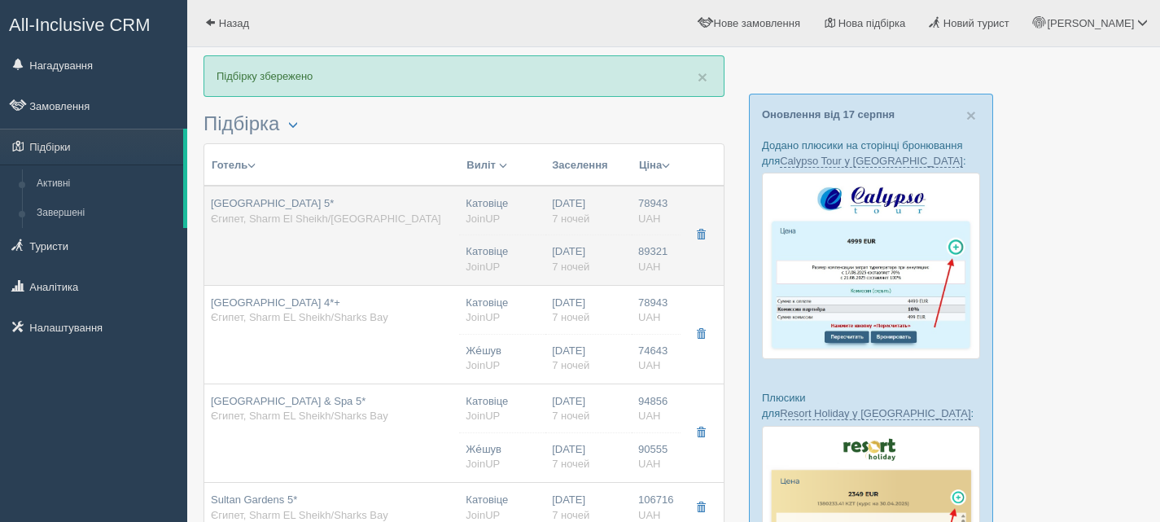
click at [353, 226] on div "[GEOGRAPHIC_DATA] 5* [GEOGRAPHIC_DATA], [GEOGRAPHIC_DATA]/[GEOGRAPHIC_DATA]" at bounding box center [326, 211] width 230 height 30
type input "[GEOGRAPHIC_DATA] 5*"
type input "Єгипет"
type input "Sharm El Sheikh/Naama Bay"
type input "78943.00"
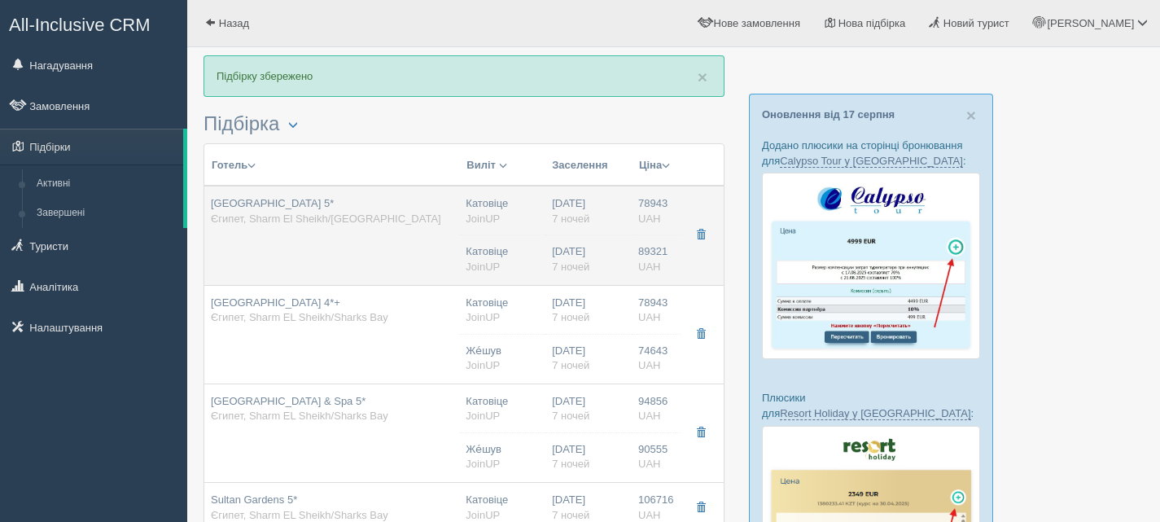
type input "Катовіце"
type input "02:40"
type input "7"
type input "Deluxe Room"
type input "HB"
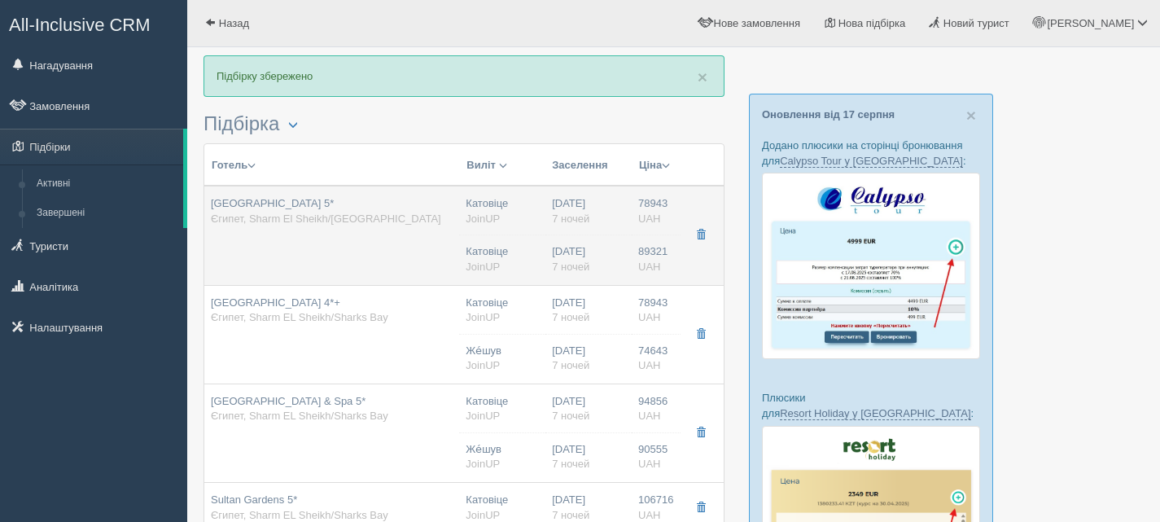
type input "JoinUP"
type input "[URL][DOMAIN_NAME]"
type input "89321.00"
type input "Катовіце"
type input "02:40"
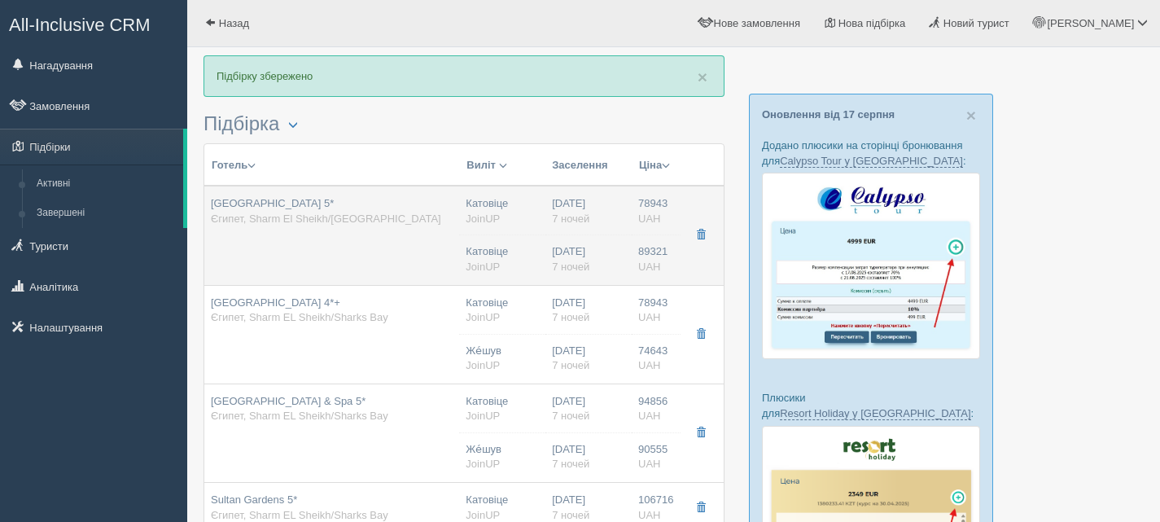
type input "7"
type input "Deluxe Room"
type input "PREMIUM AI"
type input "JoinUP"
type input "[URL][DOMAIN_NAME]"
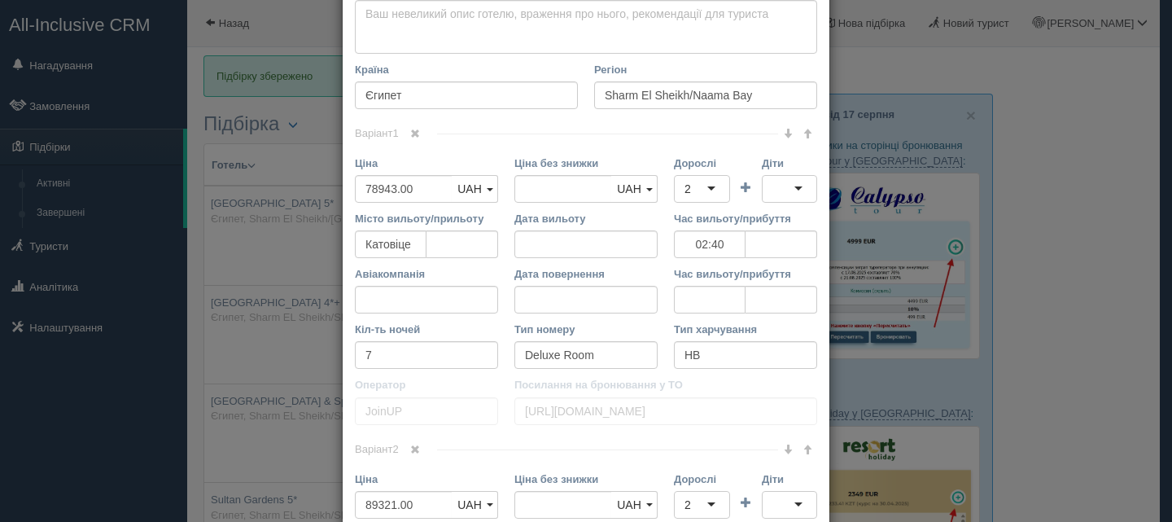
scroll to position [732, 0]
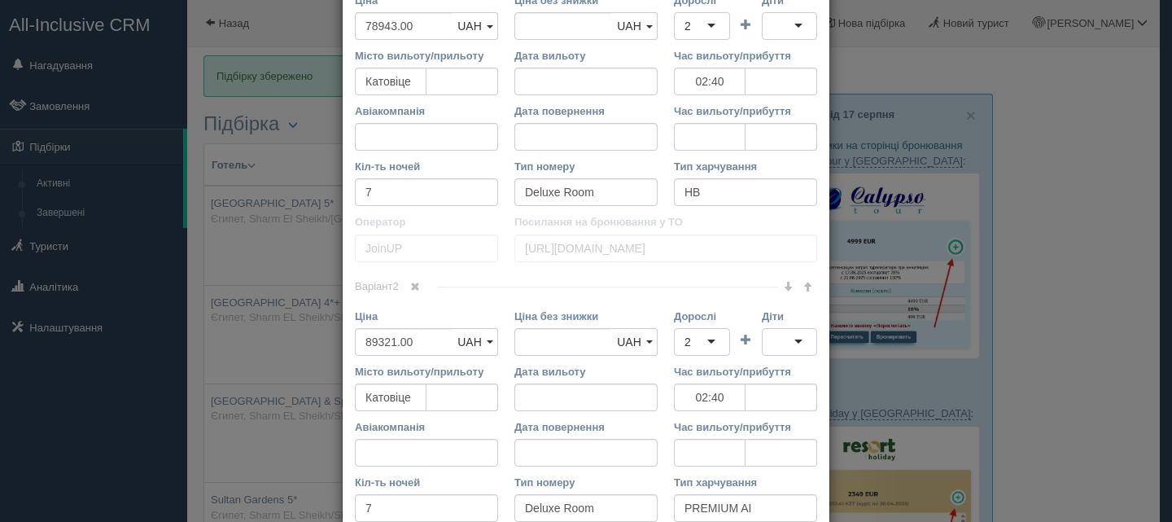
click at [413, 282] on span at bounding box center [415, 287] width 10 height 10
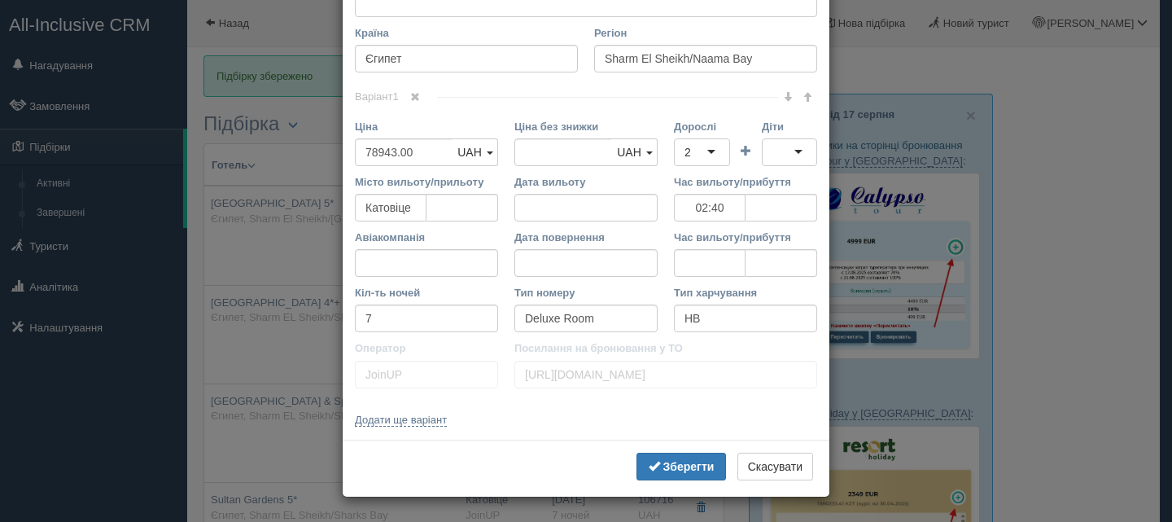
scroll to position [606, 0]
click at [691, 461] on b "Зберегти" at bounding box center [688, 466] width 51 height 13
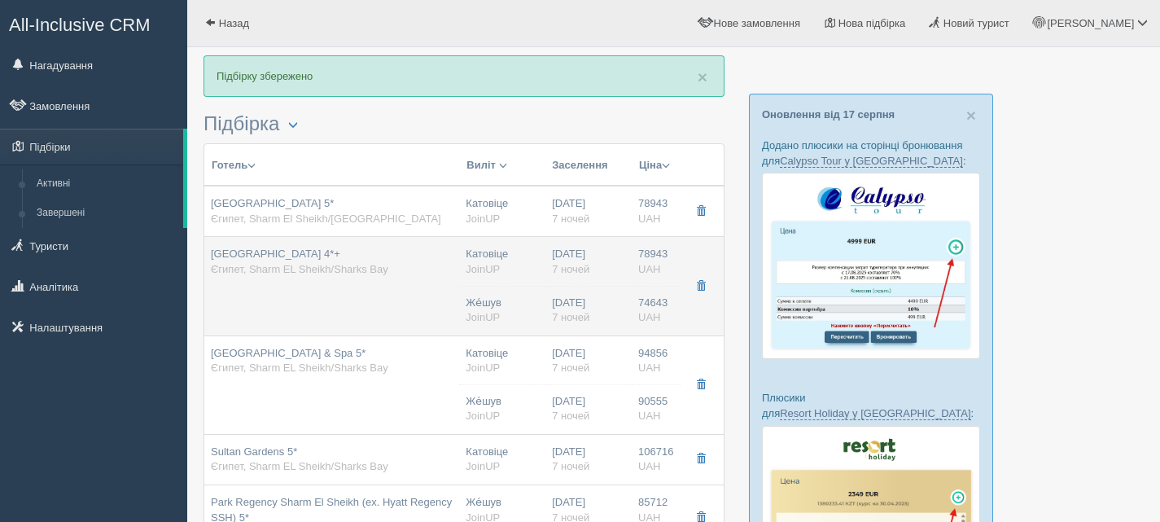
click at [397, 284] on td "[GEOGRAPHIC_DATA] 4*+ Єгипет, Sharm EL Sheikh/Sharks Bay" at bounding box center [331, 286] width 255 height 98
type input "[GEOGRAPHIC_DATA] 4*+"
type input "Sharm EL Sheikh/Sharks Bay"
type input "02:40"
type input "Sea View"
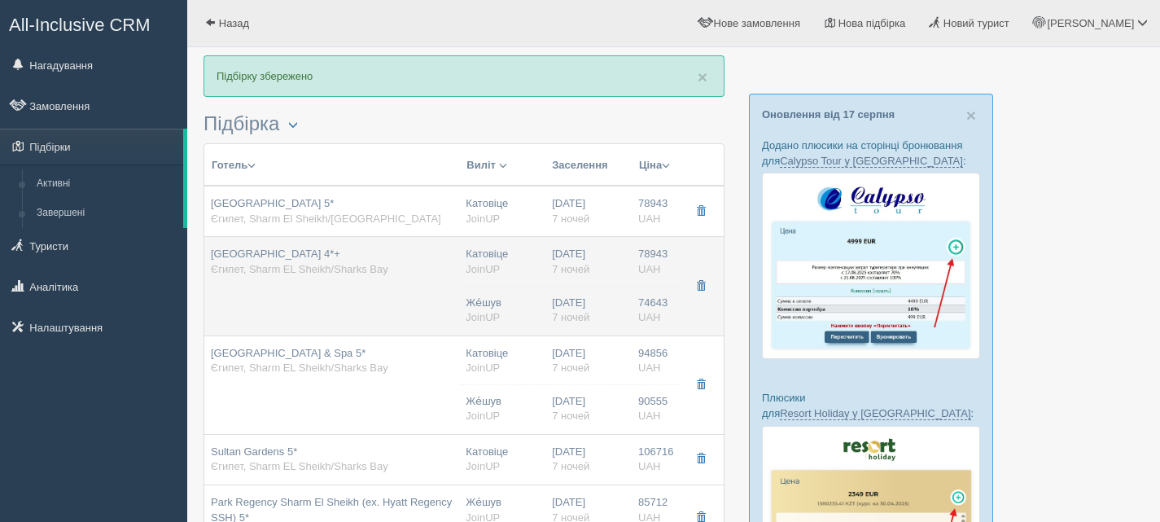
type input "AI"
type input "[URL][DOMAIN_NAME]"
type input "74643.00"
type input "Же́шув"
type input "16:00"
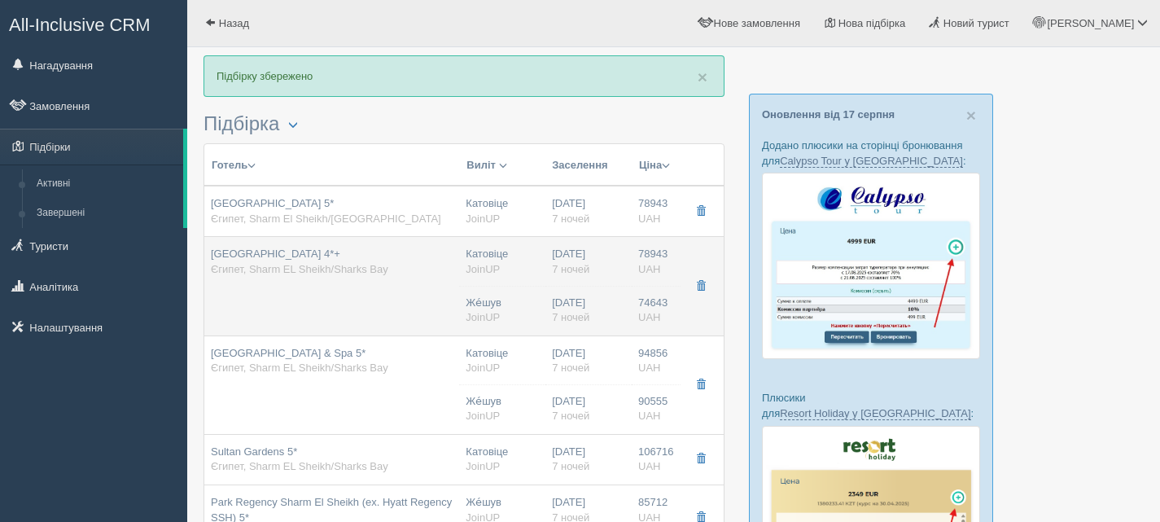
type input "7"
type input "Sea View"
type input "AI"
type input "JoinUP"
type input "[URL][DOMAIN_NAME]"
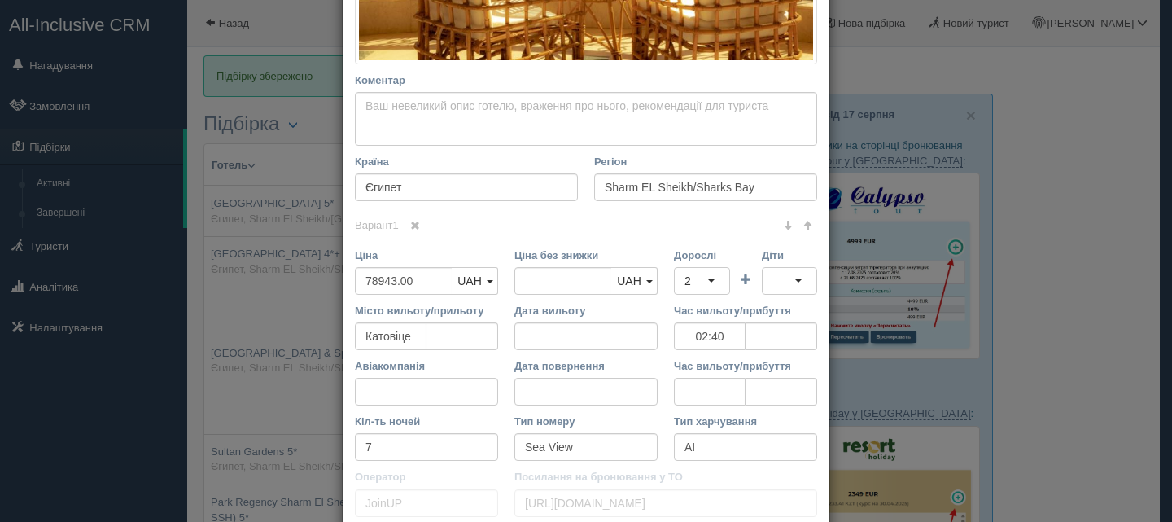
scroll to position [407, 0]
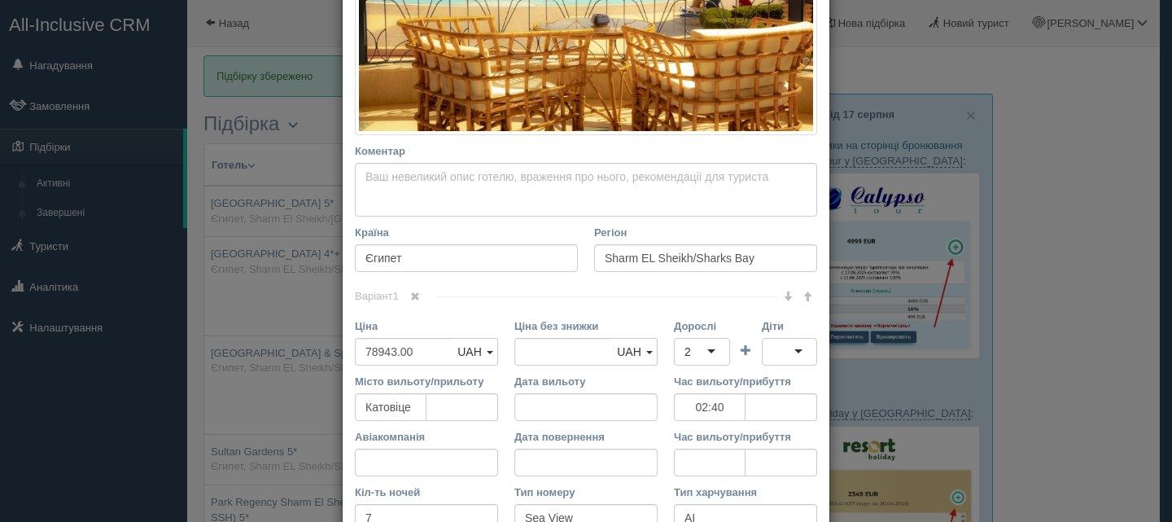
click at [414, 293] on span at bounding box center [415, 296] width 10 height 10
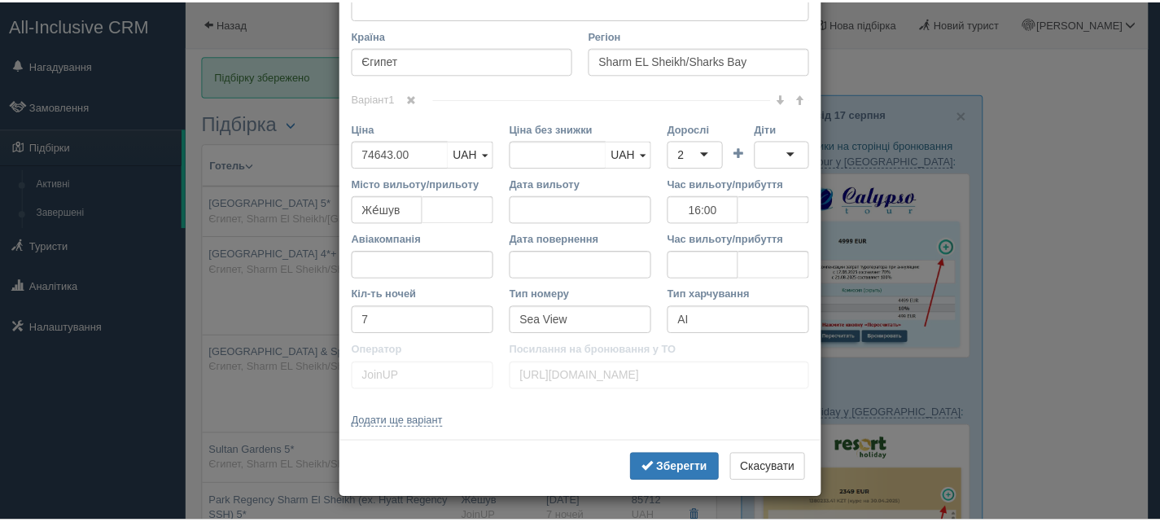
scroll to position [606, 0]
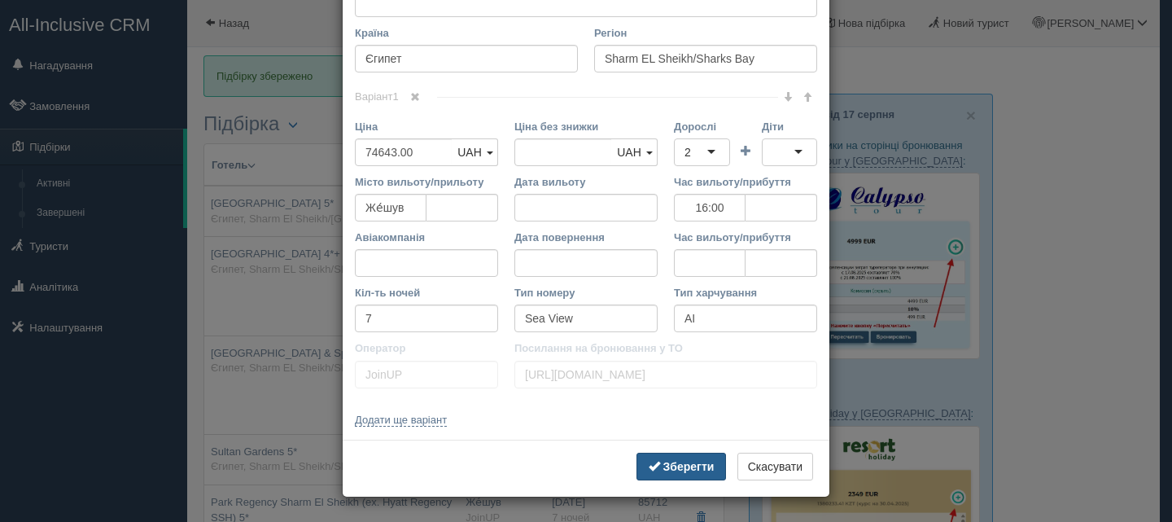
click at [656, 464] on button "Зберегти" at bounding box center [681, 466] width 90 height 28
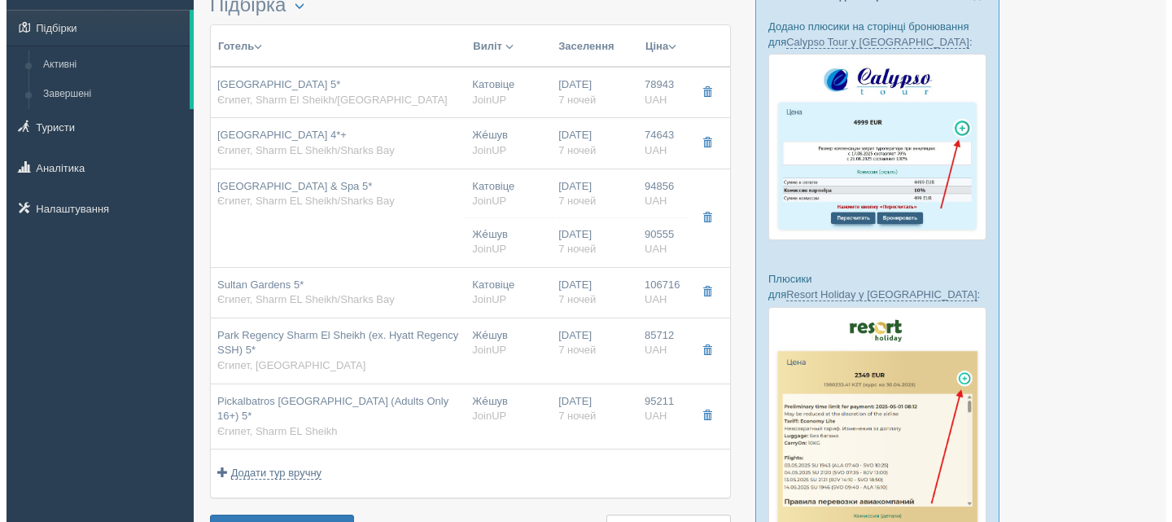
scroll to position [163, 0]
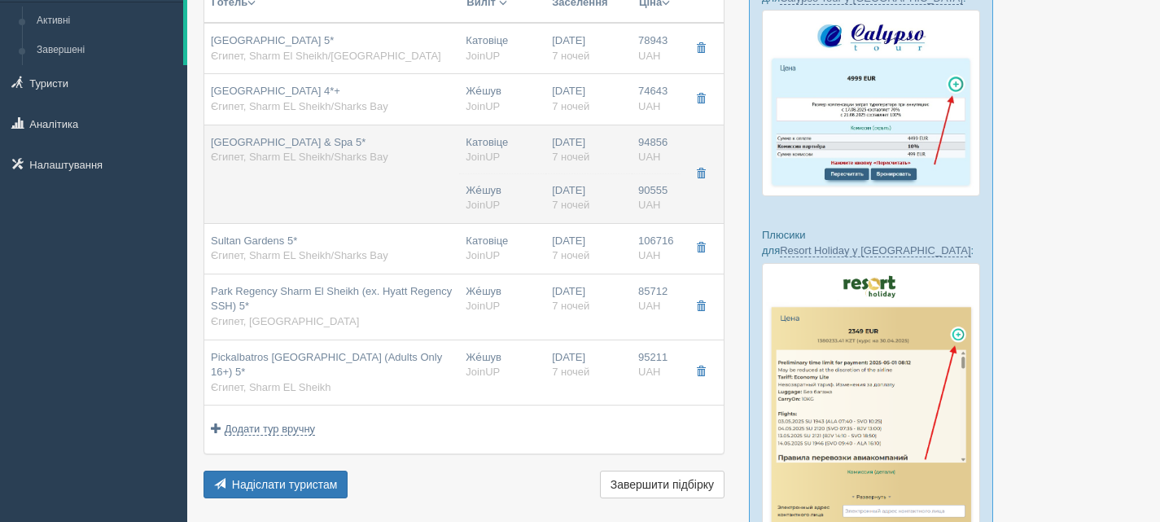
click at [383, 164] on div "[GEOGRAPHIC_DATA] & Spa 5* Єгипет, Sharm EL Sheikh/Sharks Bay" at bounding box center [299, 150] width 177 height 30
type input "[GEOGRAPHIC_DATA] & Spa 5*"
type input "94856.00"
type input "Катовіце"
type input "02:40"
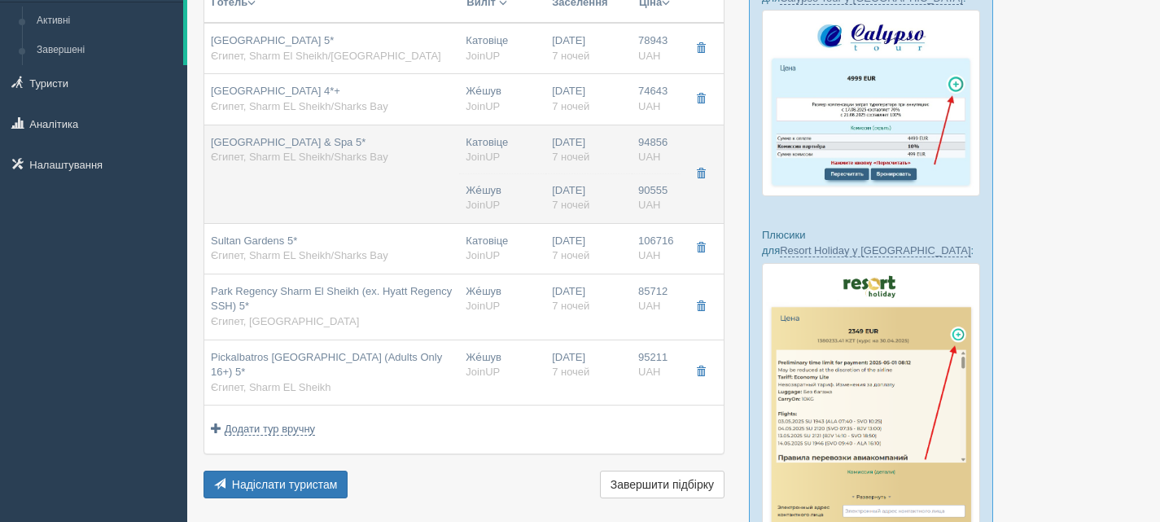
type input "[URL][DOMAIN_NAME]"
type input "90555.00"
type input "Же́шув"
type input "16:00"
type input "7"
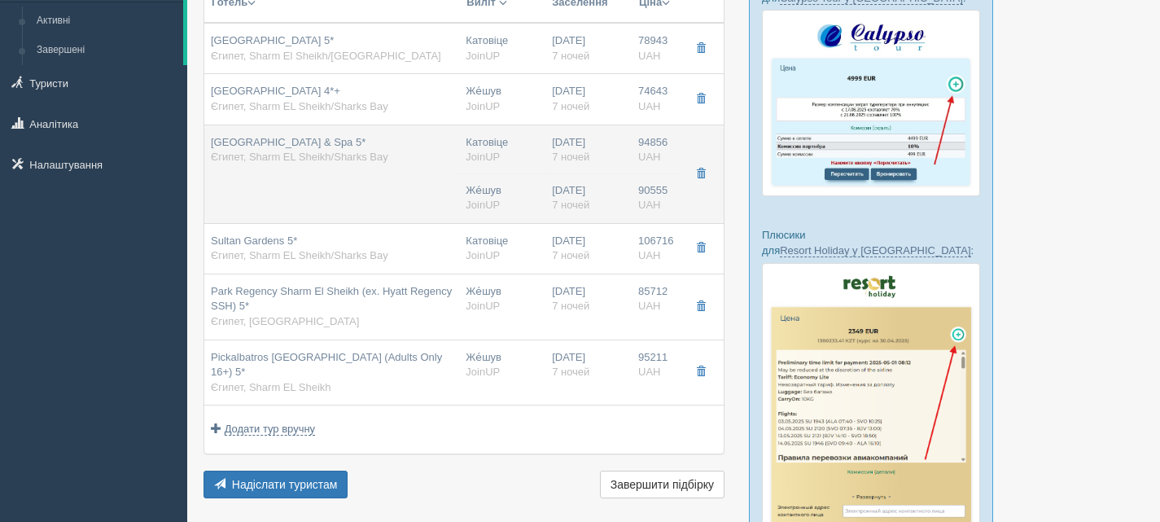
type input "Sea View"
type input "AI"
type input "JoinUP"
type input "[URL][DOMAIN_NAME]"
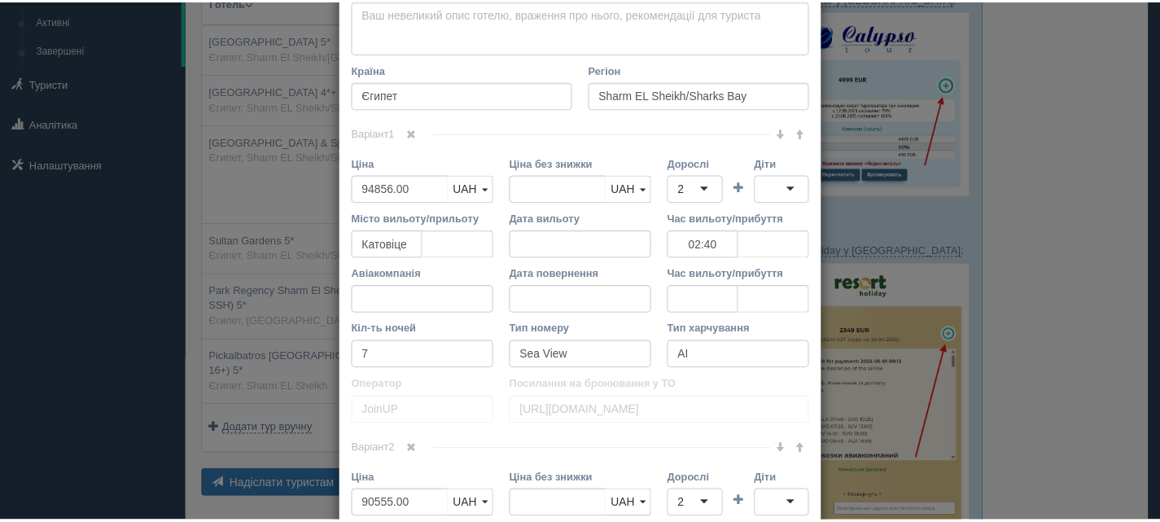
scroll to position [570, 0]
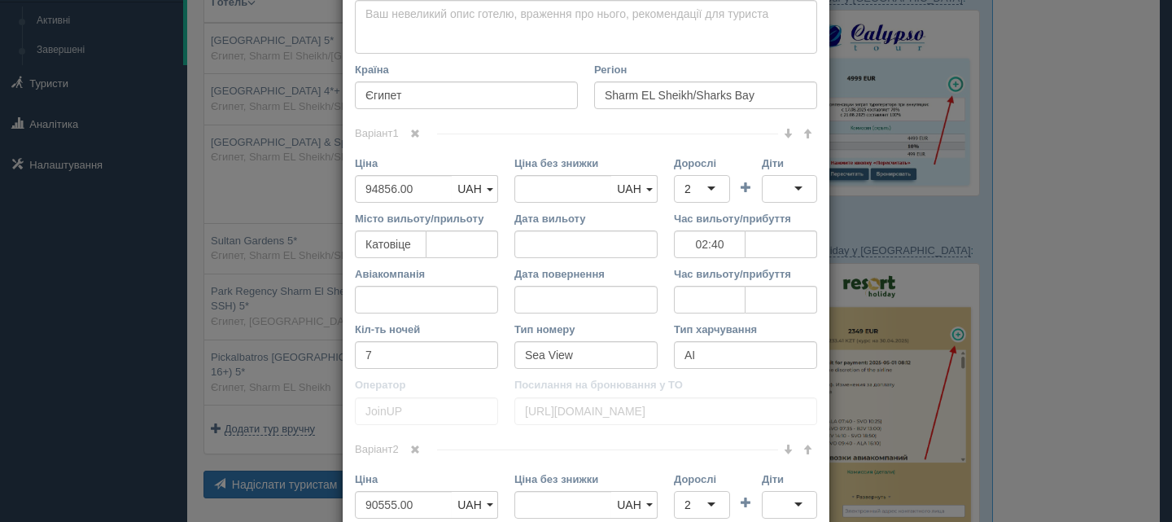
click at [413, 129] on span at bounding box center [415, 134] width 10 height 10
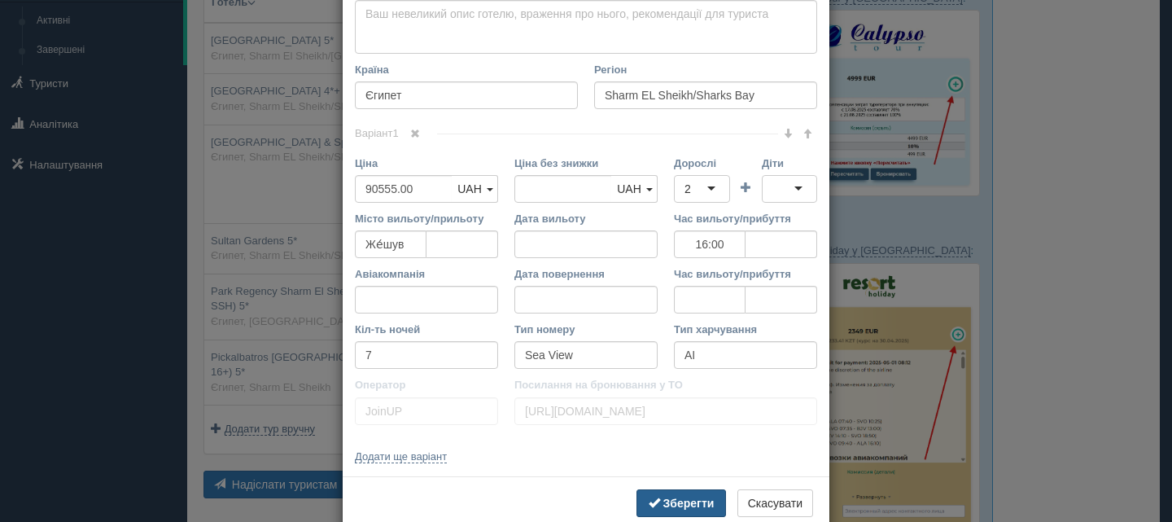
click at [687, 498] on b "Зберегти" at bounding box center [688, 502] width 51 height 13
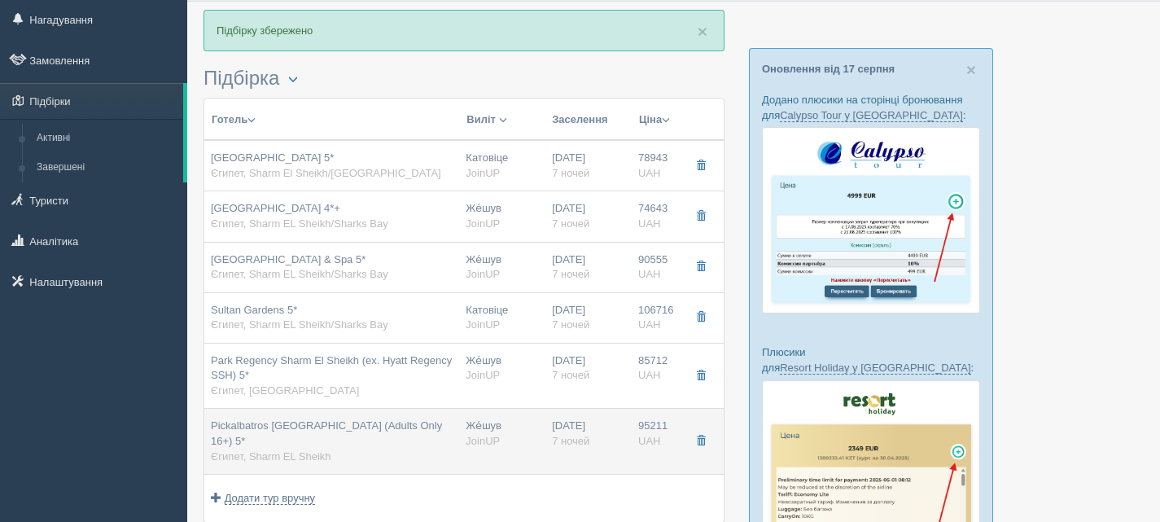
scroll to position [0, 0]
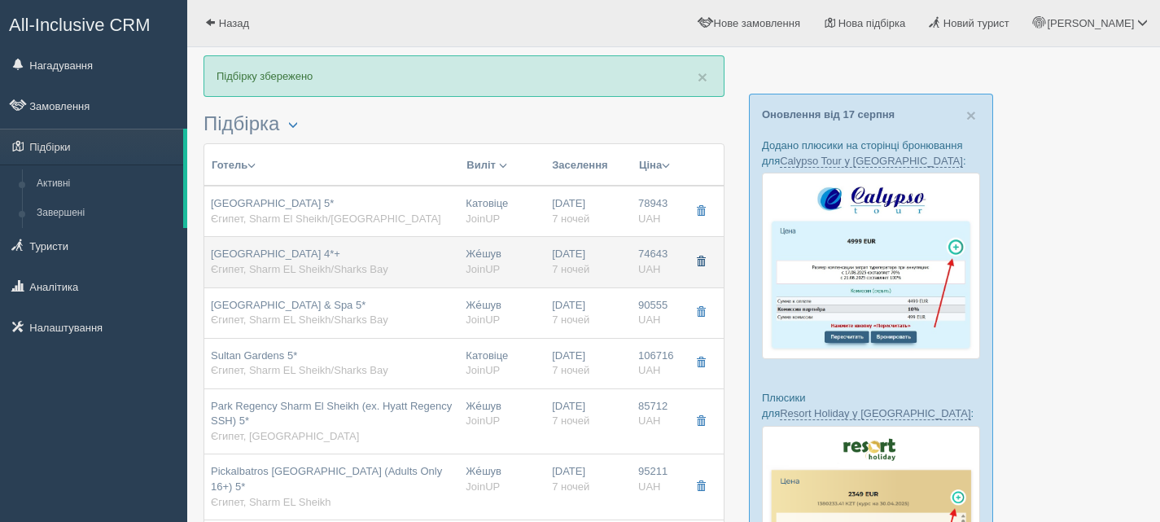
click at [700, 258] on span "button" at bounding box center [701, 261] width 10 height 10
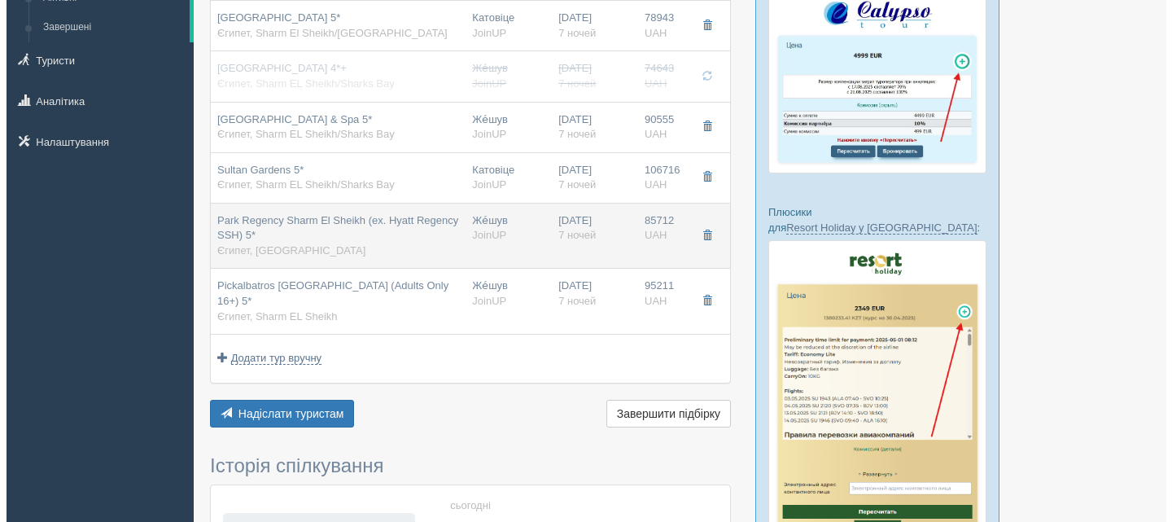
scroll to position [244, 0]
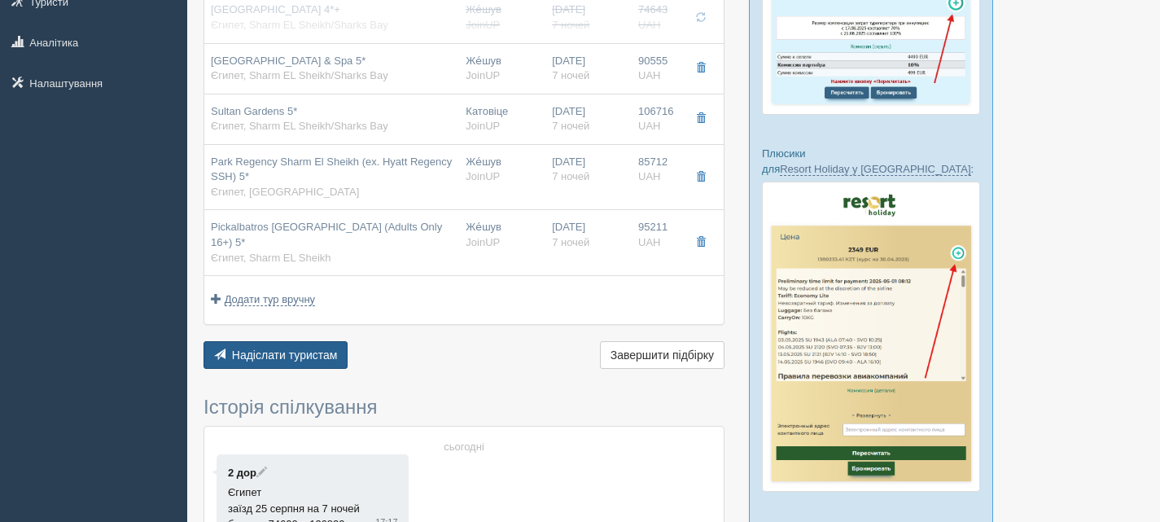
click at [314, 356] on span "Надіслати туристам" at bounding box center [285, 354] width 106 height 13
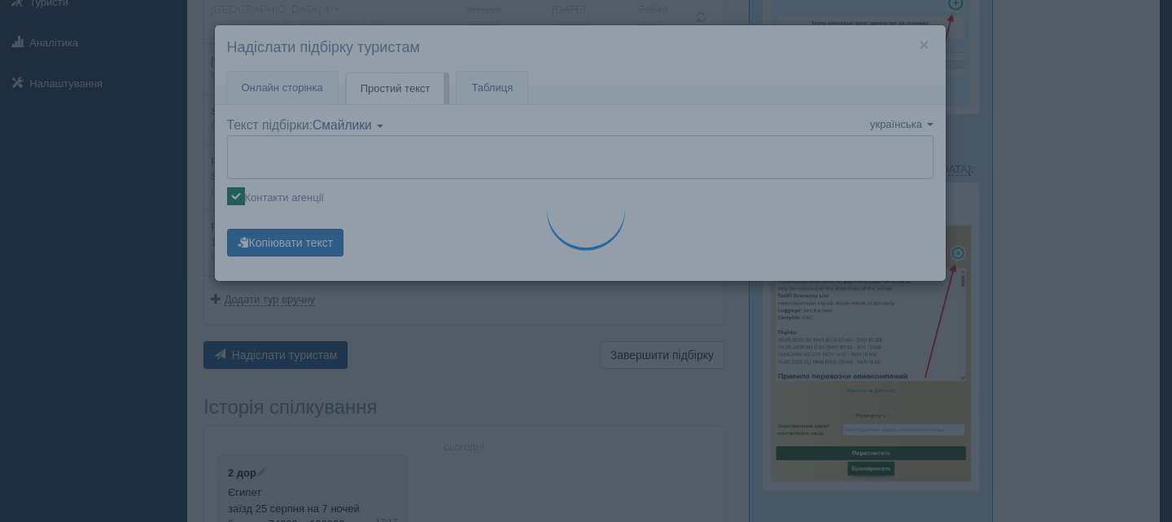
type textarea "🌞 Loremip dol! Sitametcon Adi elitseddoe temp incididu: 🌎 Utlabo, Etdol Ma Aliq…"
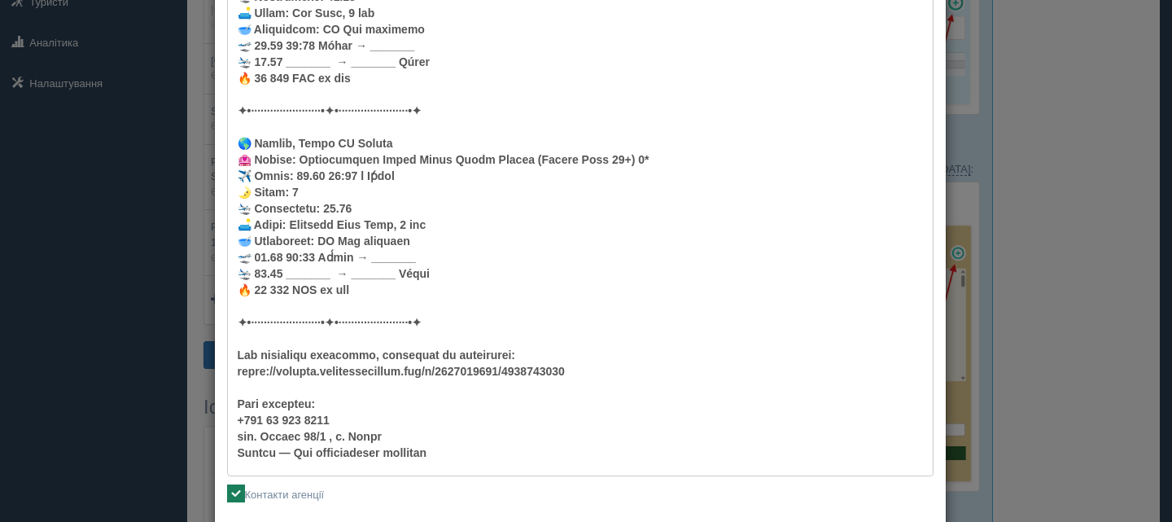
scroll to position [966, 0]
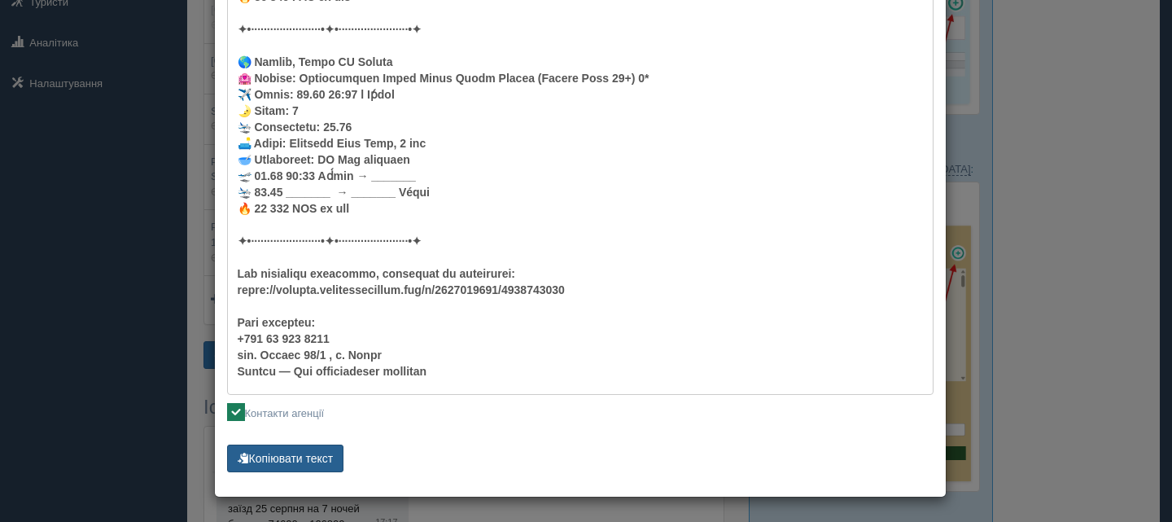
click at [287, 452] on button "Копіювати текст" at bounding box center [285, 458] width 117 height 28
